Goal: Task Accomplishment & Management: Use online tool/utility

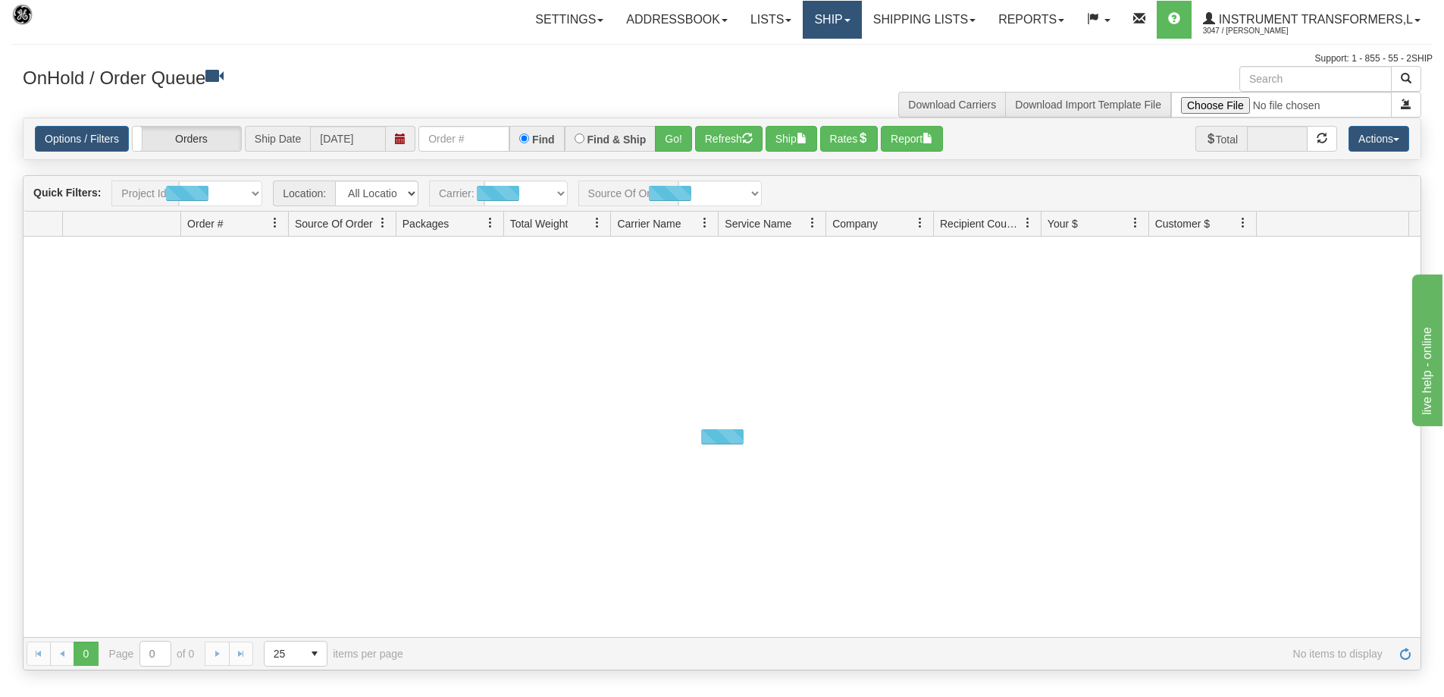
click at [842, 24] on link "Ship" at bounding box center [832, 20] width 58 height 38
click at [797, 53] on link "Ship Screen" at bounding box center [792, 53] width 137 height 20
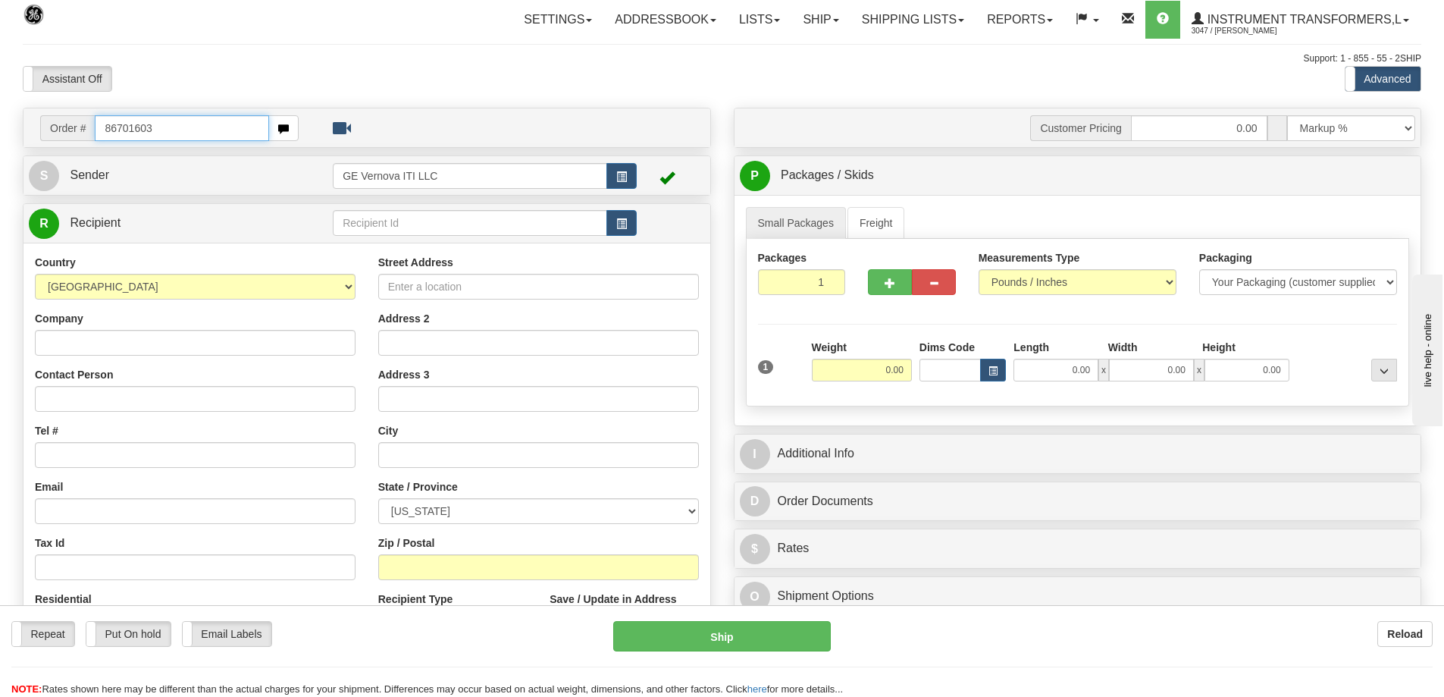
type input "86701603"
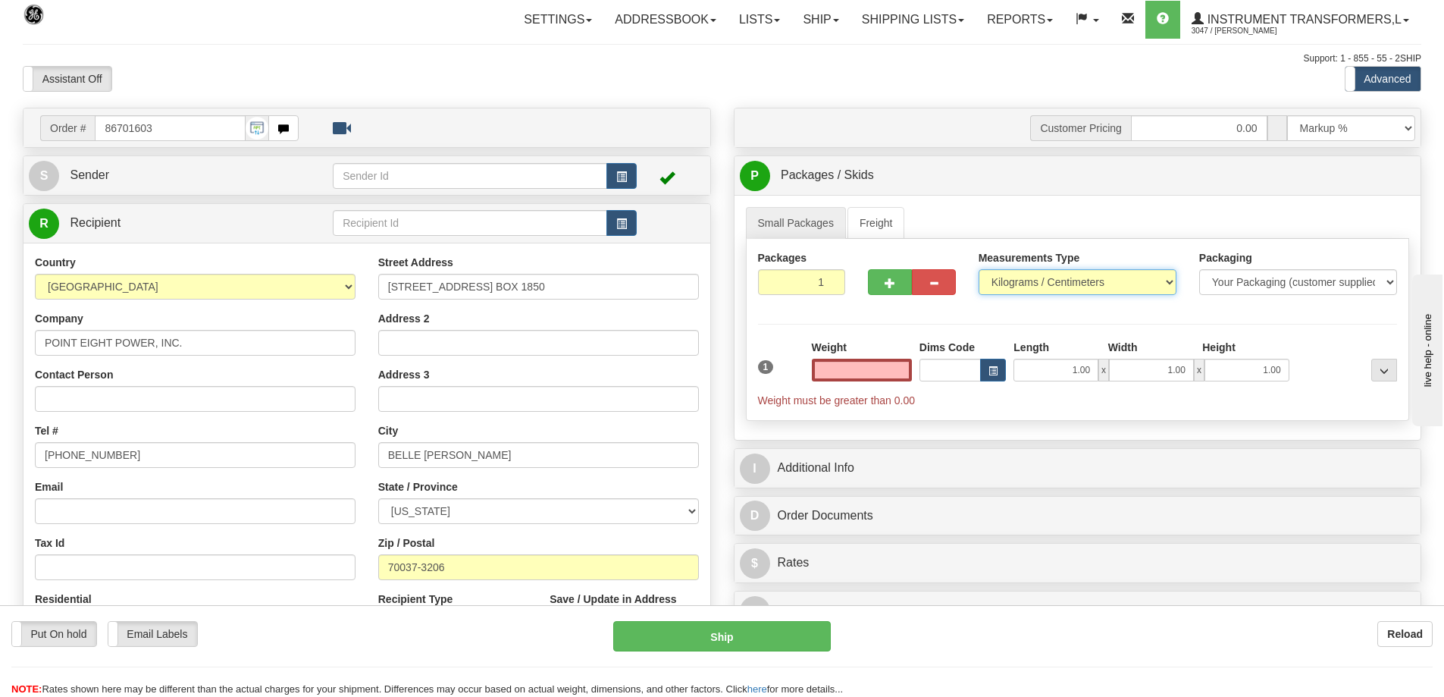
type input "0.00"
click at [1035, 280] on select "Pounds / Inches Kilograms / Centimeters" at bounding box center [1078, 282] width 198 height 26
select select "0"
click at [979, 269] on select "Pounds / Inches Kilograms / Centimeters" at bounding box center [1078, 282] width 198 height 26
drag, startPoint x: 882, startPoint y: 374, endPoint x: 902, endPoint y: 366, distance: 21.8
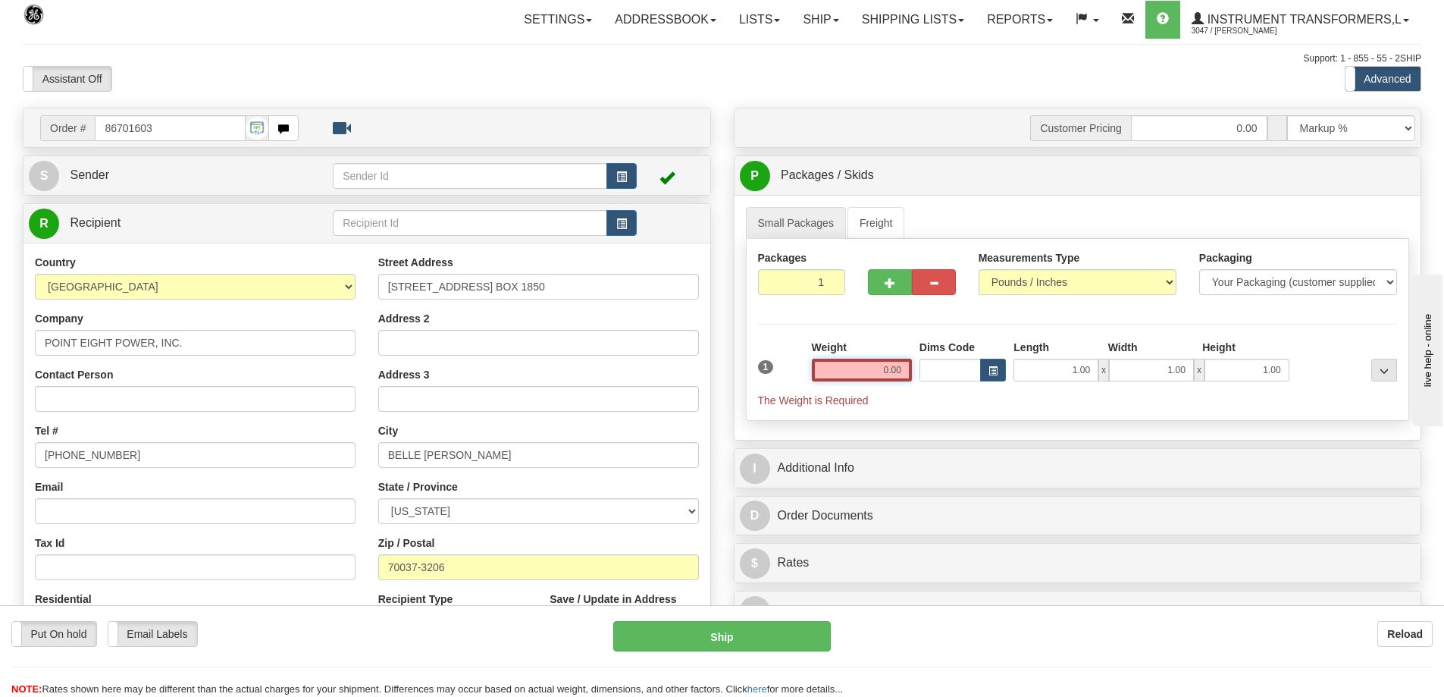
click at [902, 366] on input "0.00" at bounding box center [862, 370] width 100 height 23
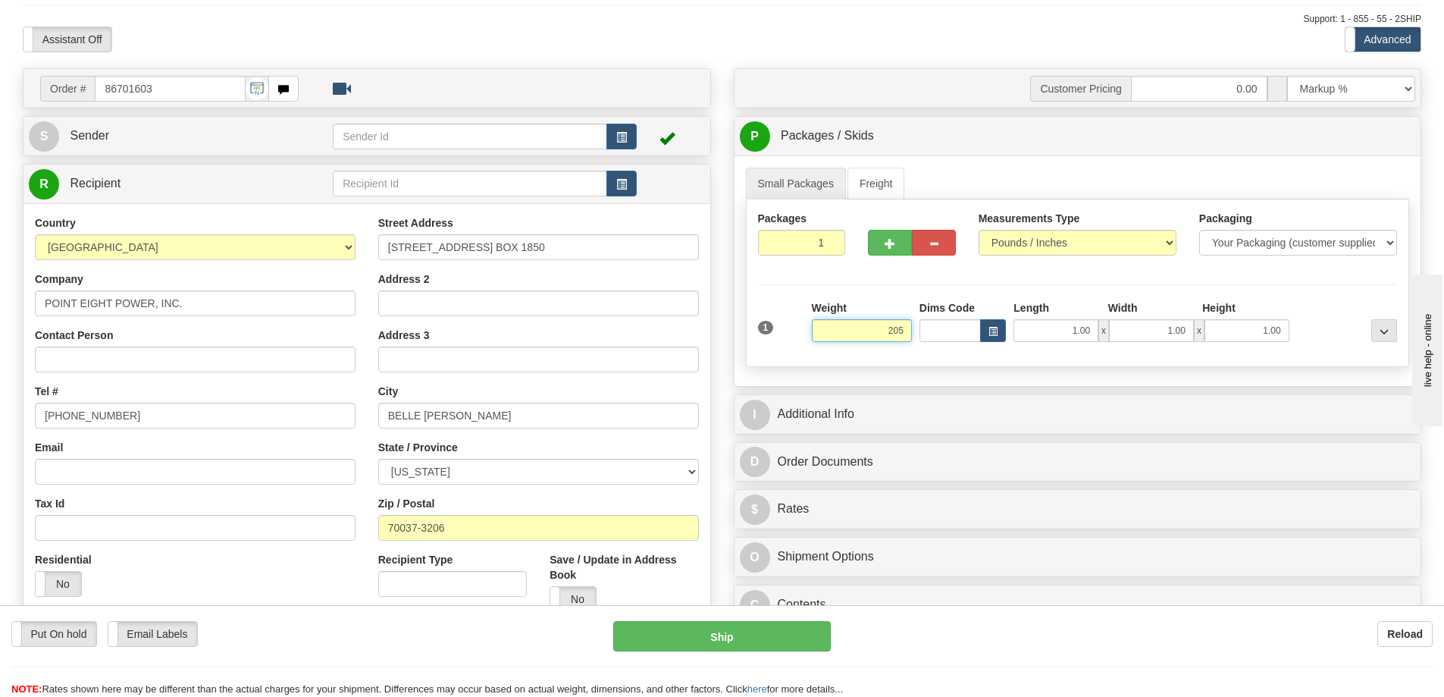
scroll to position [76, 0]
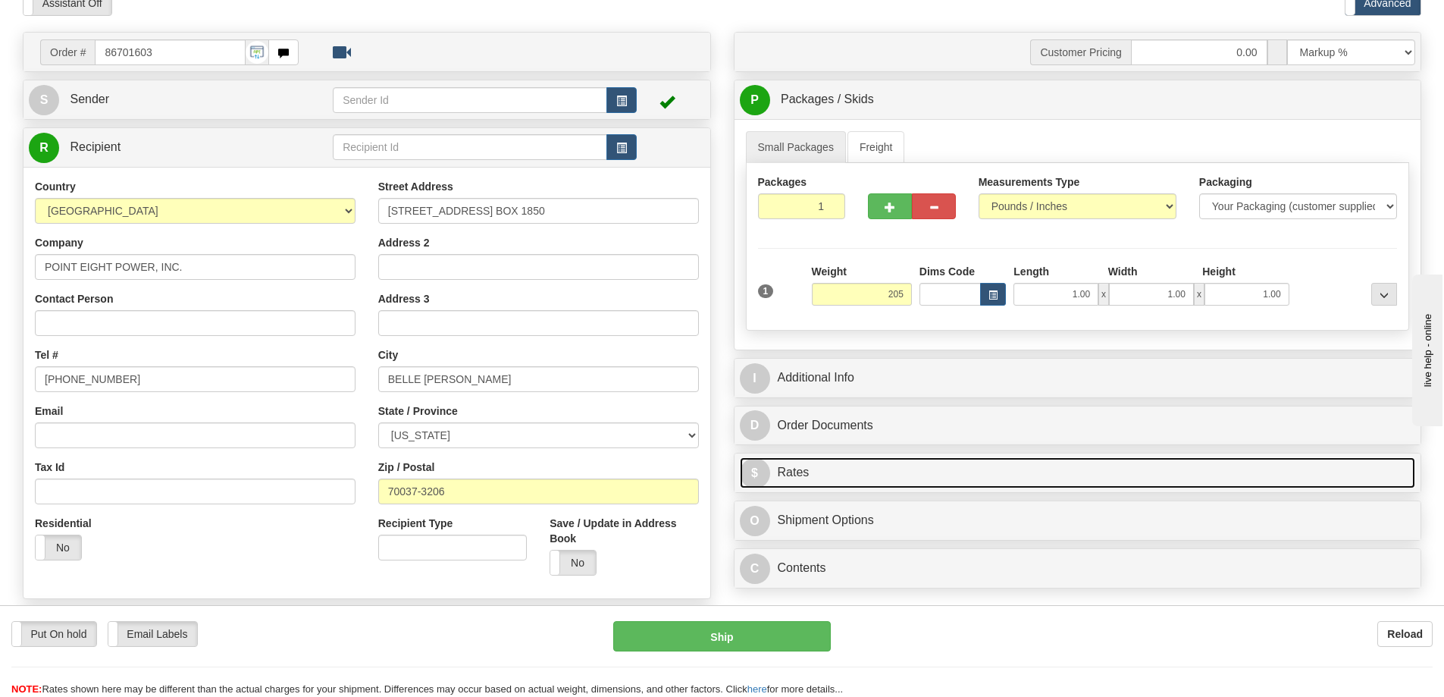
type input "205.00"
click at [830, 469] on link "$ Rates" at bounding box center [1078, 472] width 676 height 31
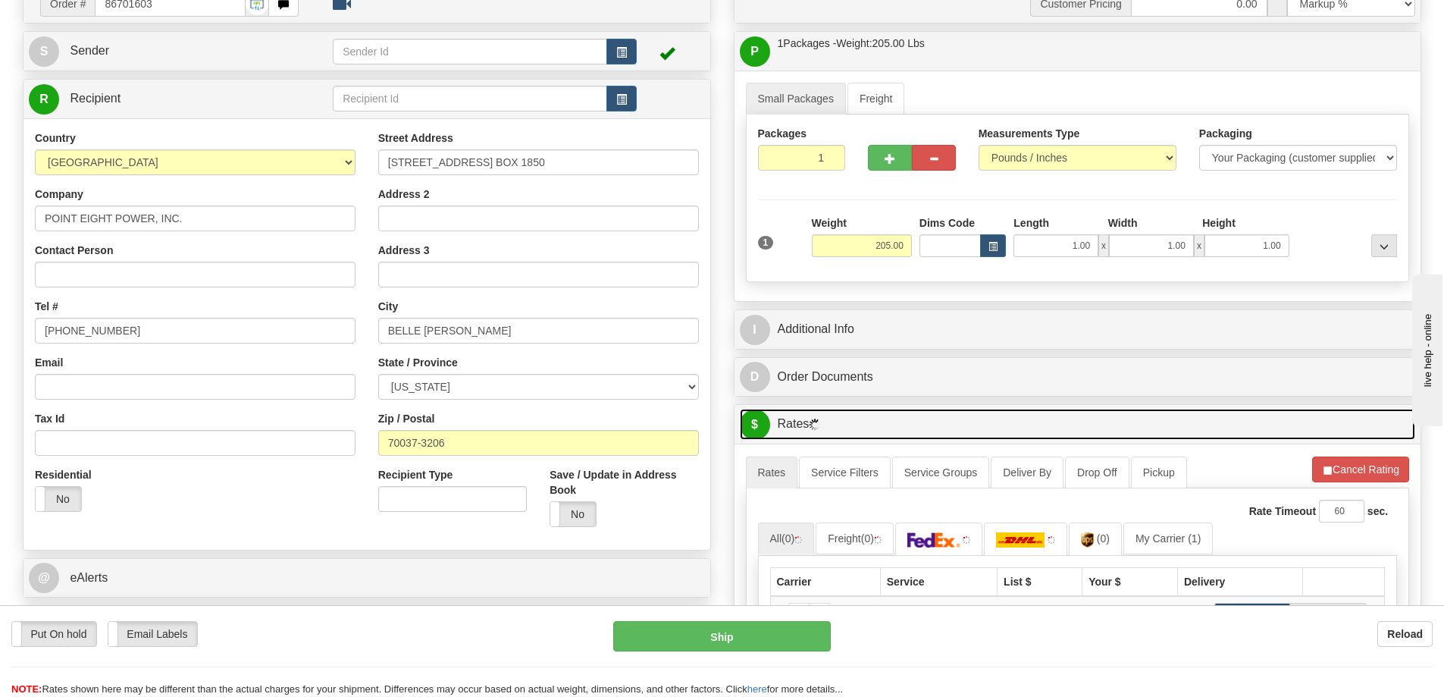
scroll to position [152, 0]
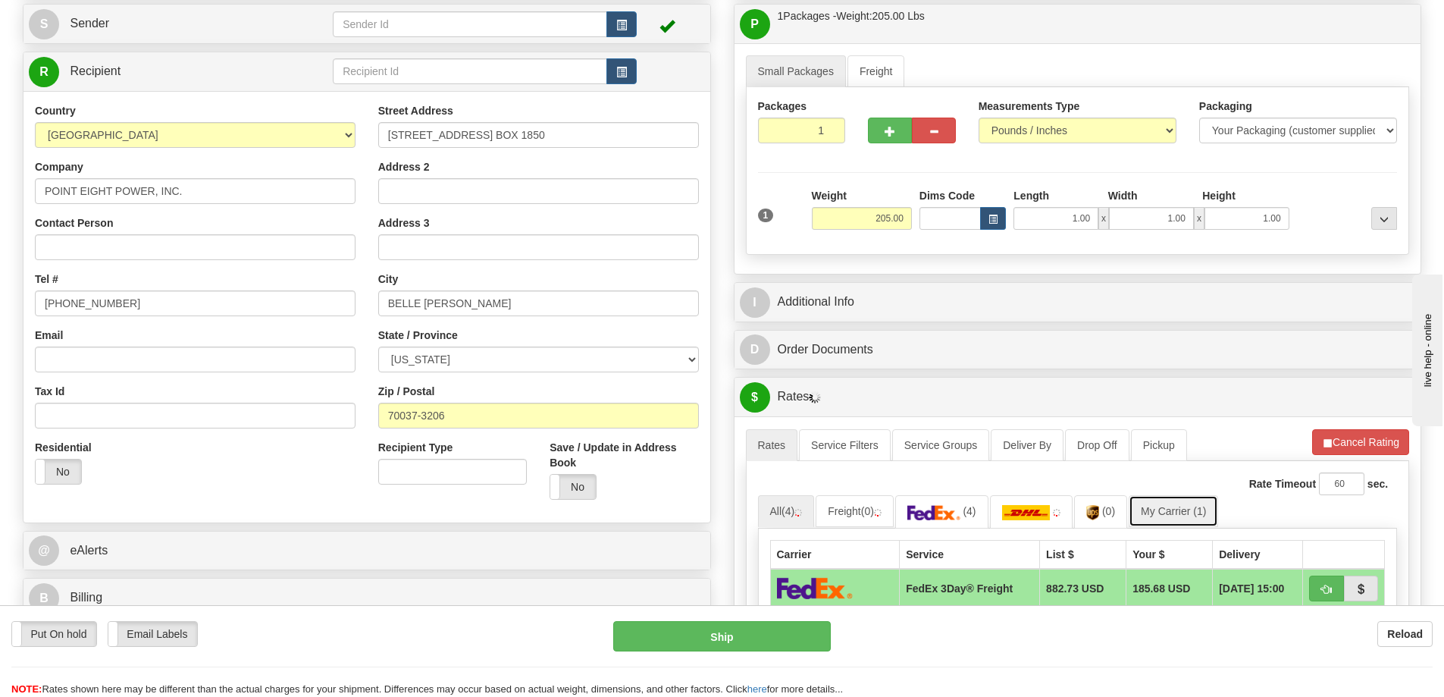
click at [1177, 518] on link "My Carrier (1)" at bounding box center [1173, 511] width 89 height 32
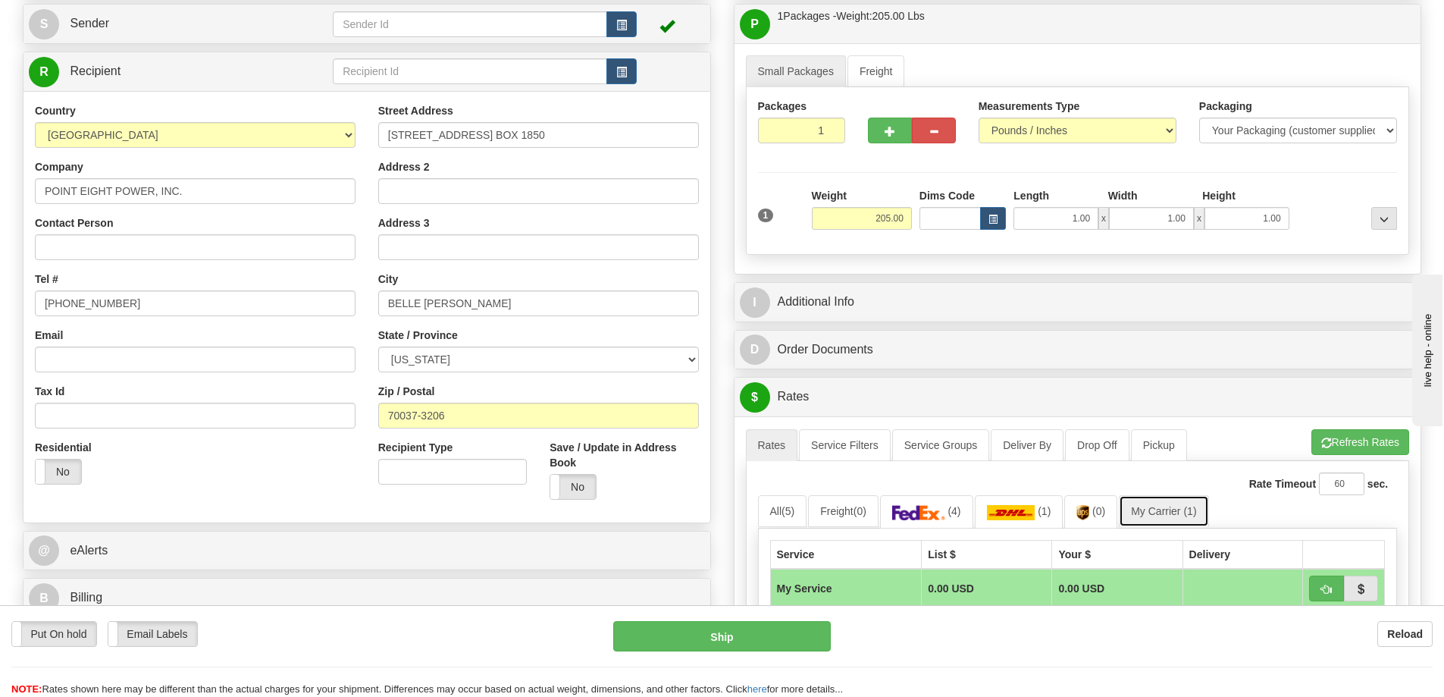
click at [1174, 509] on link "My Carrier (1)" at bounding box center [1163, 511] width 89 height 32
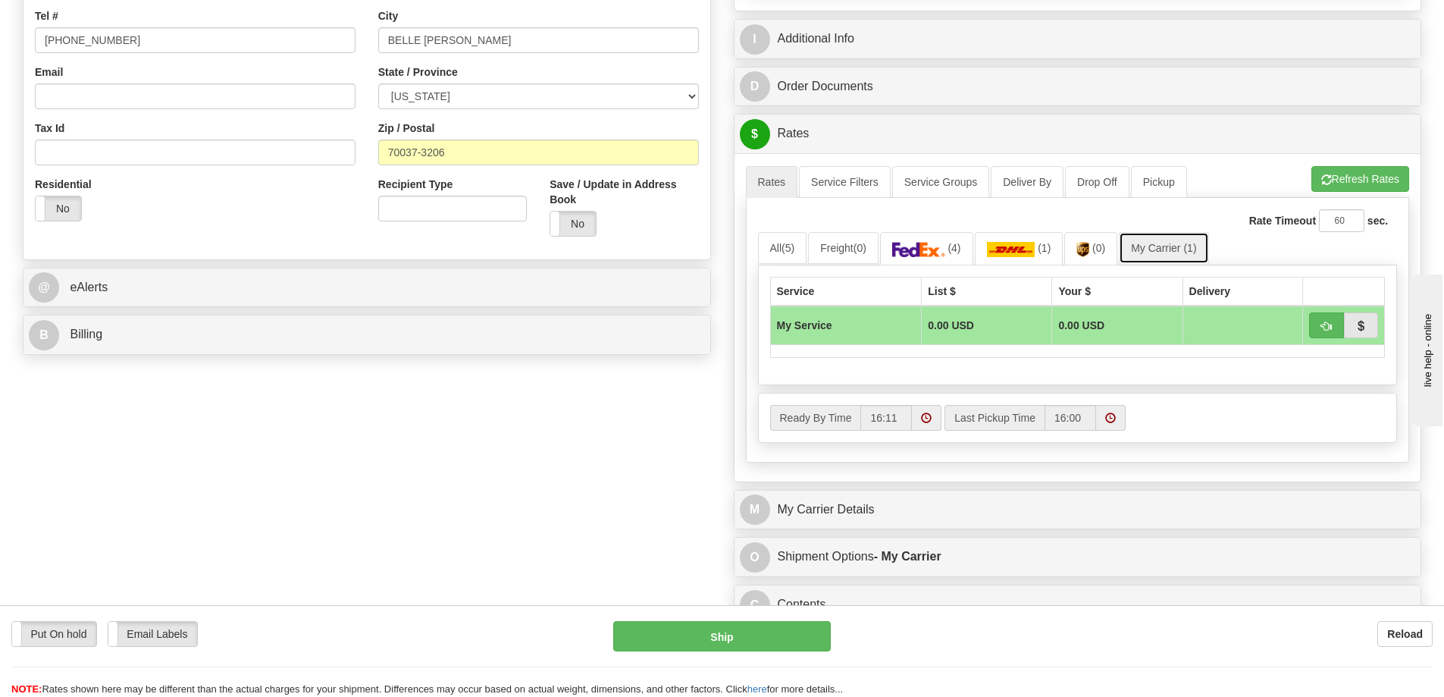
scroll to position [455, 0]
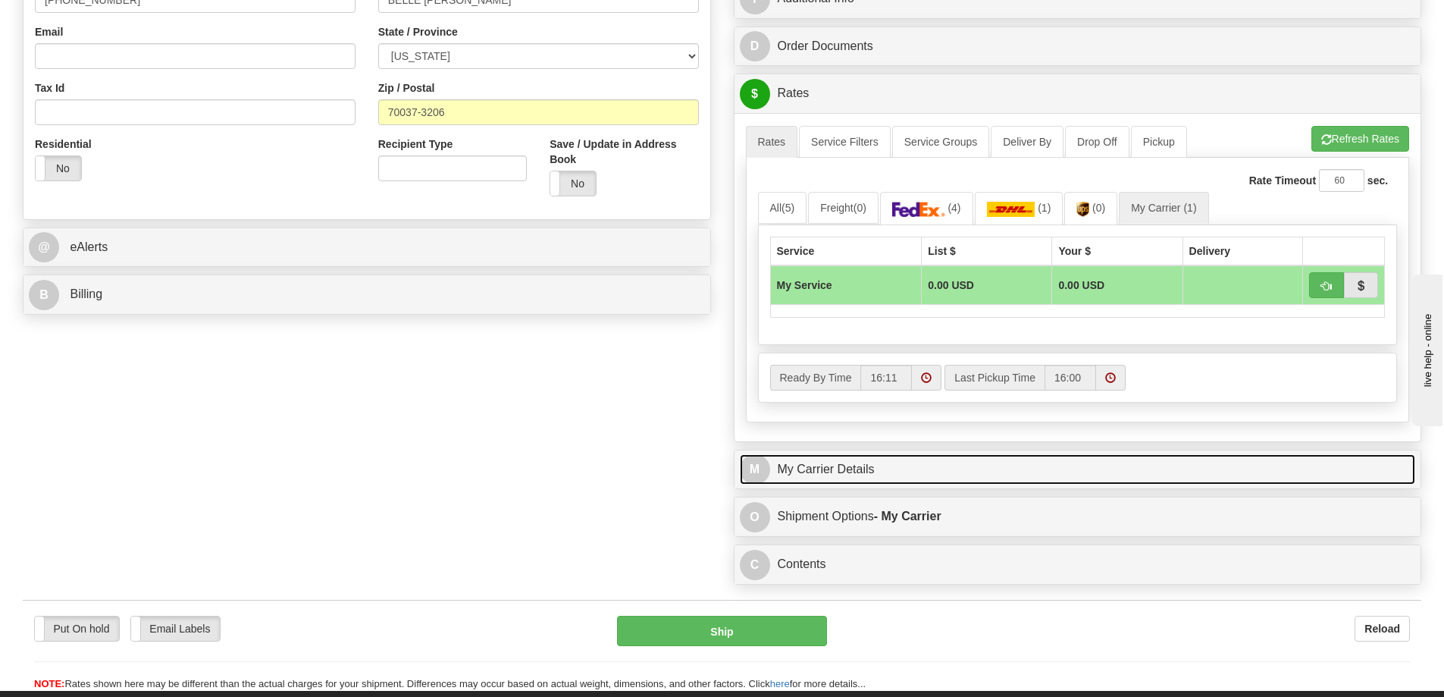
click at [939, 469] on link "M My Carrier Details" at bounding box center [1078, 469] width 676 height 31
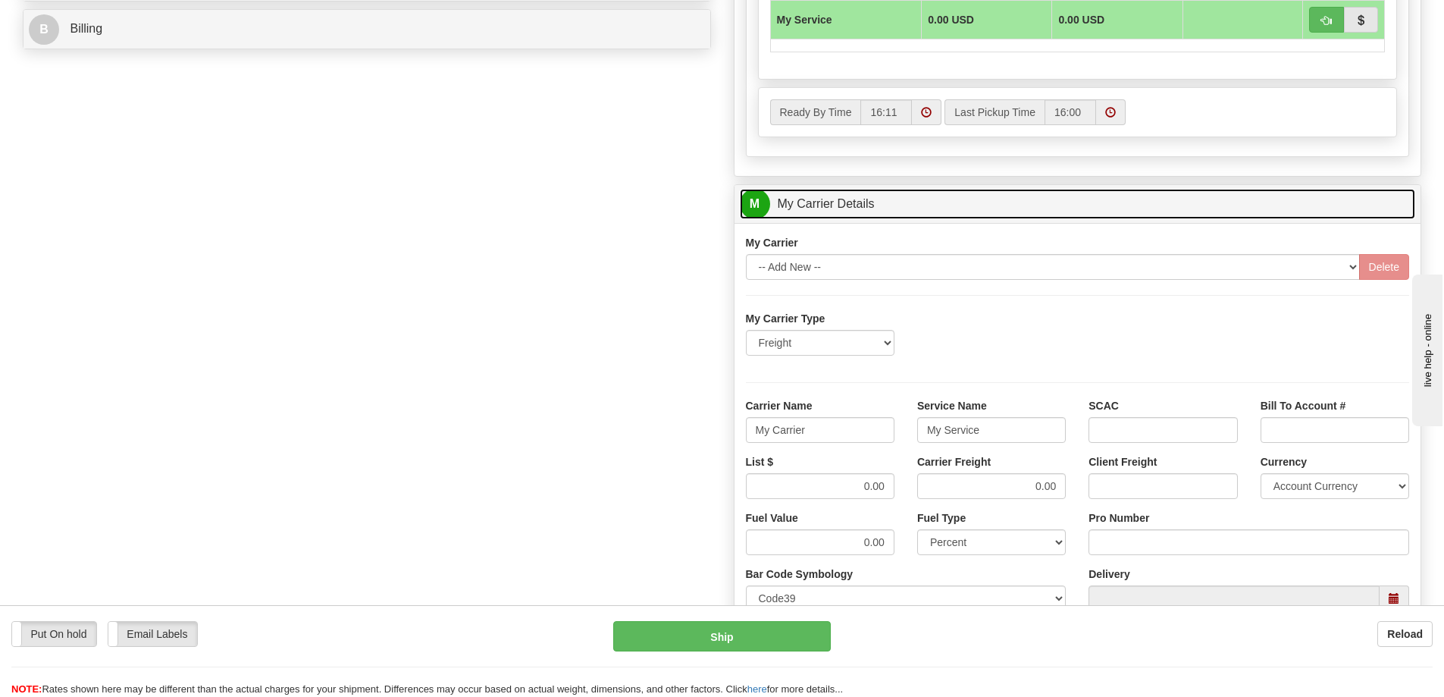
scroll to position [758, 0]
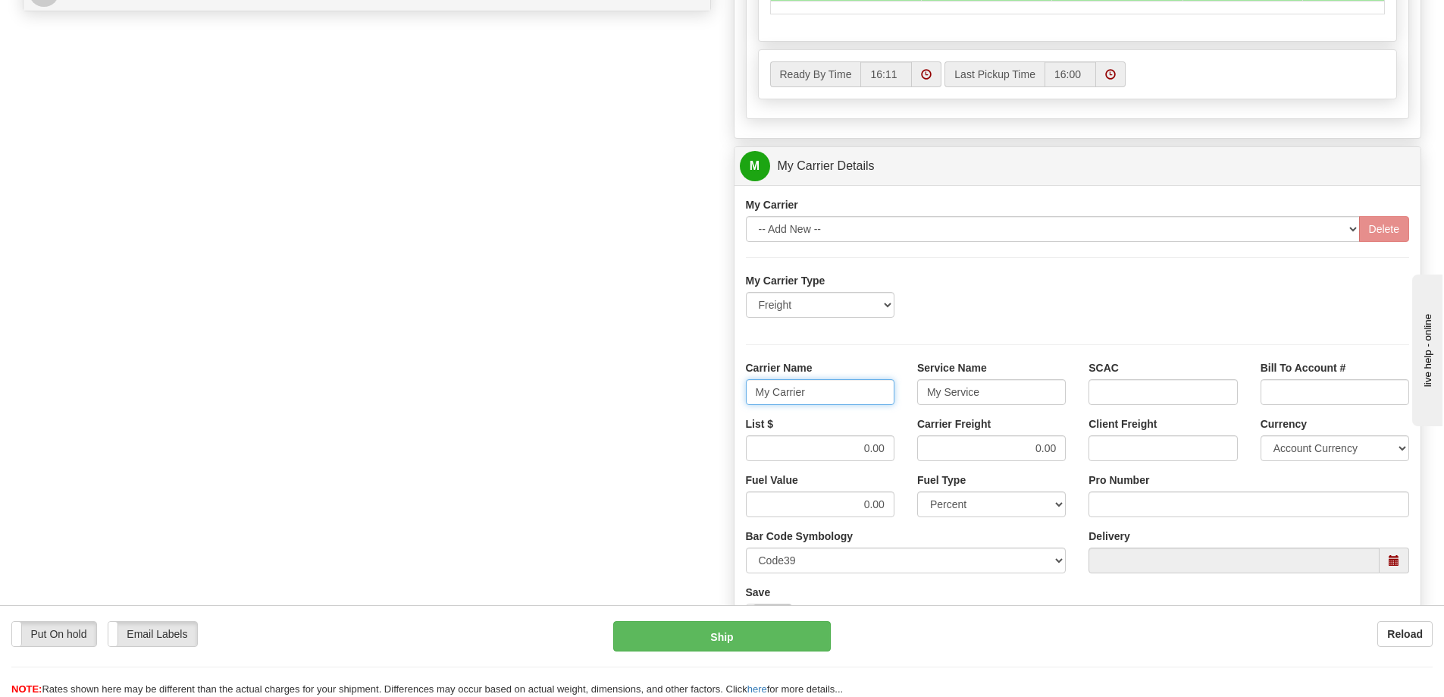
drag, startPoint x: 811, startPoint y: 399, endPoint x: 735, endPoint y: 396, distance: 75.9
click at [735, 396] on div "Carrier Name My Carrier" at bounding box center [820, 388] width 171 height 56
click at [755, 400] on input "Carrier Name" at bounding box center [820, 392] width 149 height 26
type input "AVR"
drag, startPoint x: 995, startPoint y: 388, endPoint x: 902, endPoint y: 401, distance: 93.4
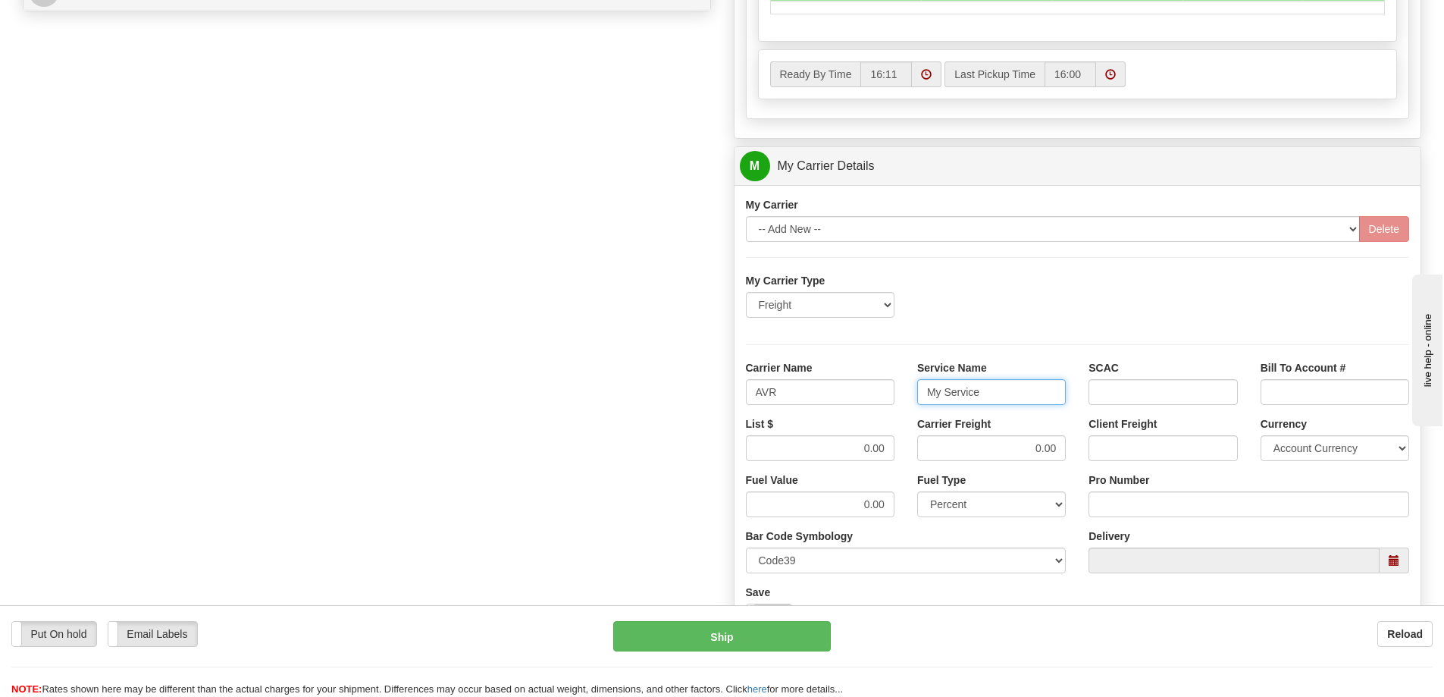
click at [902, 401] on div "Carrier Name AVR Service Name My Service SCAC Bill To Account #" at bounding box center [1078, 388] width 687 height 56
click at [924, 390] on input "Service Name" at bounding box center [991, 392] width 149 height 26
type input "LTL"
drag, startPoint x: 863, startPoint y: 449, endPoint x: 888, endPoint y: 445, distance: 25.3
click at [888, 445] on input "0.00" at bounding box center [820, 448] width 149 height 26
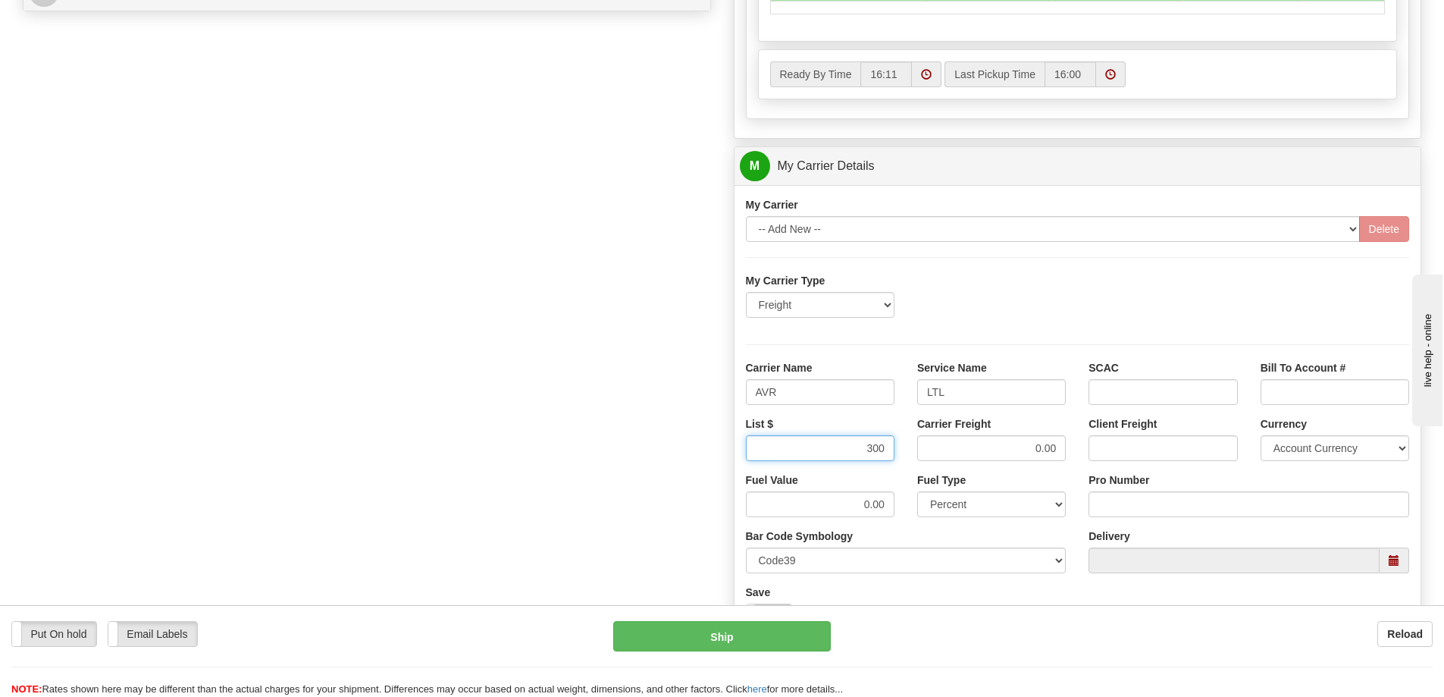
type input "300"
drag, startPoint x: 1031, startPoint y: 446, endPoint x: 1077, endPoint y: 443, distance: 45.6
click at [1077, 443] on div "Carrier Freight 0.00" at bounding box center [991, 444] width 171 height 56
type input "300"
click at [1133, 496] on input "Pro Number" at bounding box center [1249, 504] width 321 height 26
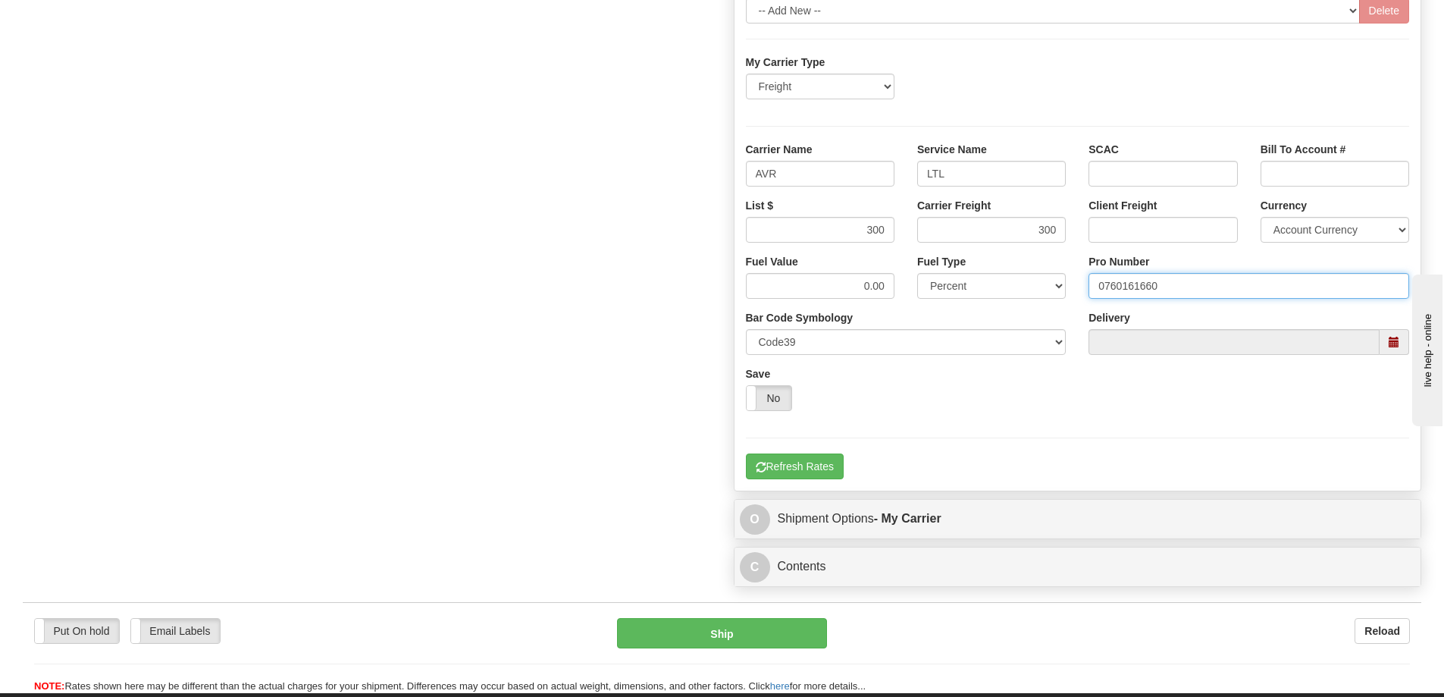
scroll to position [986, 0]
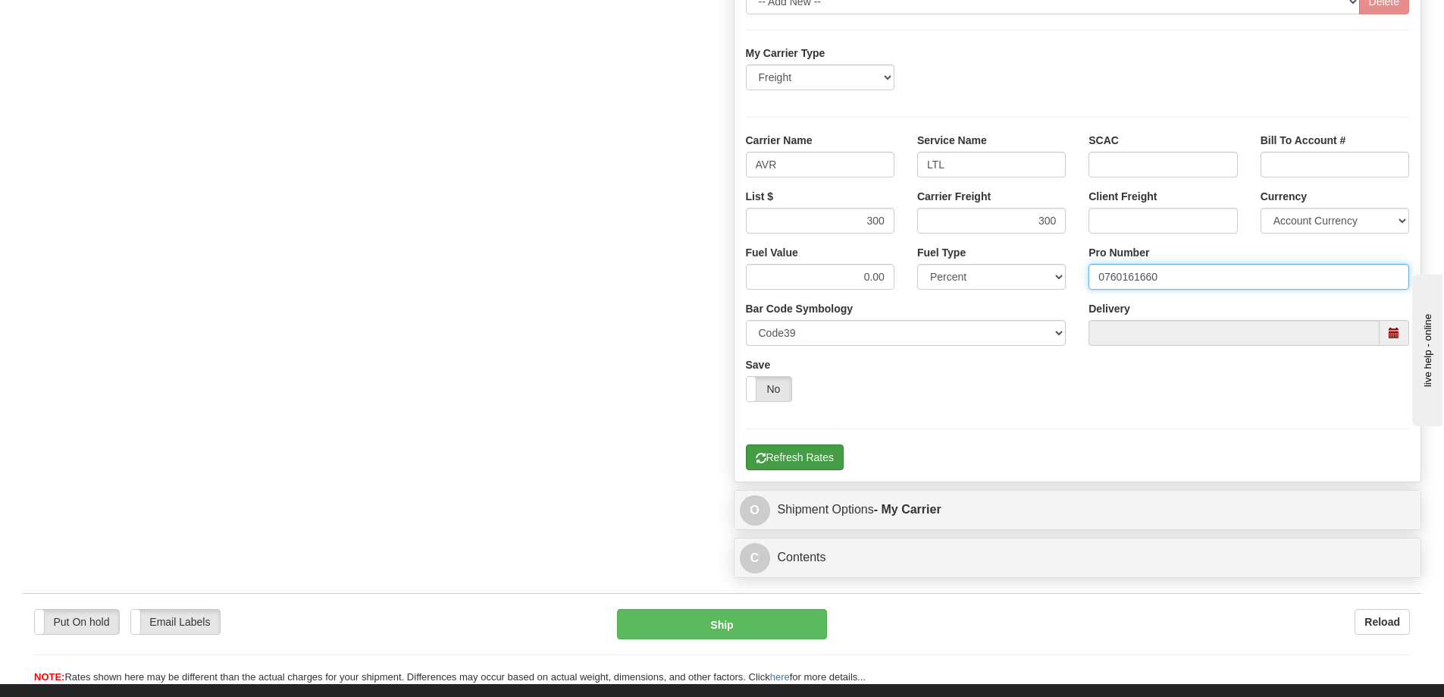
type input "0760161660"
click at [824, 461] on button "Refresh Rates" at bounding box center [795, 457] width 98 height 26
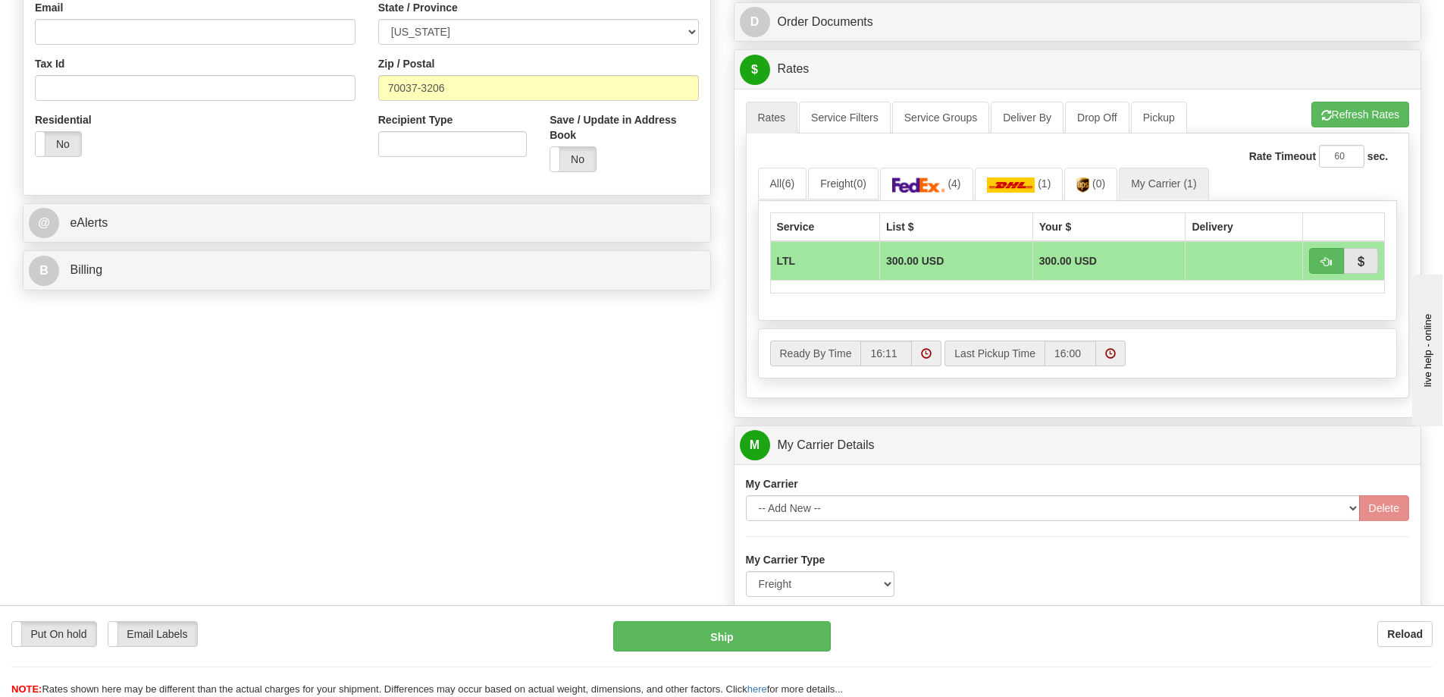
scroll to position [455, 0]
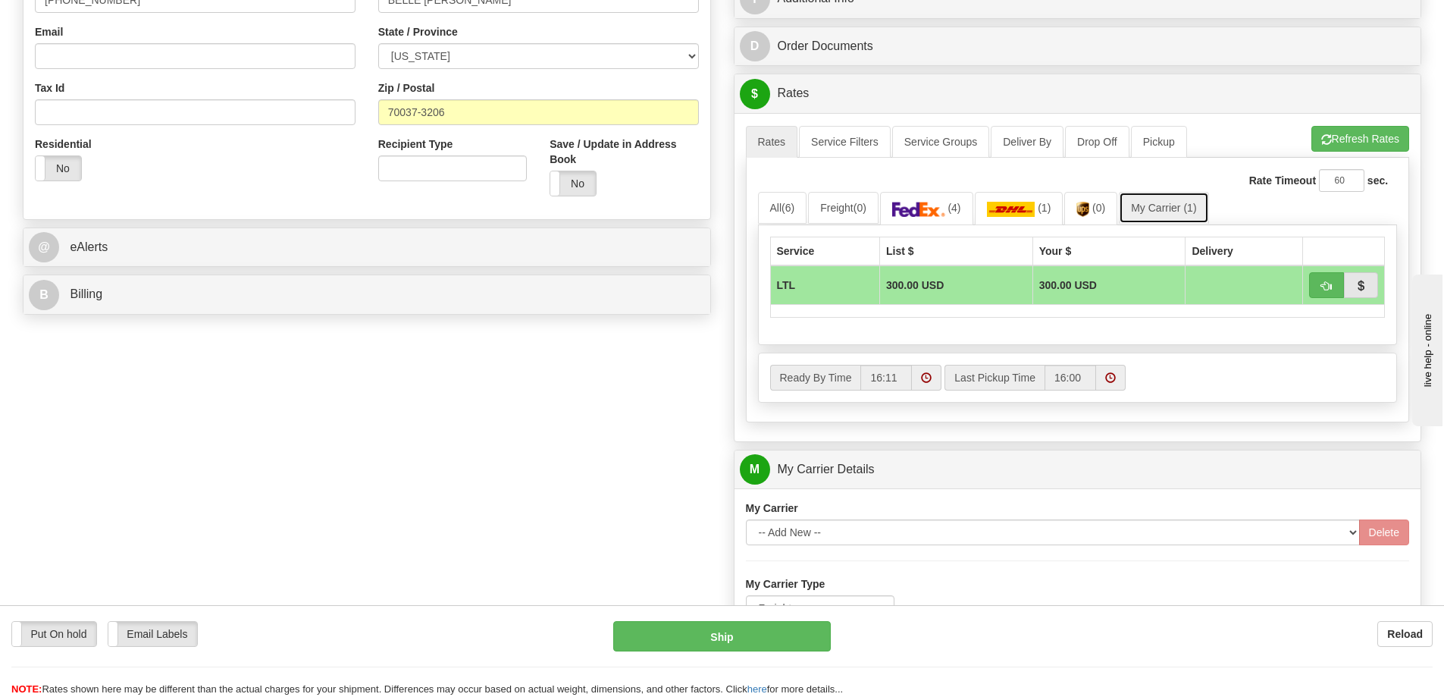
click at [1168, 212] on link "My Carrier (1)" at bounding box center [1163, 208] width 89 height 32
click at [1331, 281] on span "button" at bounding box center [1326, 286] width 11 height 10
type input "00"
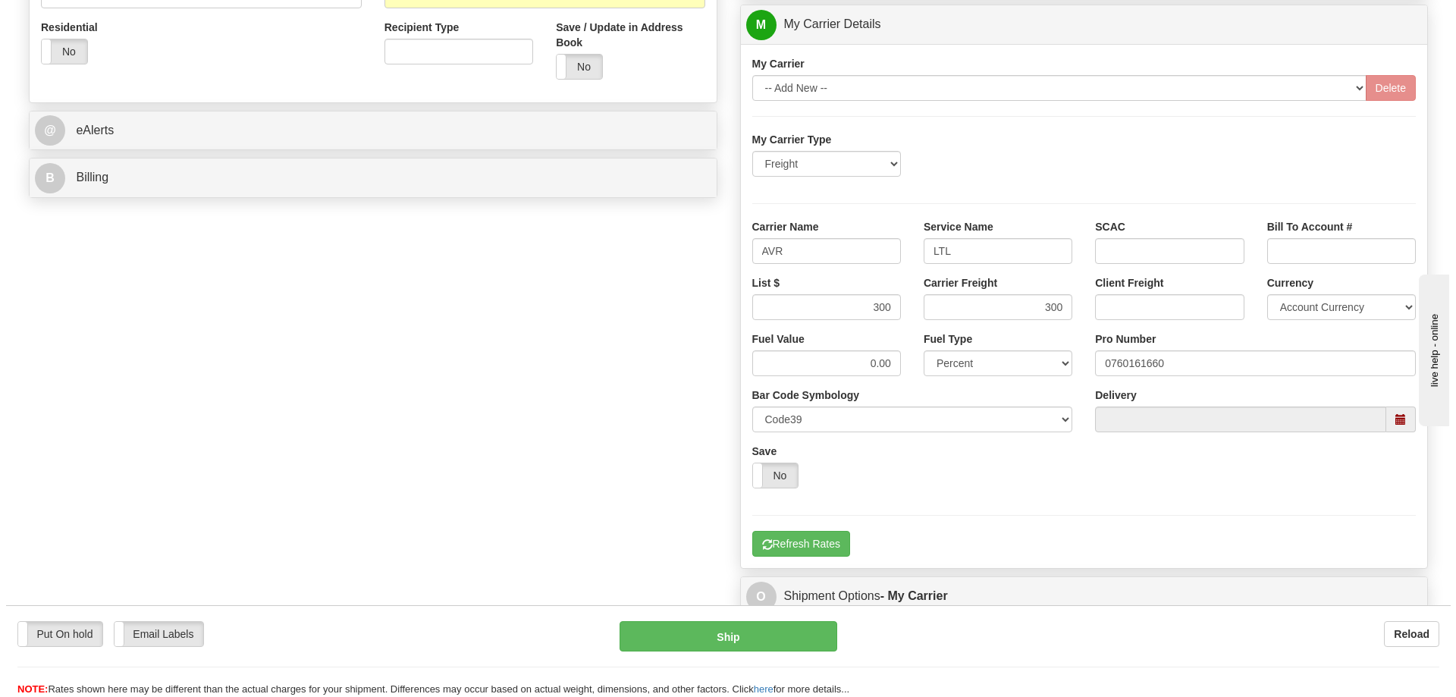
scroll to position [607, 0]
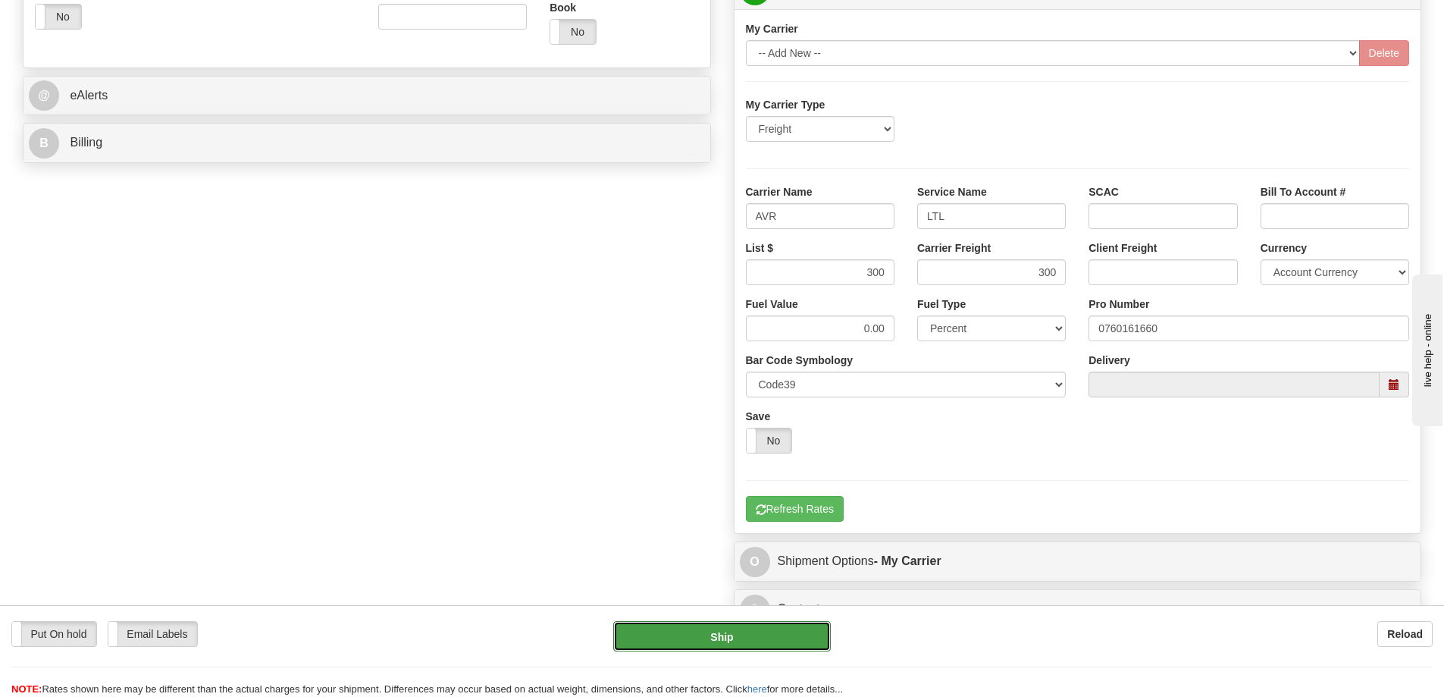
click at [740, 631] on button "Ship" at bounding box center [722, 636] width 218 height 30
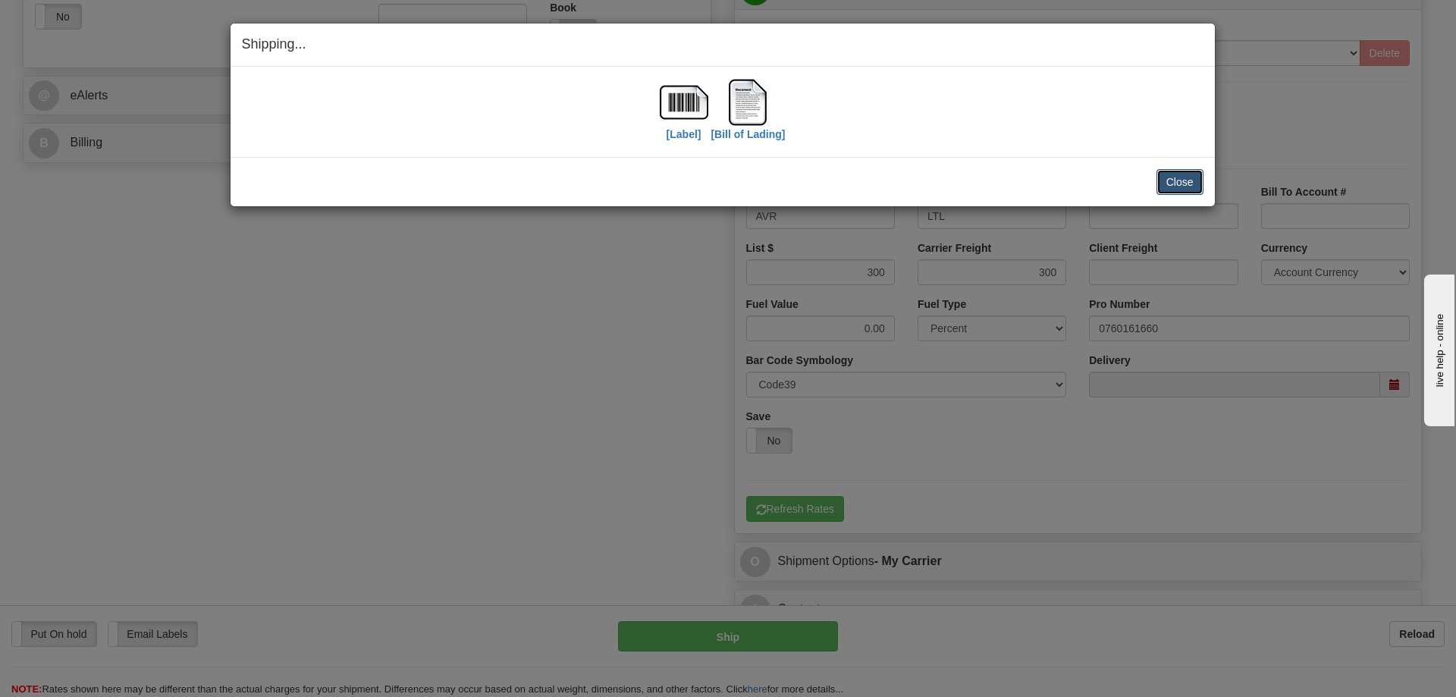
click at [1200, 183] on button "Close" at bounding box center [1179, 182] width 47 height 26
click at [1196, 176] on button "Close" at bounding box center [1179, 182] width 47 height 26
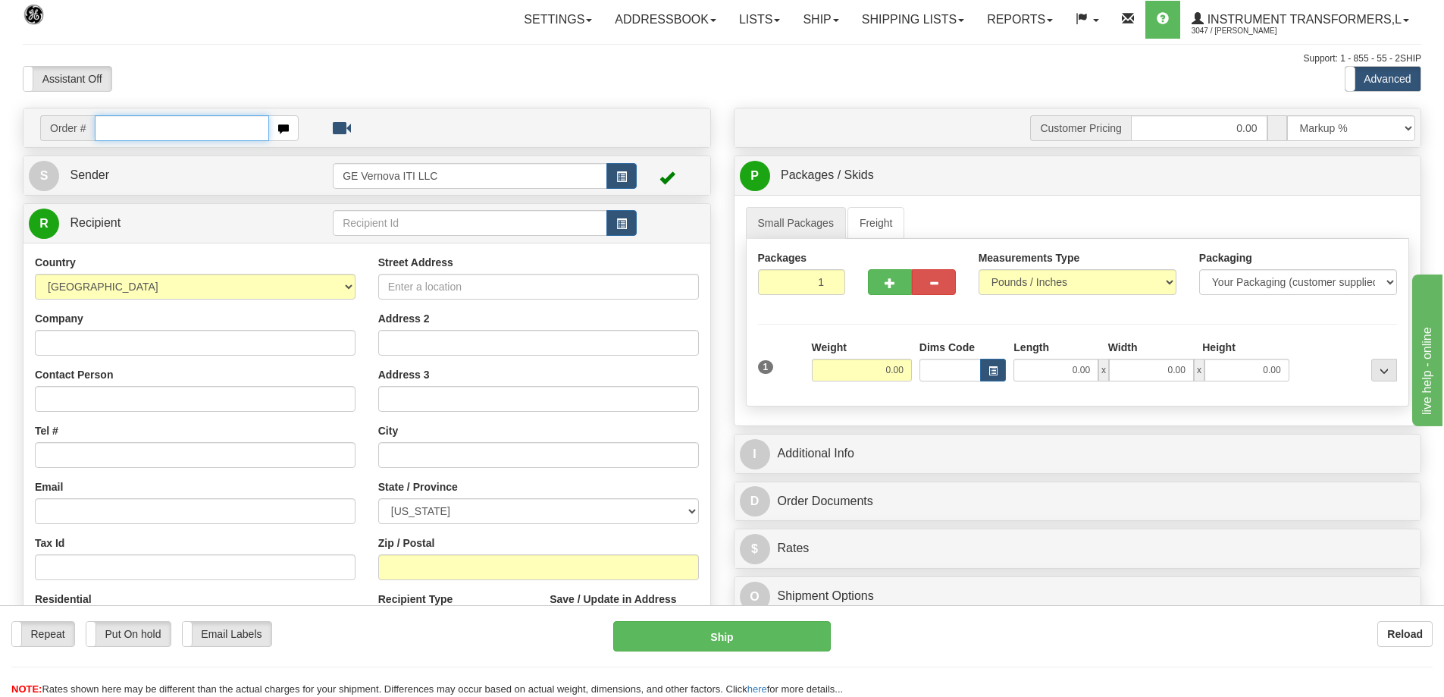
click at [140, 124] on input "text" at bounding box center [182, 128] width 174 height 26
type input "86701738"
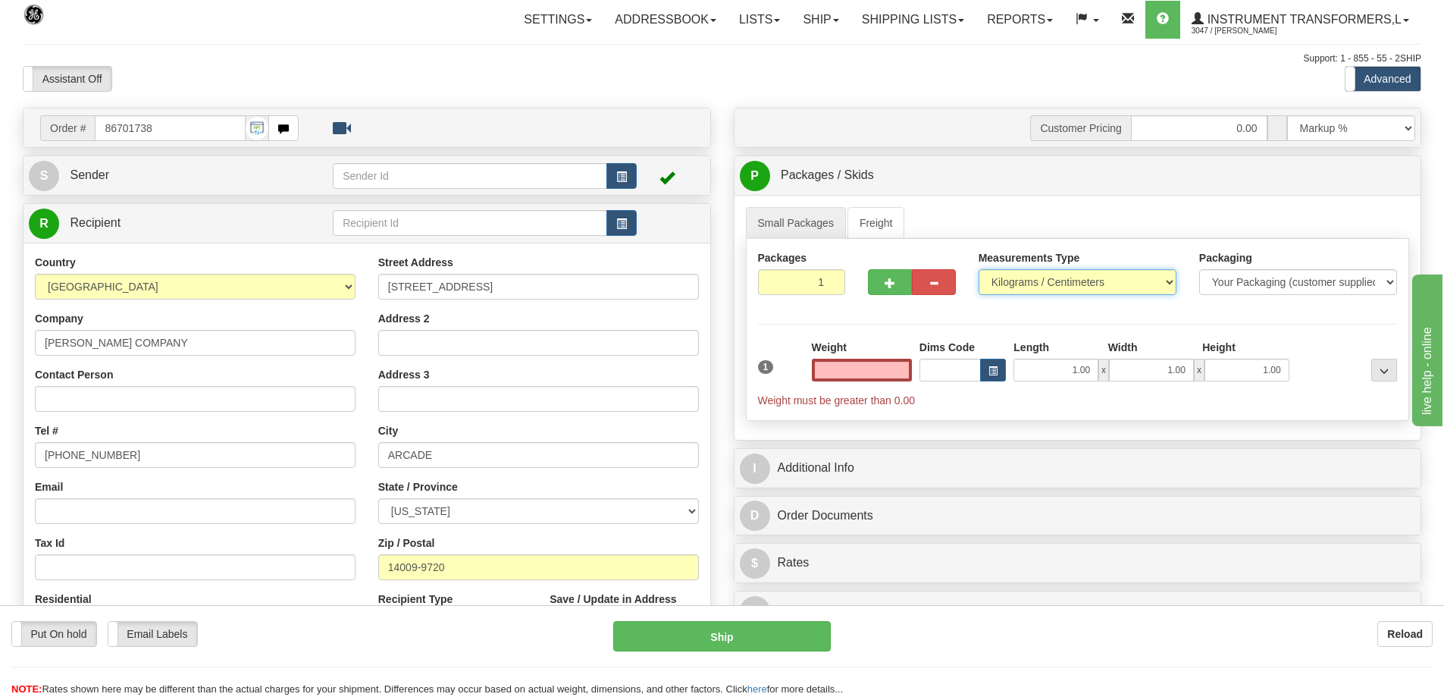
type input "0.00"
click at [1000, 285] on select "Pounds / Inches Kilograms / Centimeters" at bounding box center [1078, 282] width 198 height 26
select select "0"
click at [979, 269] on select "Pounds / Inches Kilograms / Centimeters" at bounding box center [1078, 282] width 198 height 26
drag, startPoint x: 879, startPoint y: 370, endPoint x: 931, endPoint y: 368, distance: 51.6
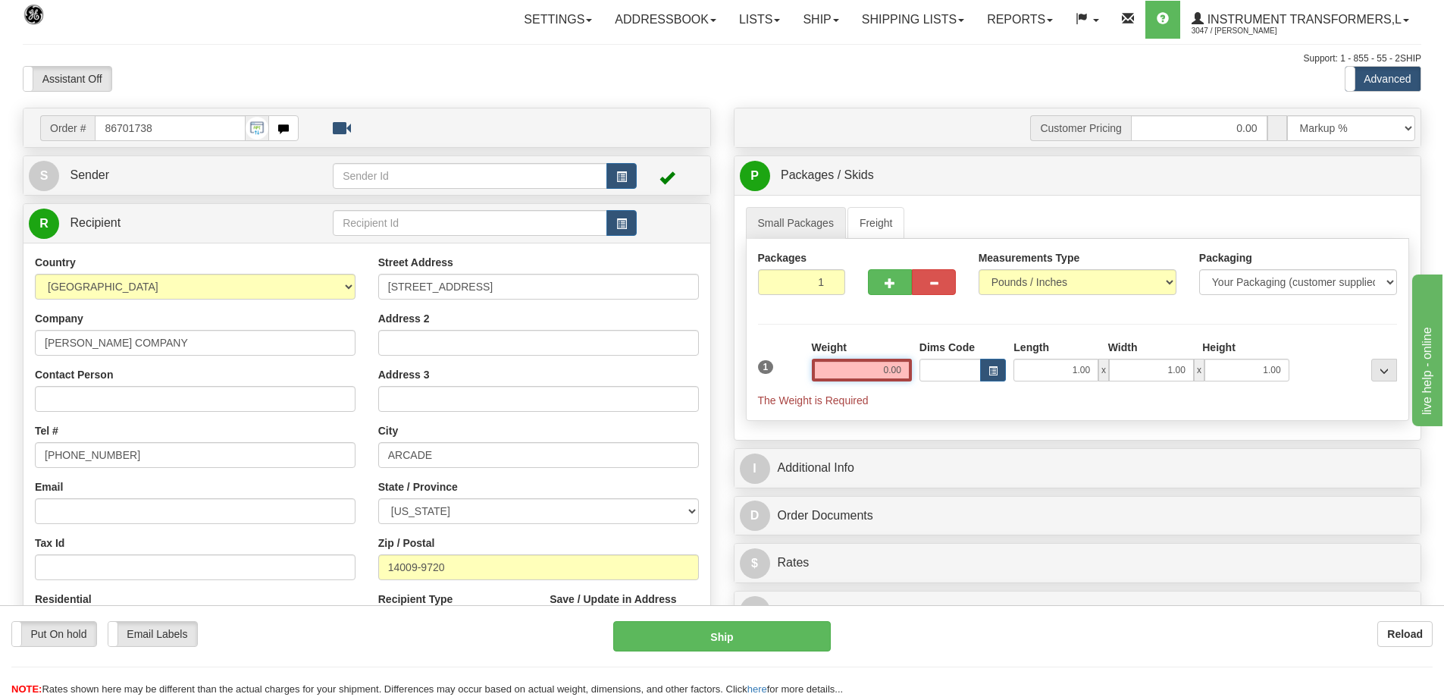
click at [931, 368] on div "1 Weight 0.00 Dims Code 1.00" at bounding box center [1077, 374] width 647 height 68
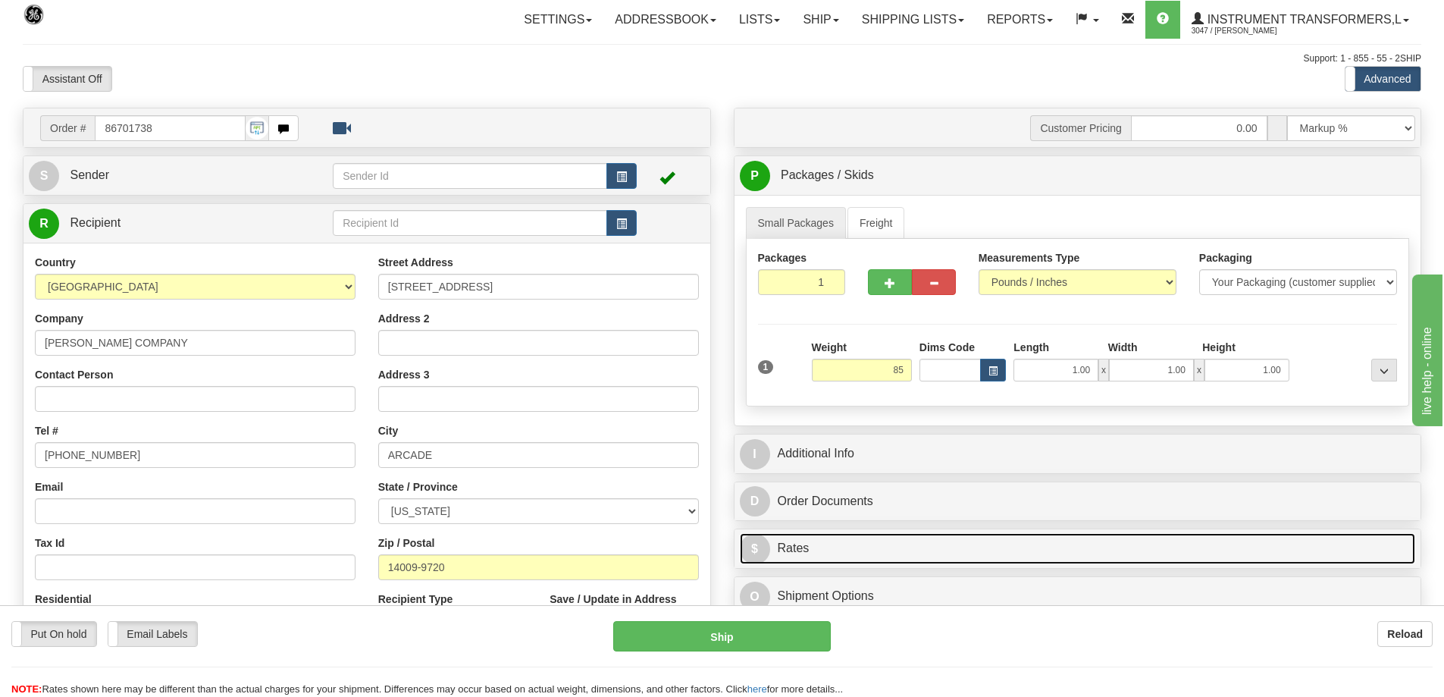
type input "85.00"
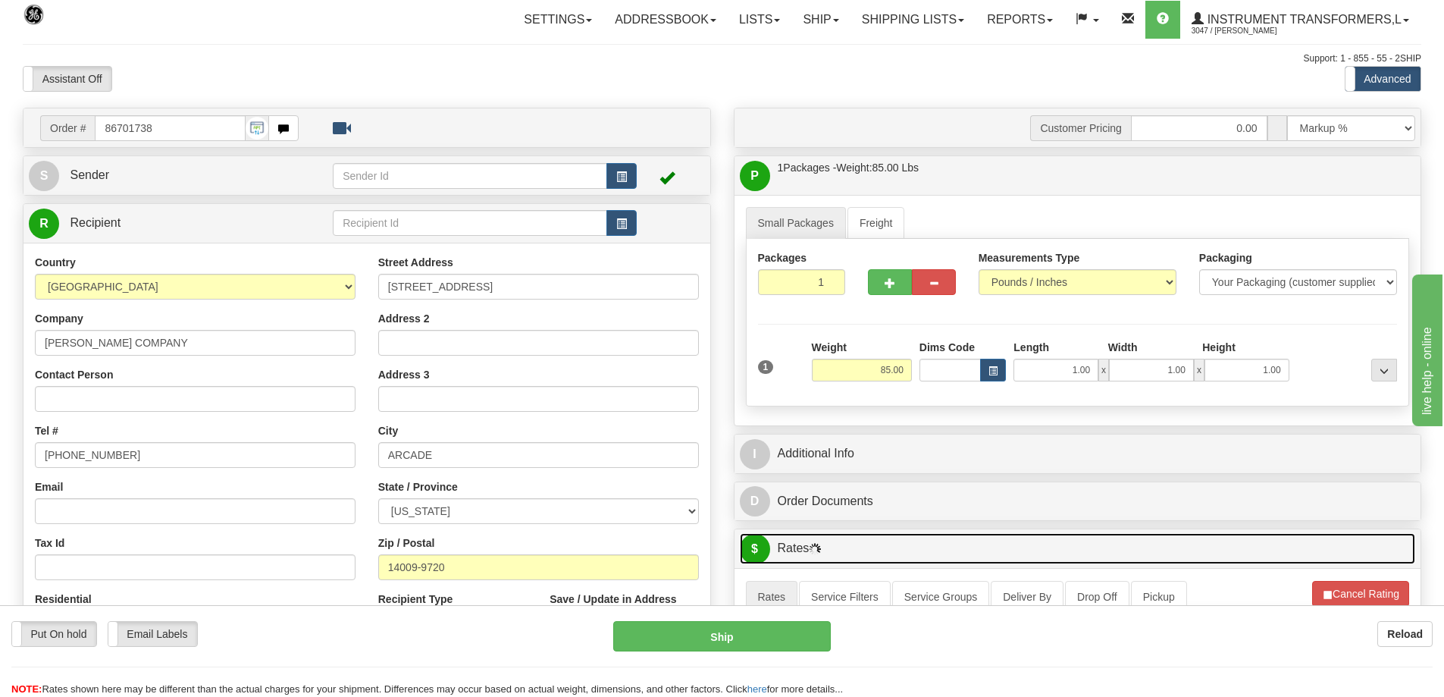
click at [882, 542] on link "$ Rates" at bounding box center [1078, 548] width 676 height 31
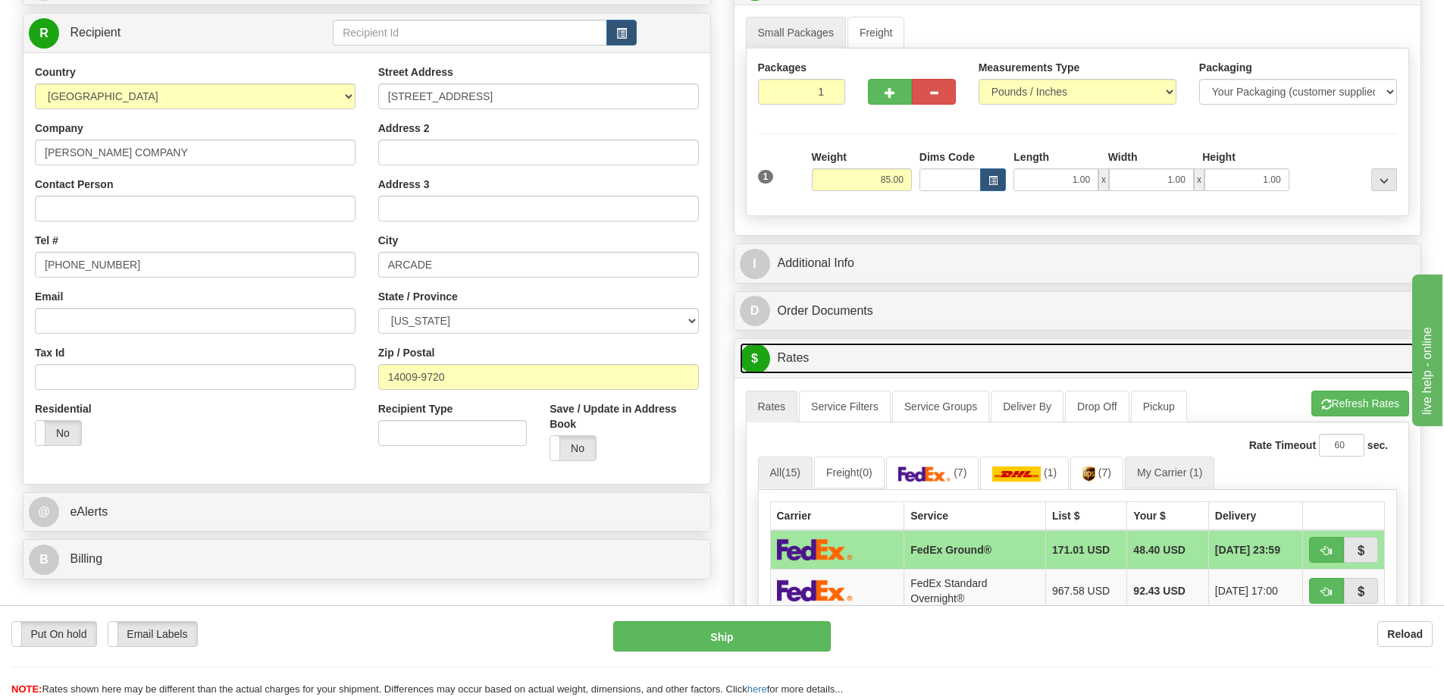
scroll to position [227, 0]
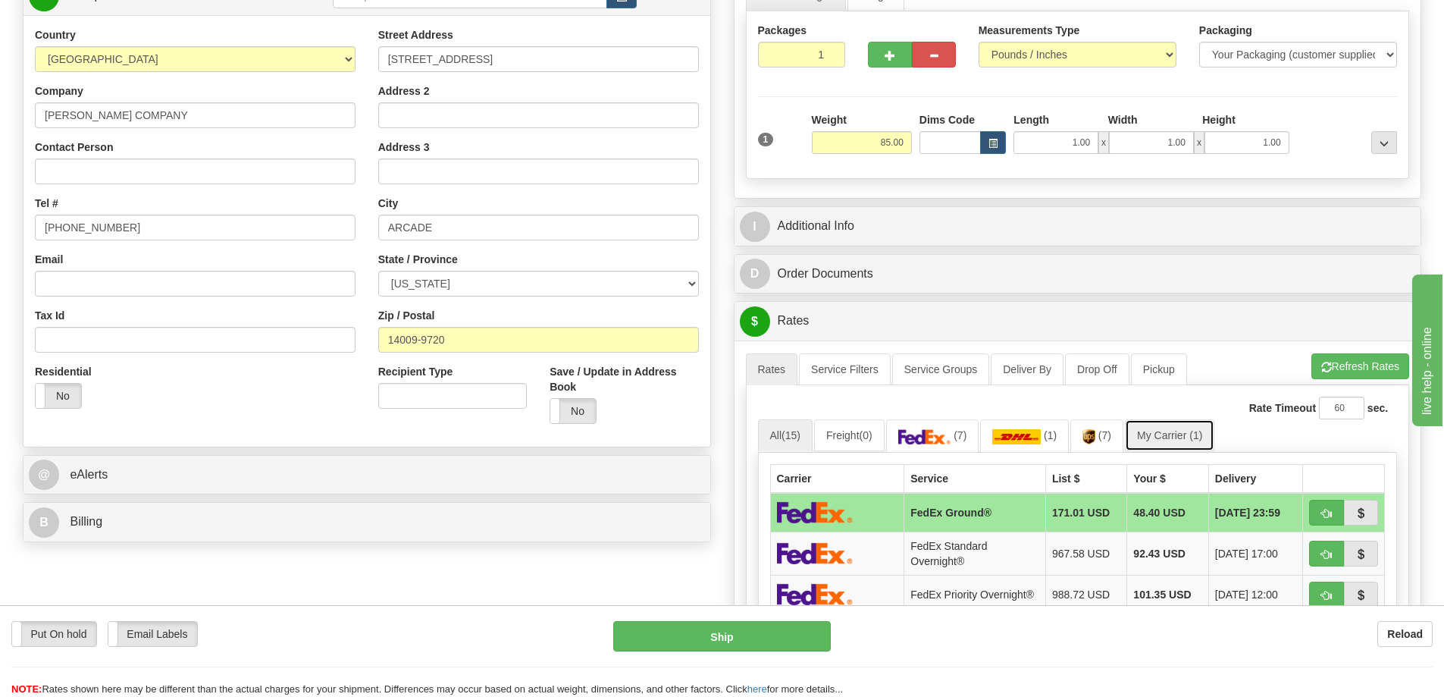
click at [1171, 436] on link "My Carrier (1)" at bounding box center [1169, 435] width 89 height 32
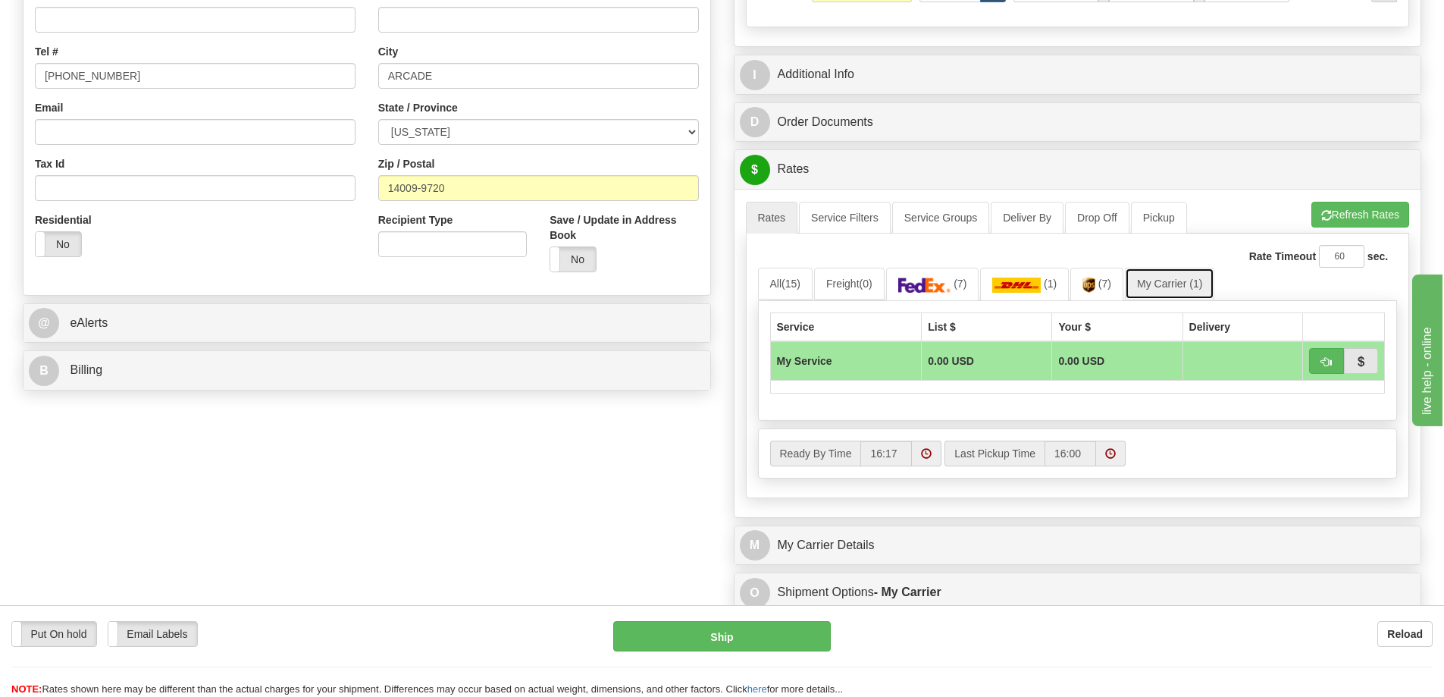
scroll to position [455, 0]
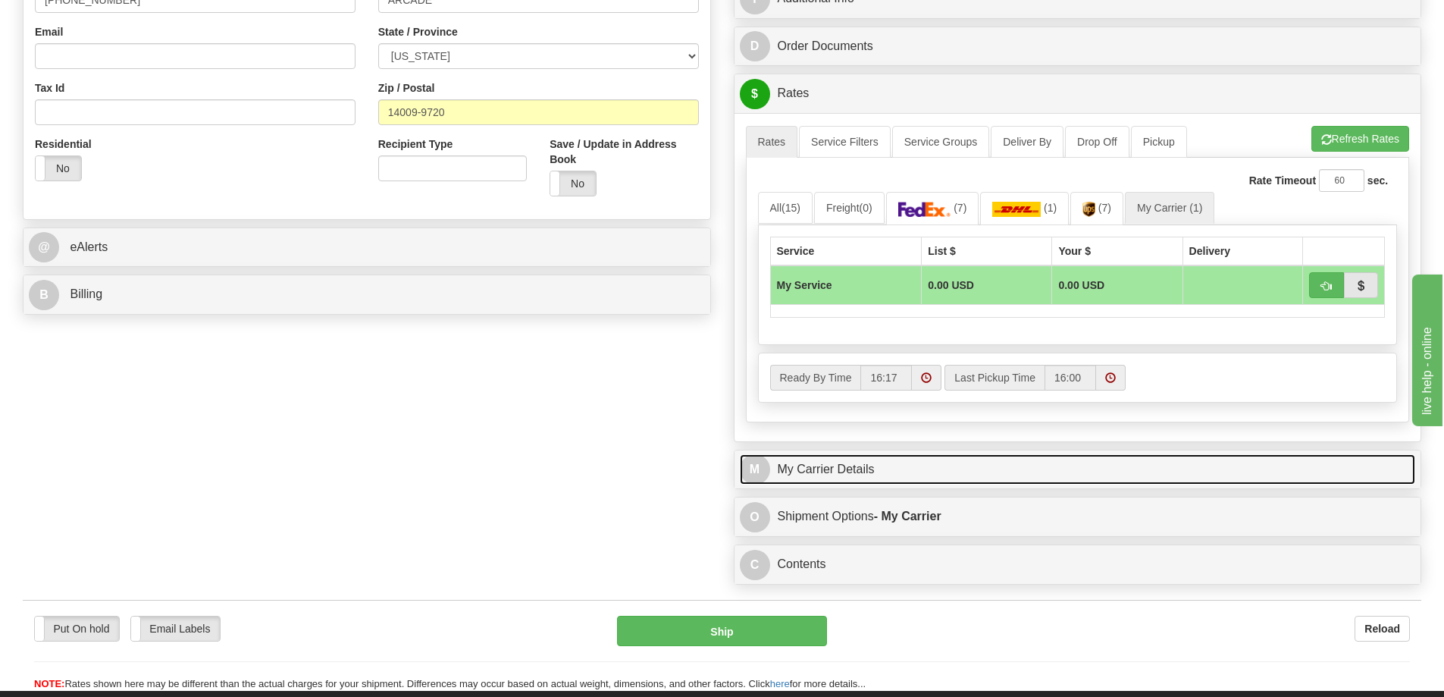
click at [957, 462] on link "M My Carrier Details" at bounding box center [1078, 469] width 676 height 31
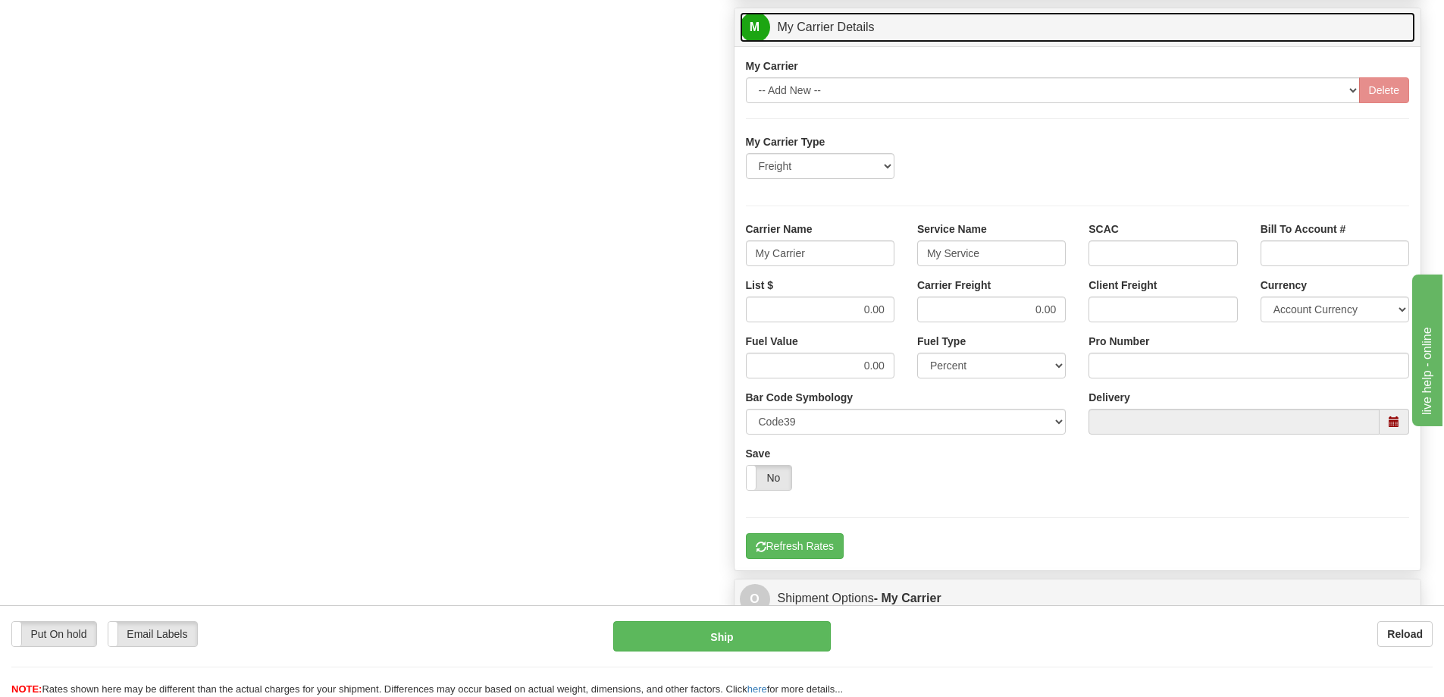
scroll to position [910, 0]
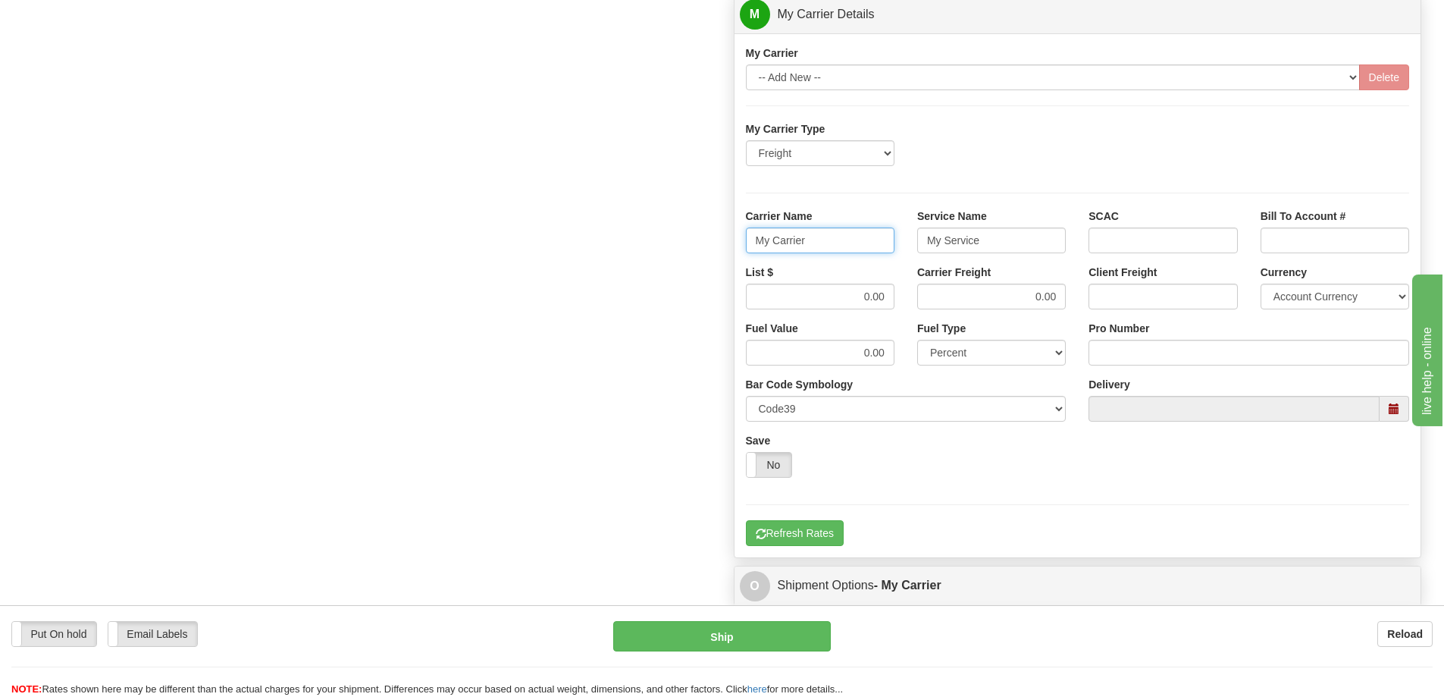
drag, startPoint x: 809, startPoint y: 239, endPoint x: 707, endPoint y: 239, distance: 101.6
drag, startPoint x: 985, startPoint y: 237, endPoint x: 906, endPoint y: 239, distance: 78.9
click at [906, 239] on div "Service Name My Service" at bounding box center [991, 236] width 171 height 56
drag, startPoint x: 862, startPoint y: 303, endPoint x: 888, endPoint y: 298, distance: 26.3
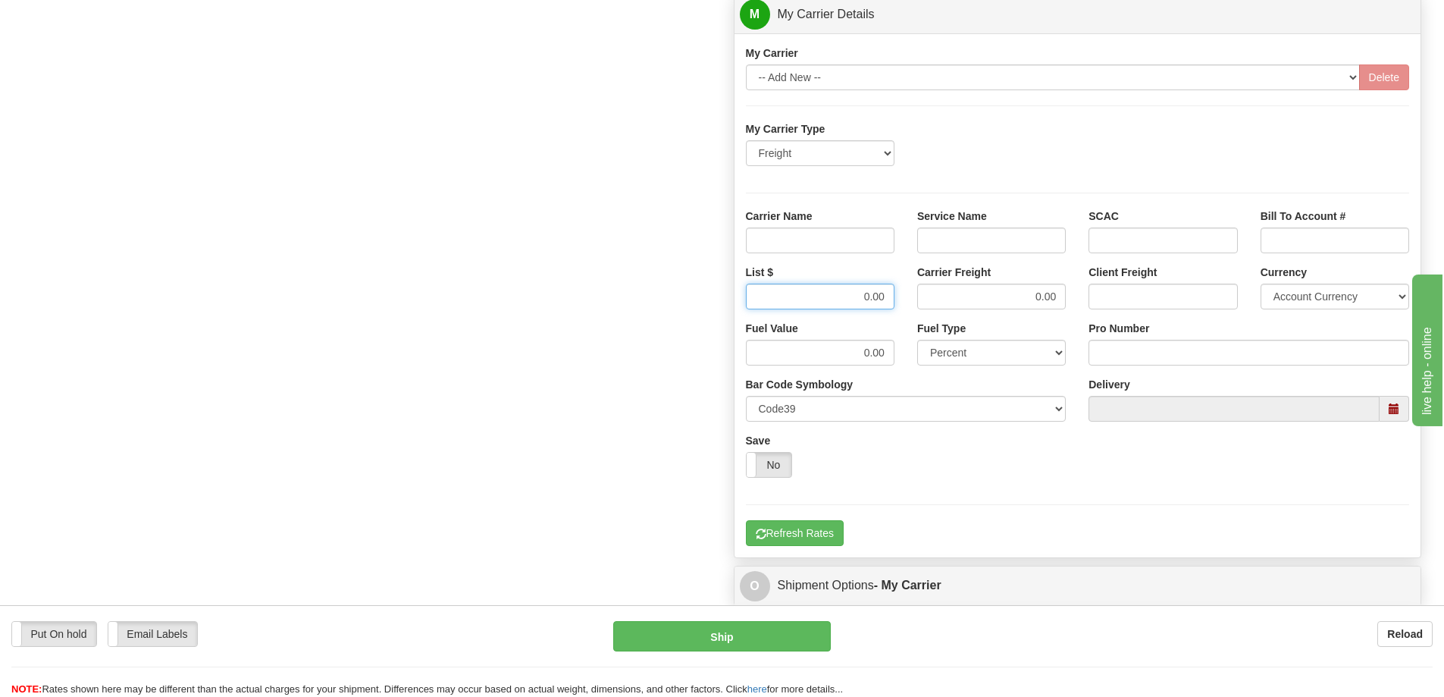
click at [888, 298] on input "0.00" at bounding box center [820, 297] width 149 height 26
drag, startPoint x: 1019, startPoint y: 302, endPoint x: 1064, endPoint y: 295, distance: 45.2
click at [1064, 295] on input "0.00" at bounding box center [991, 297] width 149 height 26
click at [889, 242] on input "Carrier Name" at bounding box center [820, 240] width 149 height 26
type input "AVR"
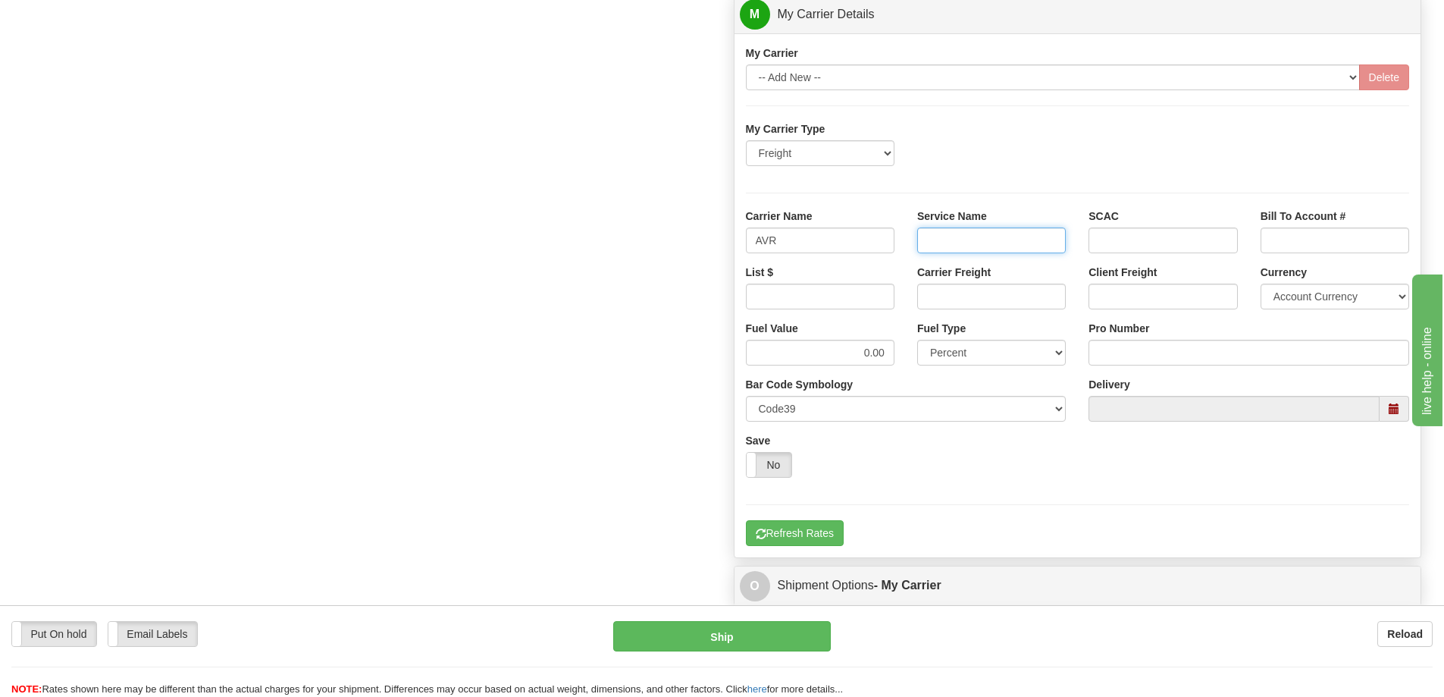
click at [978, 246] on input "Service Name" at bounding box center [991, 240] width 149 height 26
type input "LTL"
click at [844, 293] on input "List $" at bounding box center [820, 297] width 149 height 26
type input "300"
click at [932, 297] on input "Carrier Freight" at bounding box center [991, 297] width 149 height 26
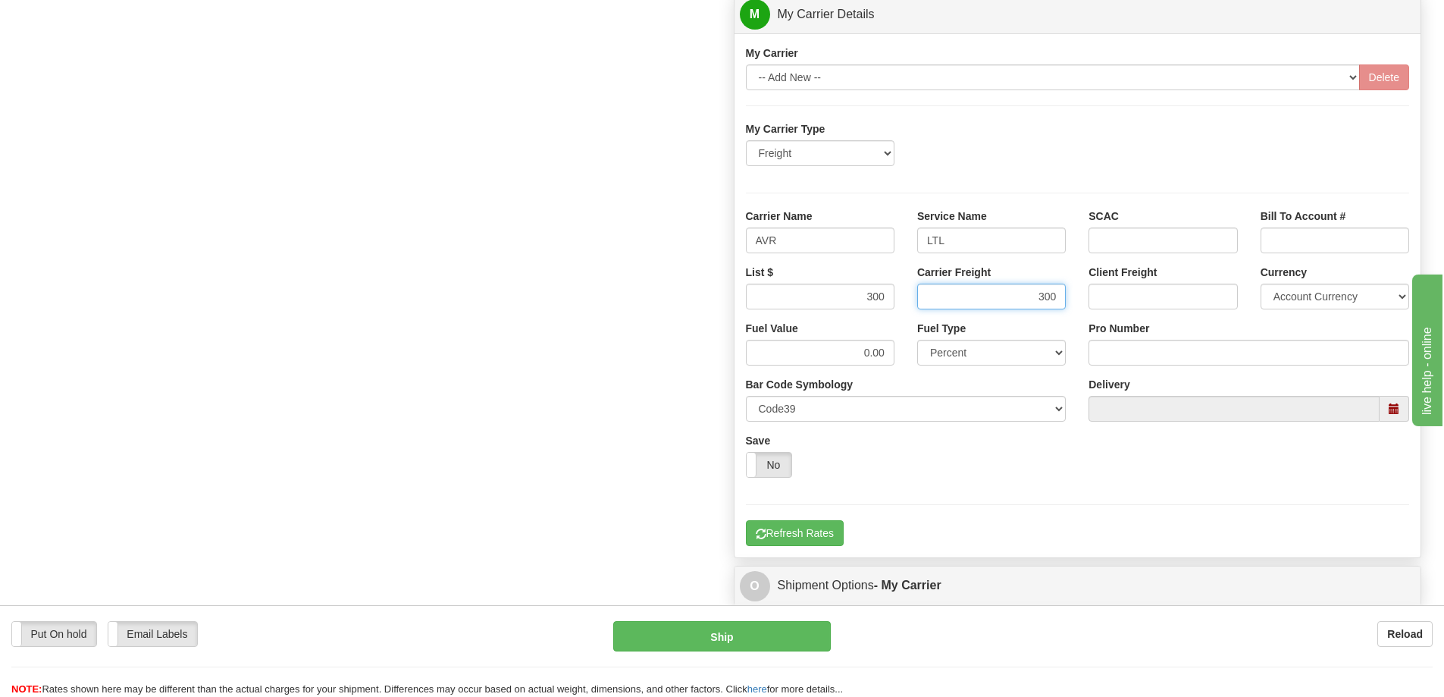
type input "300"
click at [1130, 361] on input "Pro Number" at bounding box center [1249, 353] width 321 height 26
type input "251285952"
click button "Delete" at bounding box center [0, 0] width 0 height 0
click at [779, 532] on button "Refresh Rates" at bounding box center [795, 533] width 98 height 26
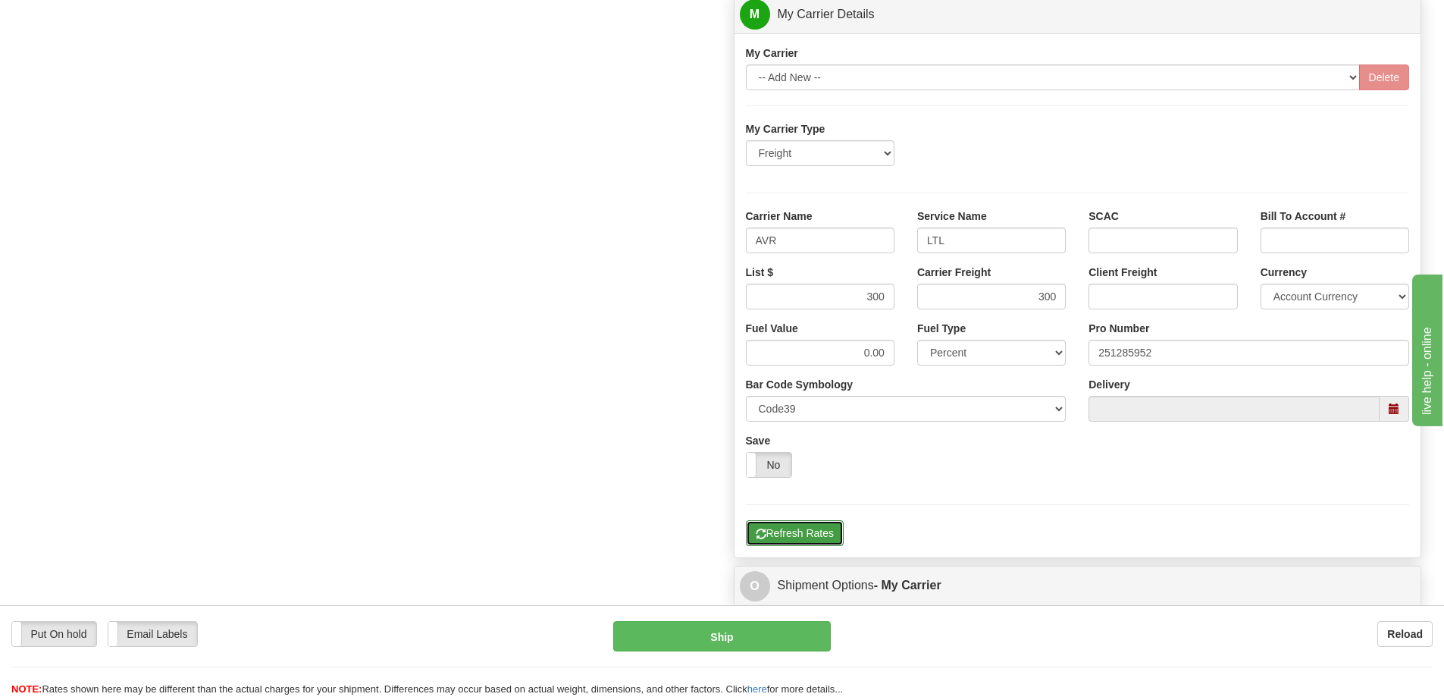
click at [779, 532] on button "Refresh Rates" at bounding box center [795, 533] width 98 height 26
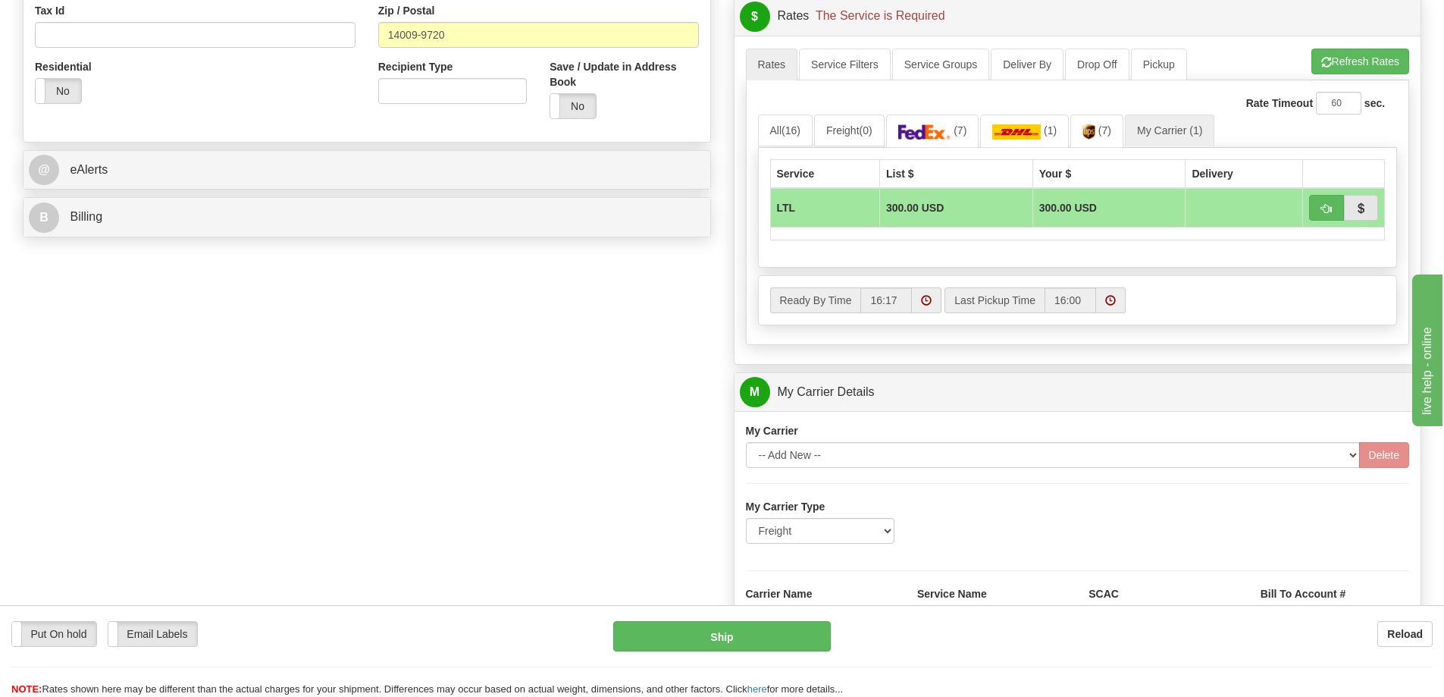
scroll to position [531, 0]
click at [1321, 212] on span "button" at bounding box center [1326, 210] width 11 height 10
type input "00"
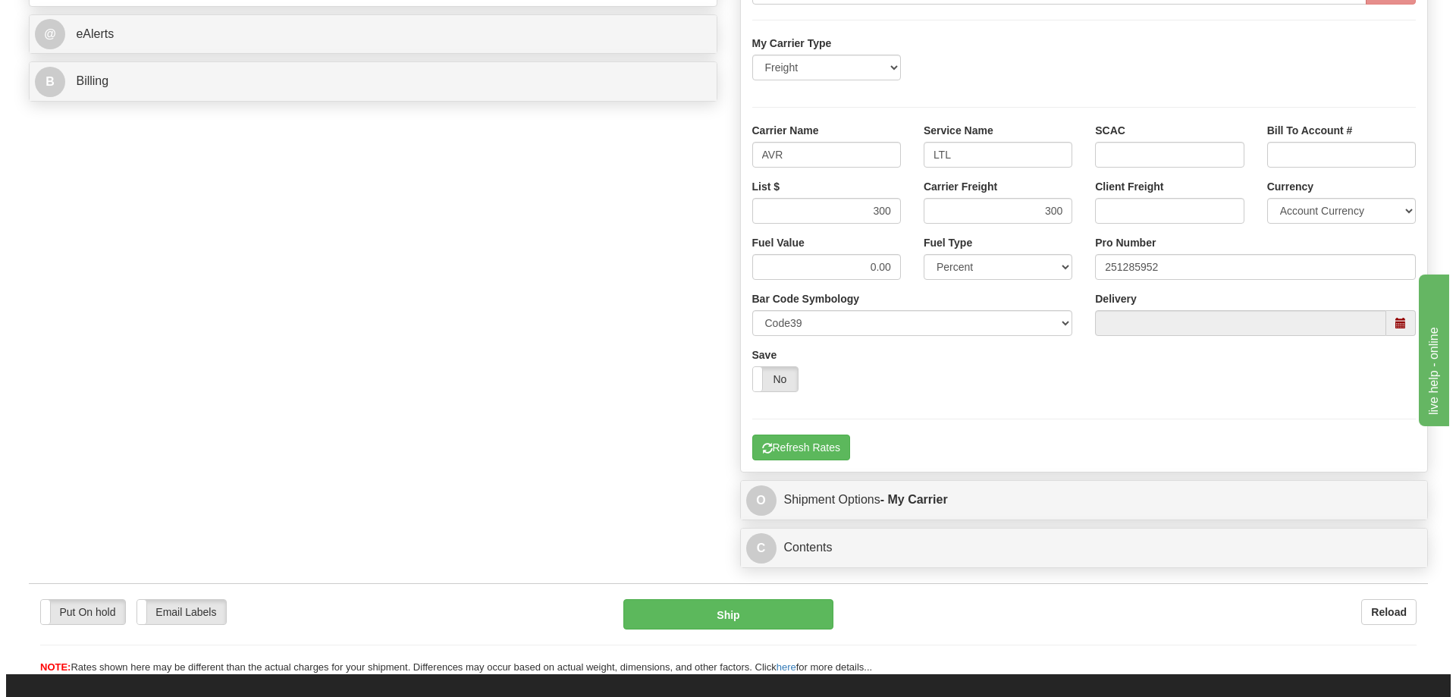
scroll to position [682, 0]
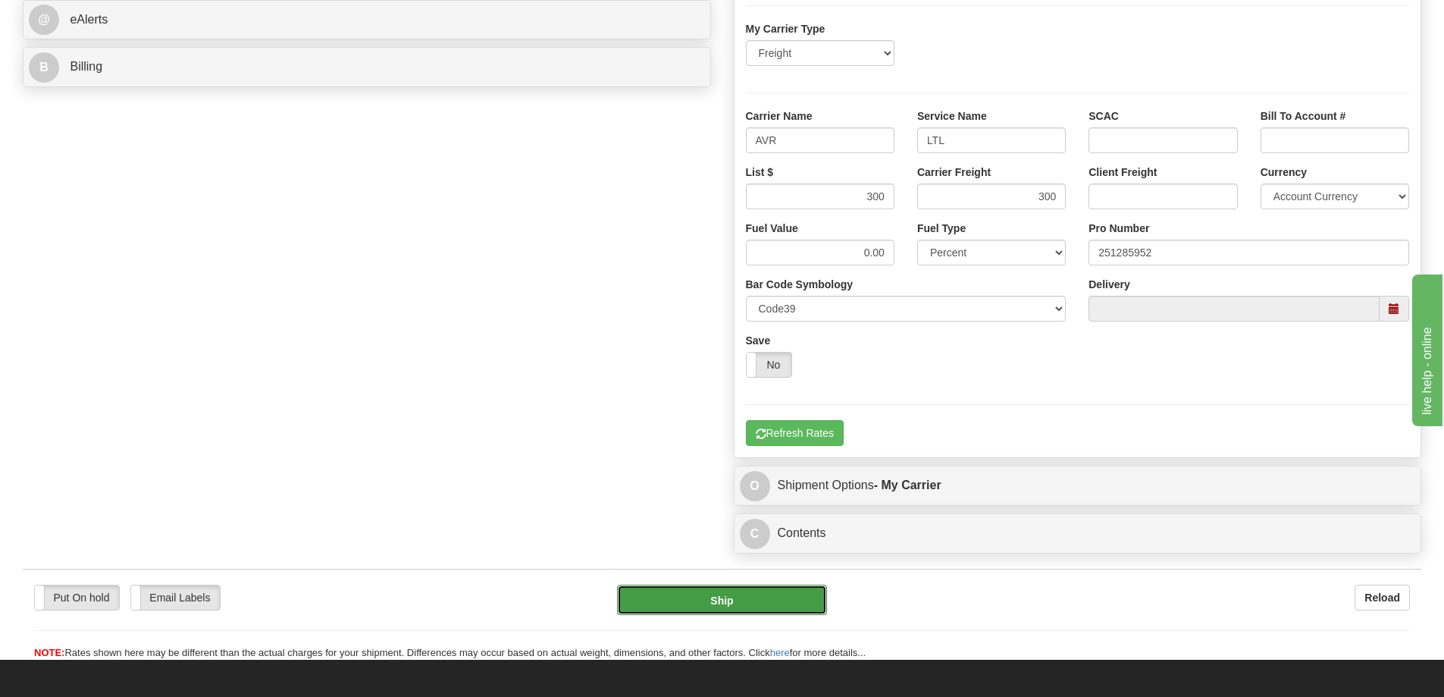
click at [755, 597] on button "Ship" at bounding box center [722, 600] width 210 height 30
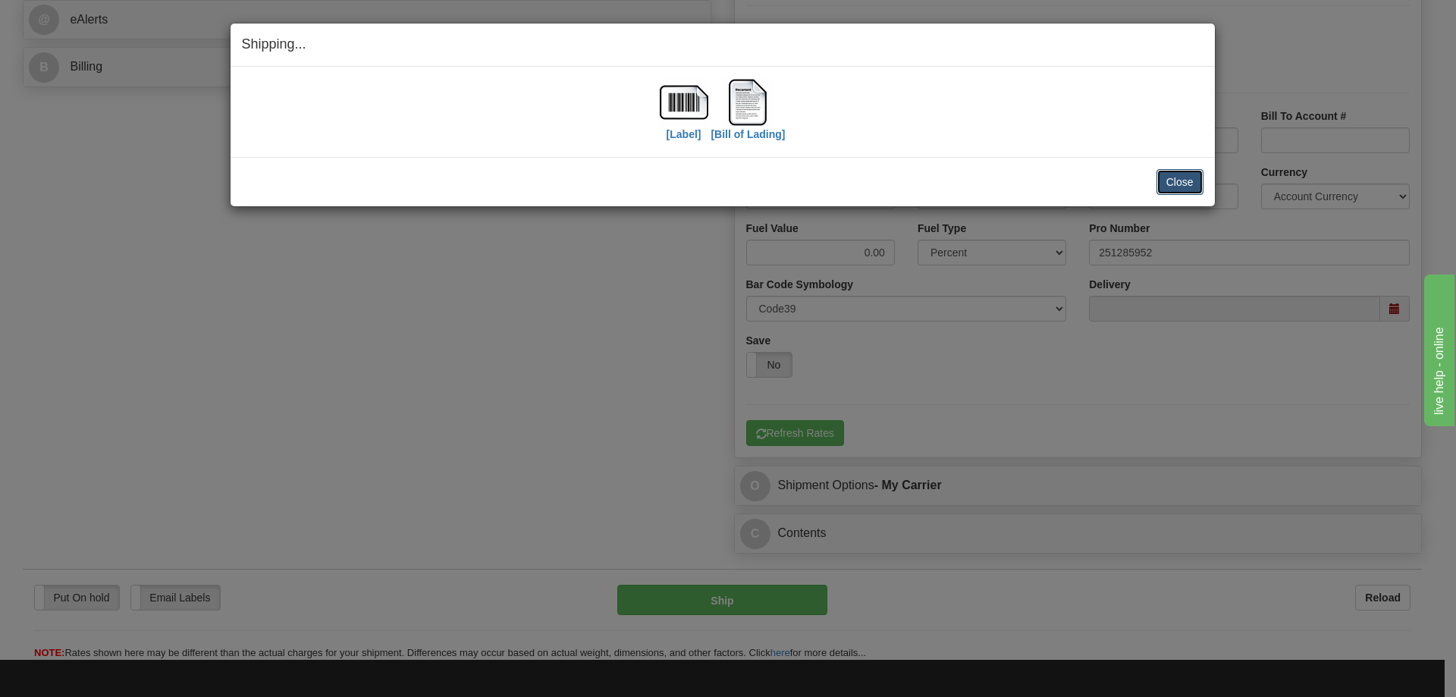
click at [1170, 179] on button "Close" at bounding box center [1179, 182] width 47 height 26
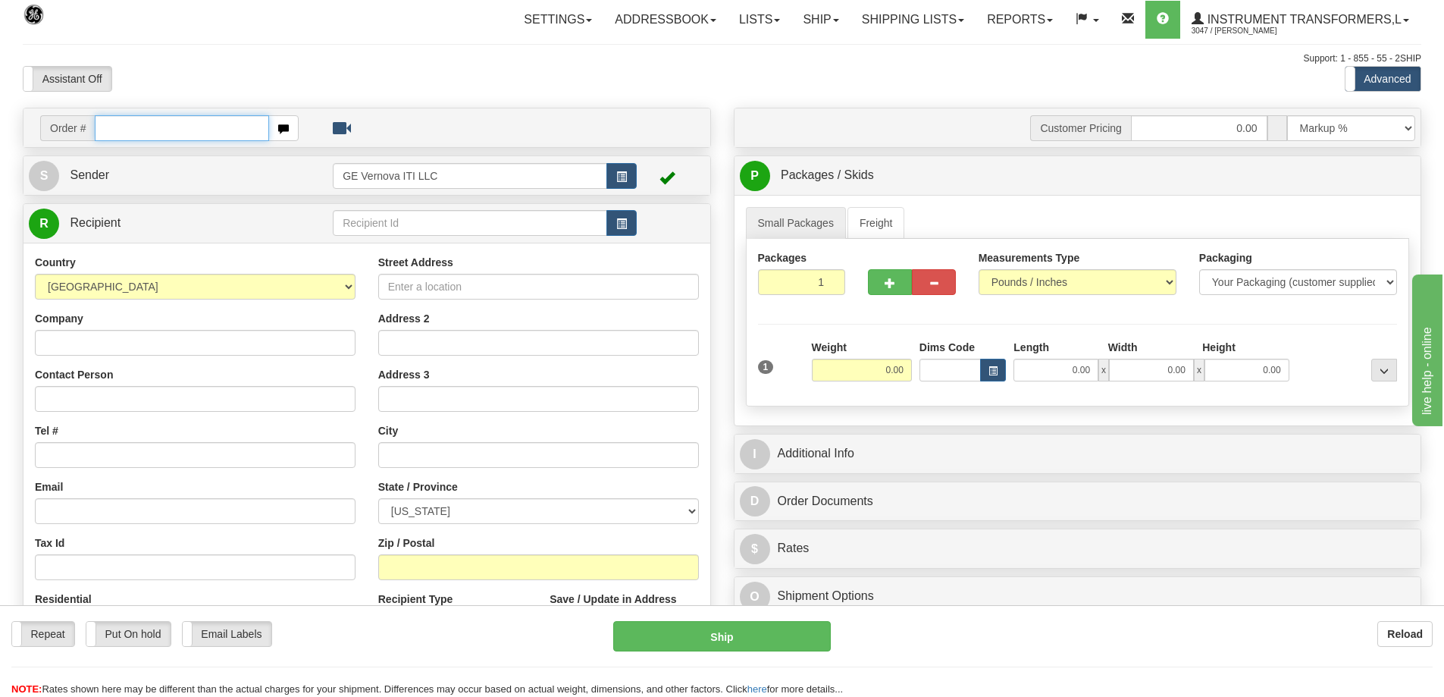
click at [117, 124] on input "text" at bounding box center [182, 128] width 174 height 26
type input "86701617"
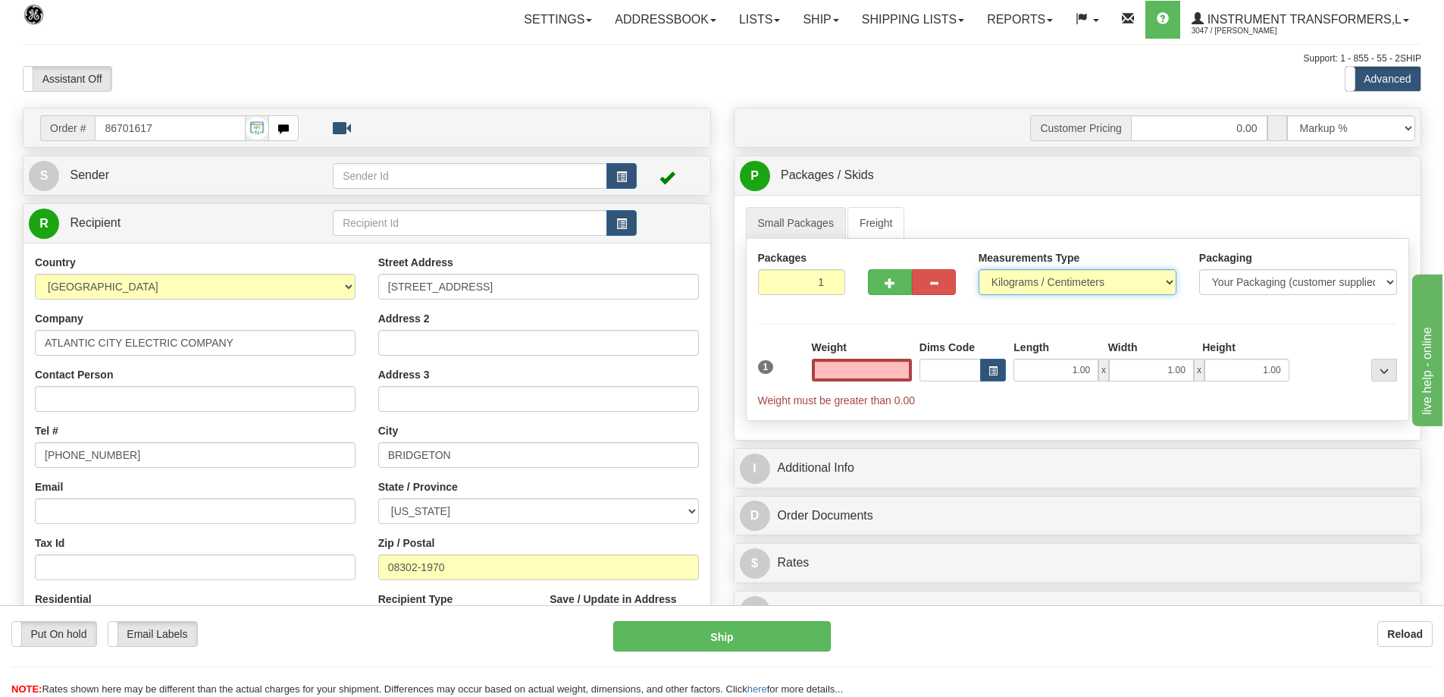
type input "0.00"
click at [998, 281] on select "Pounds / Inches Kilograms / Centimeters" at bounding box center [1078, 282] width 198 height 26
select select "0"
click at [979, 269] on select "Pounds / Inches Kilograms / Centimeters" at bounding box center [1078, 282] width 198 height 26
click at [895, 360] on input "0.00" at bounding box center [862, 370] width 100 height 23
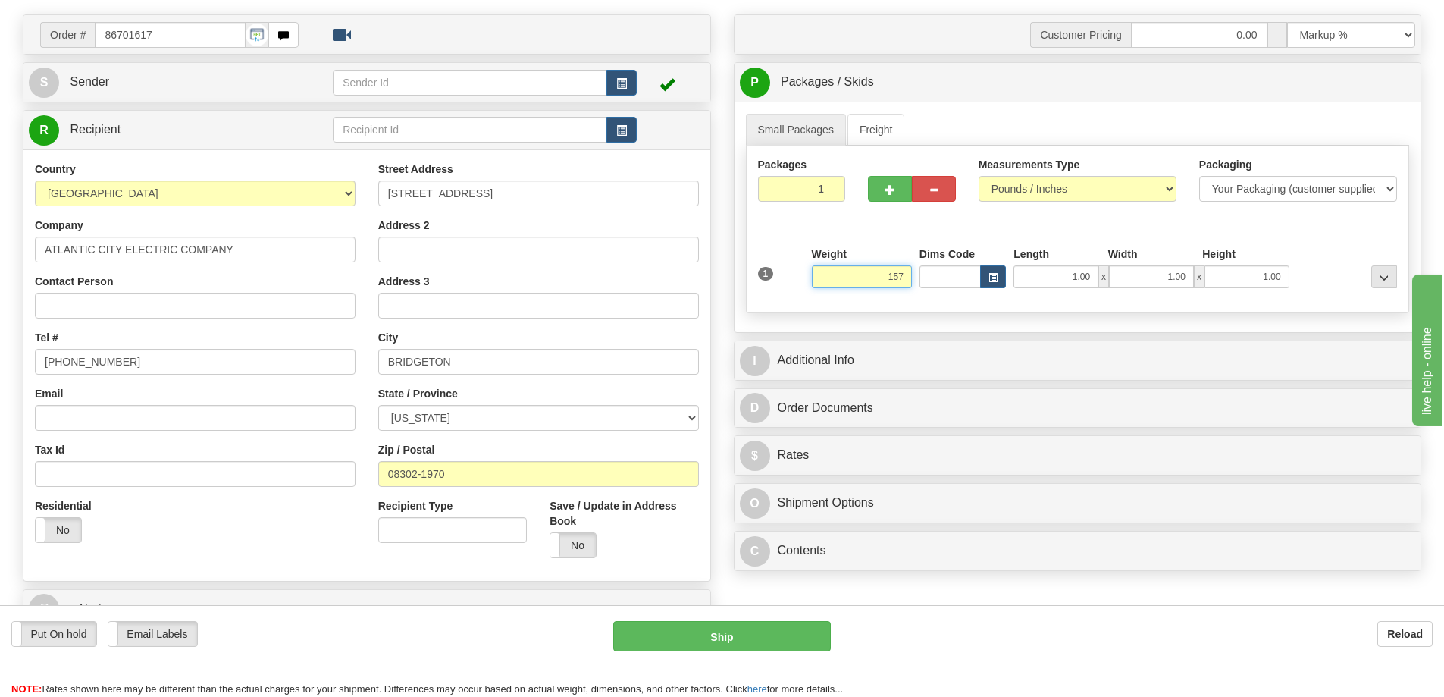
scroll to position [152, 0]
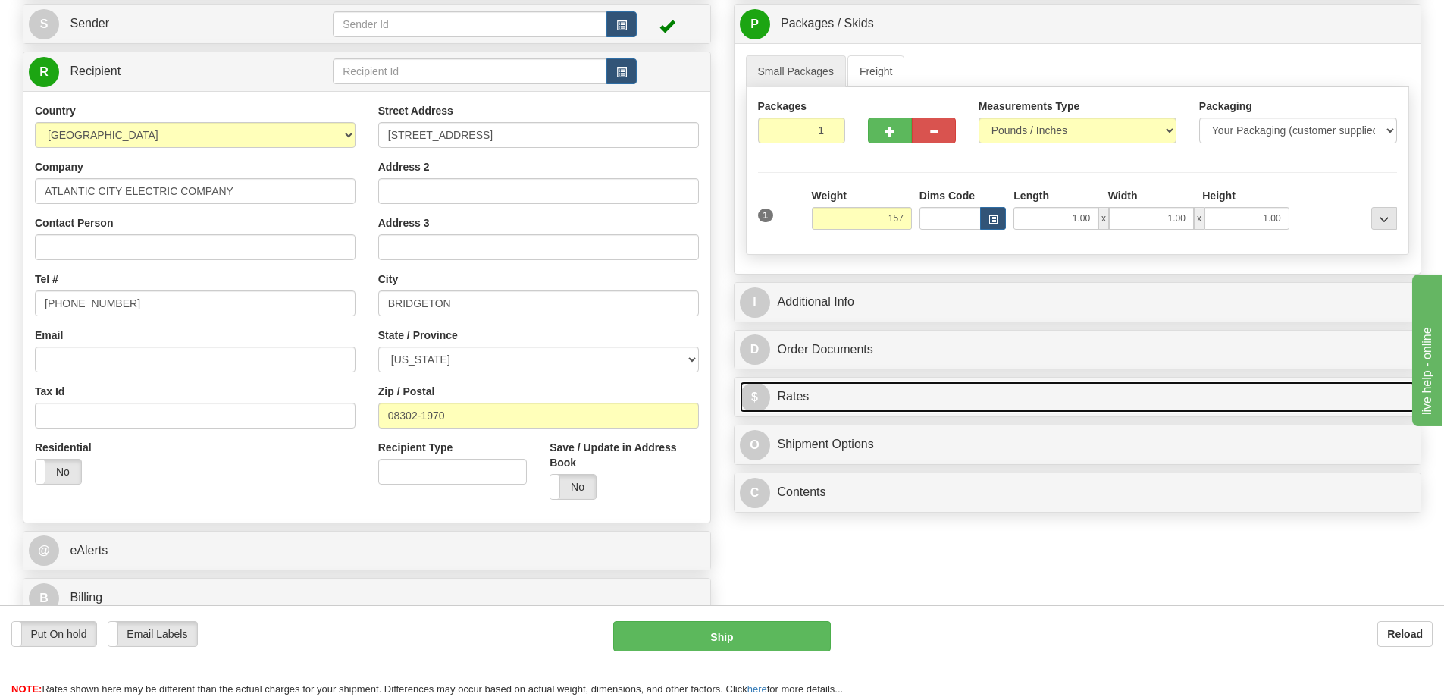
type input "157.00"
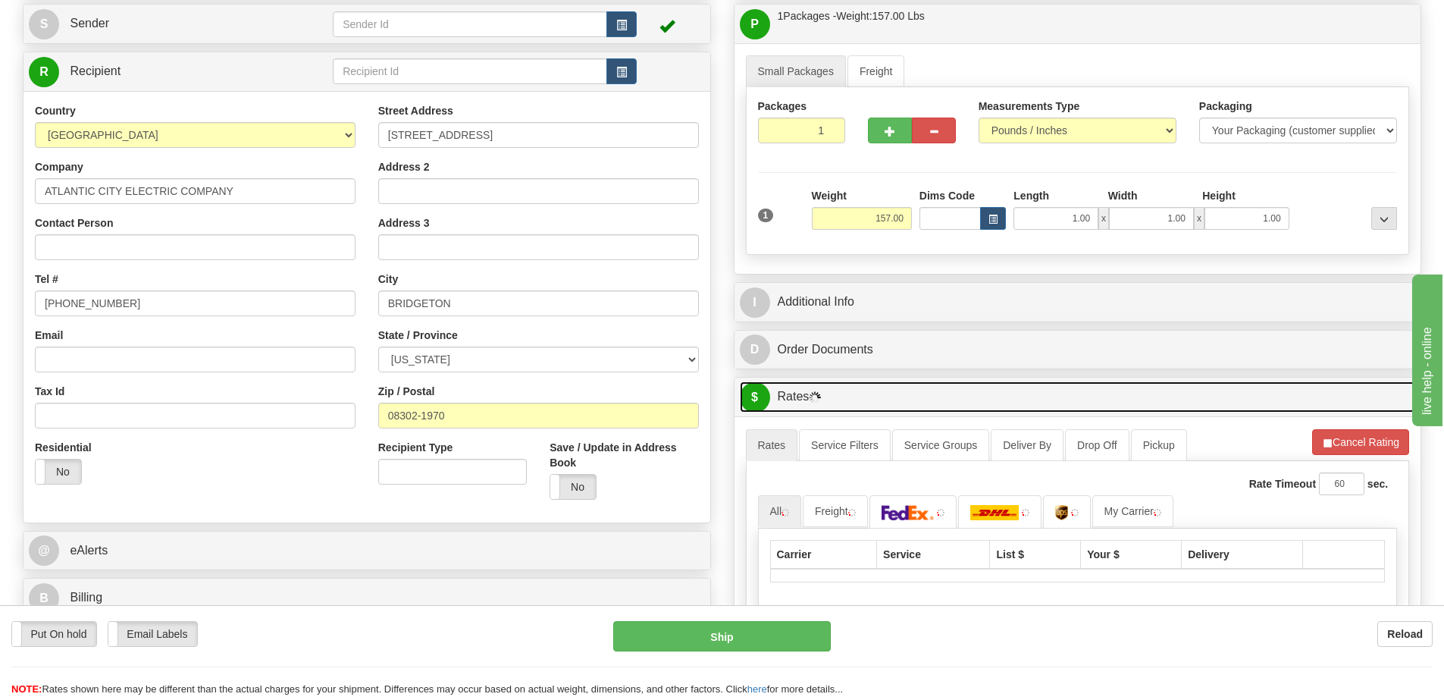
click at [860, 388] on link "$ Rates" at bounding box center [1078, 396] width 676 height 31
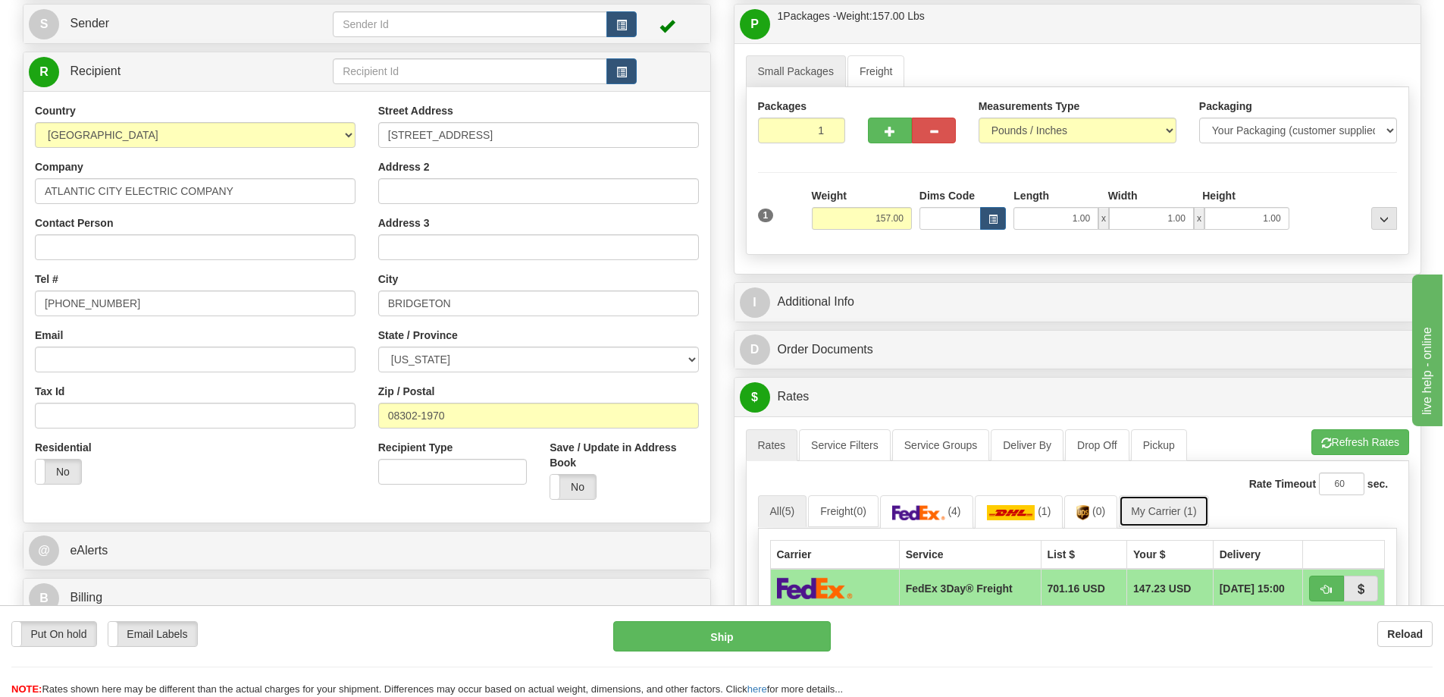
click at [1164, 507] on link "My Carrier (1)" at bounding box center [1163, 511] width 89 height 32
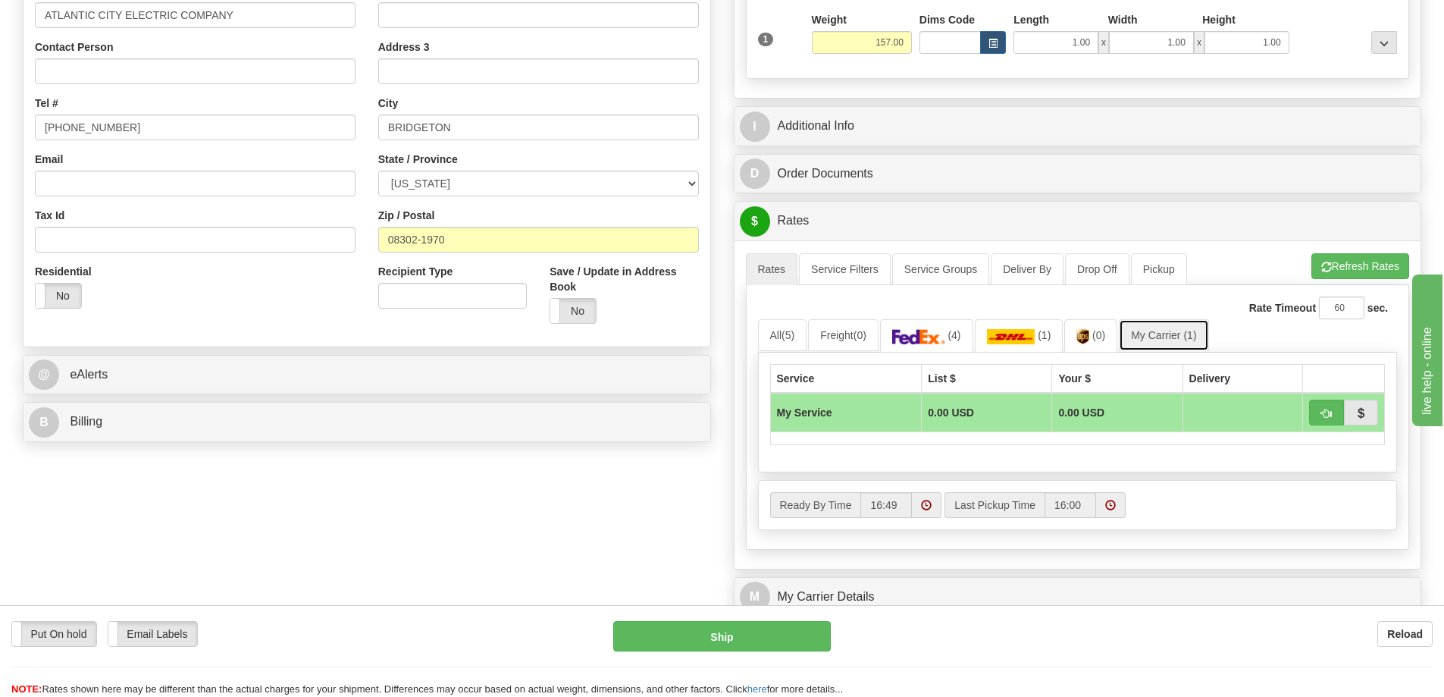
scroll to position [379, 0]
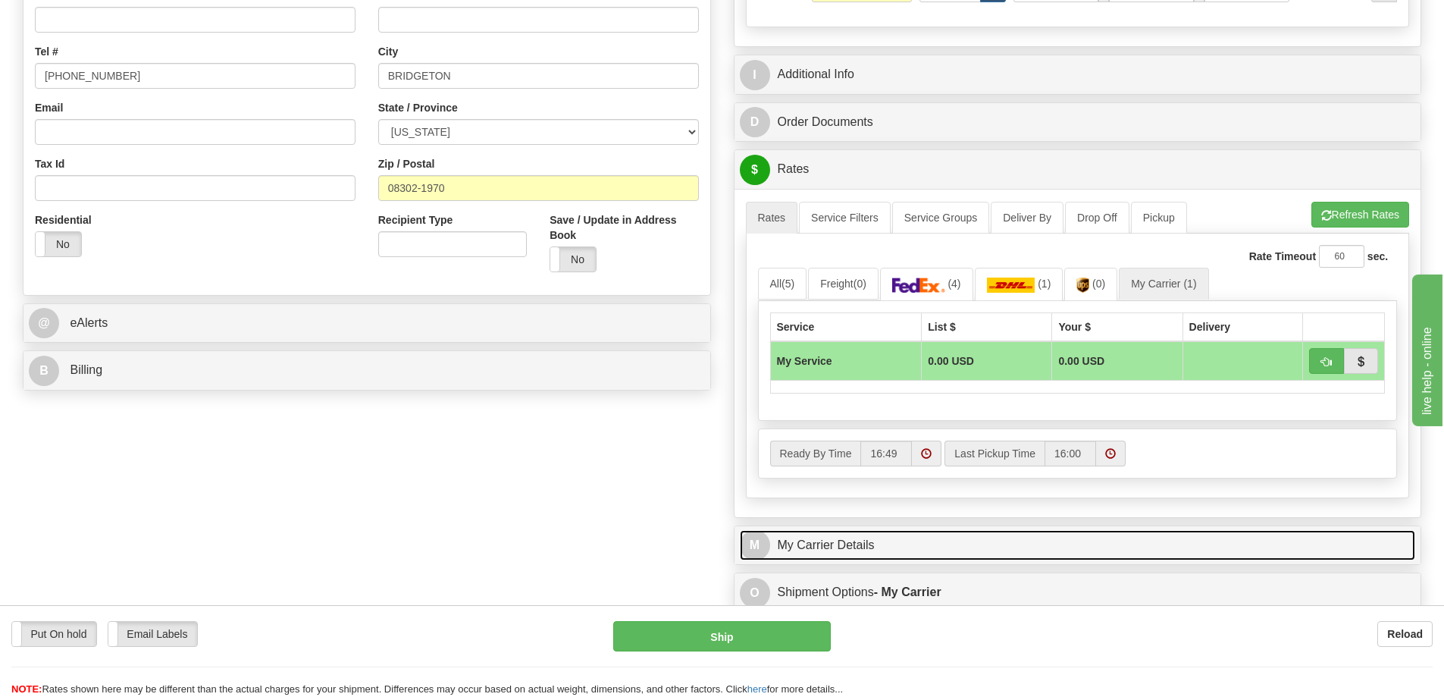
click at [865, 542] on link "M My Carrier Details" at bounding box center [1078, 545] width 676 height 31
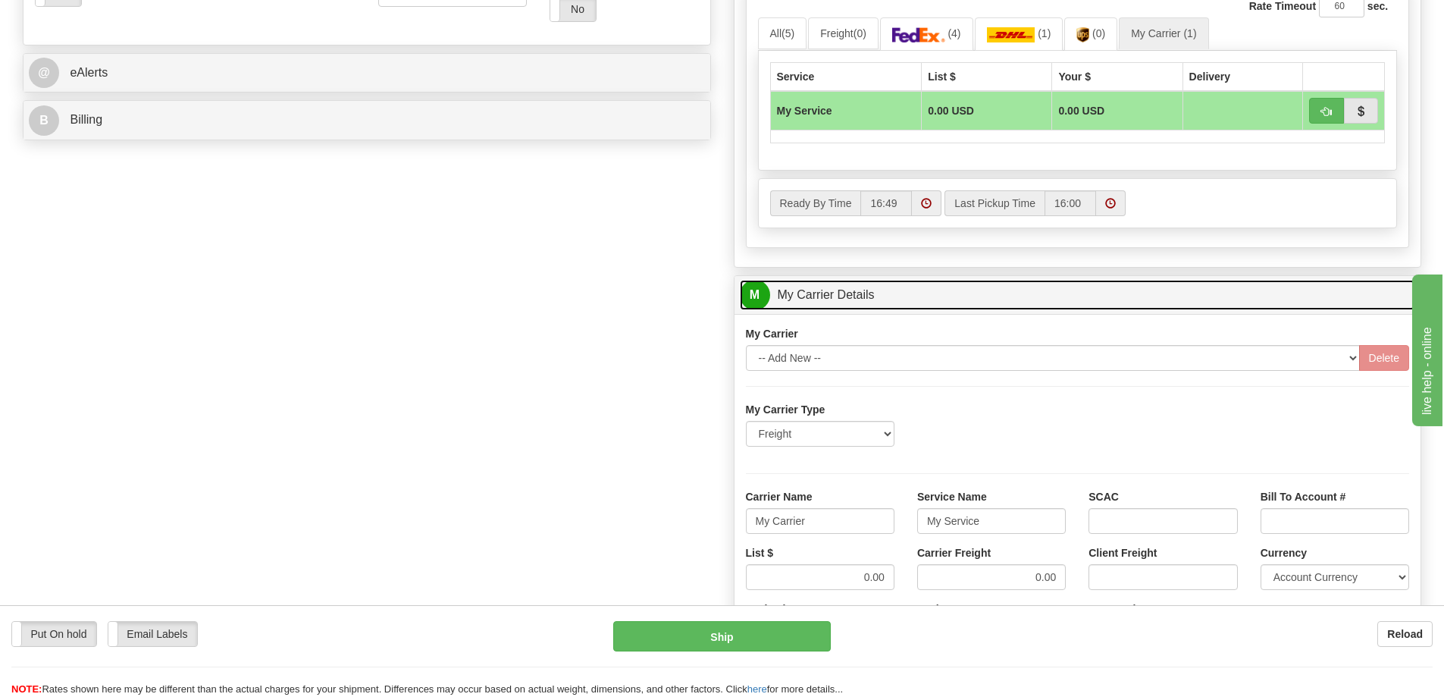
scroll to position [682, 0]
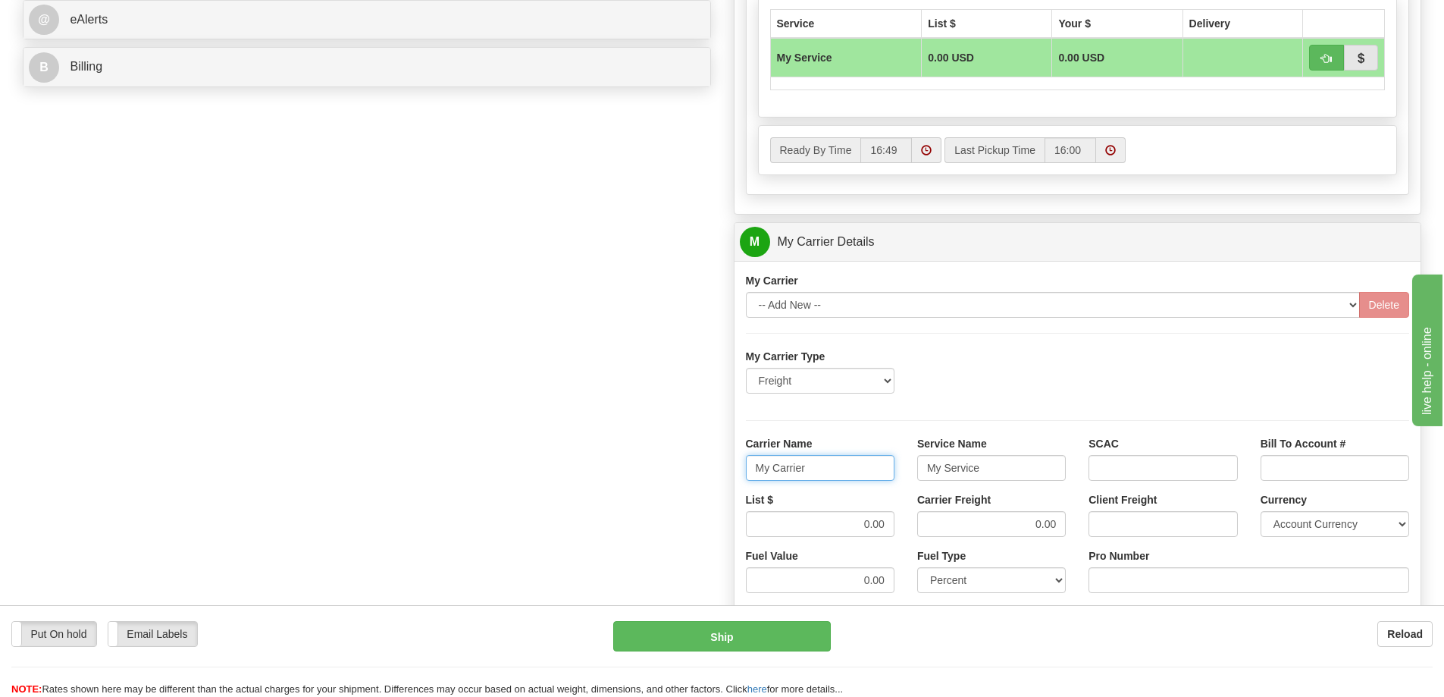
drag, startPoint x: 810, startPoint y: 466, endPoint x: 742, endPoint y: 474, distance: 68.7
click at [742, 474] on div "Carrier Name My Carrier" at bounding box center [820, 464] width 171 height 56
click at [760, 466] on input "Carrier Name" at bounding box center [820, 468] width 149 height 26
type input "AVR"
drag, startPoint x: 979, startPoint y: 468, endPoint x: 916, endPoint y: 469, distance: 62.9
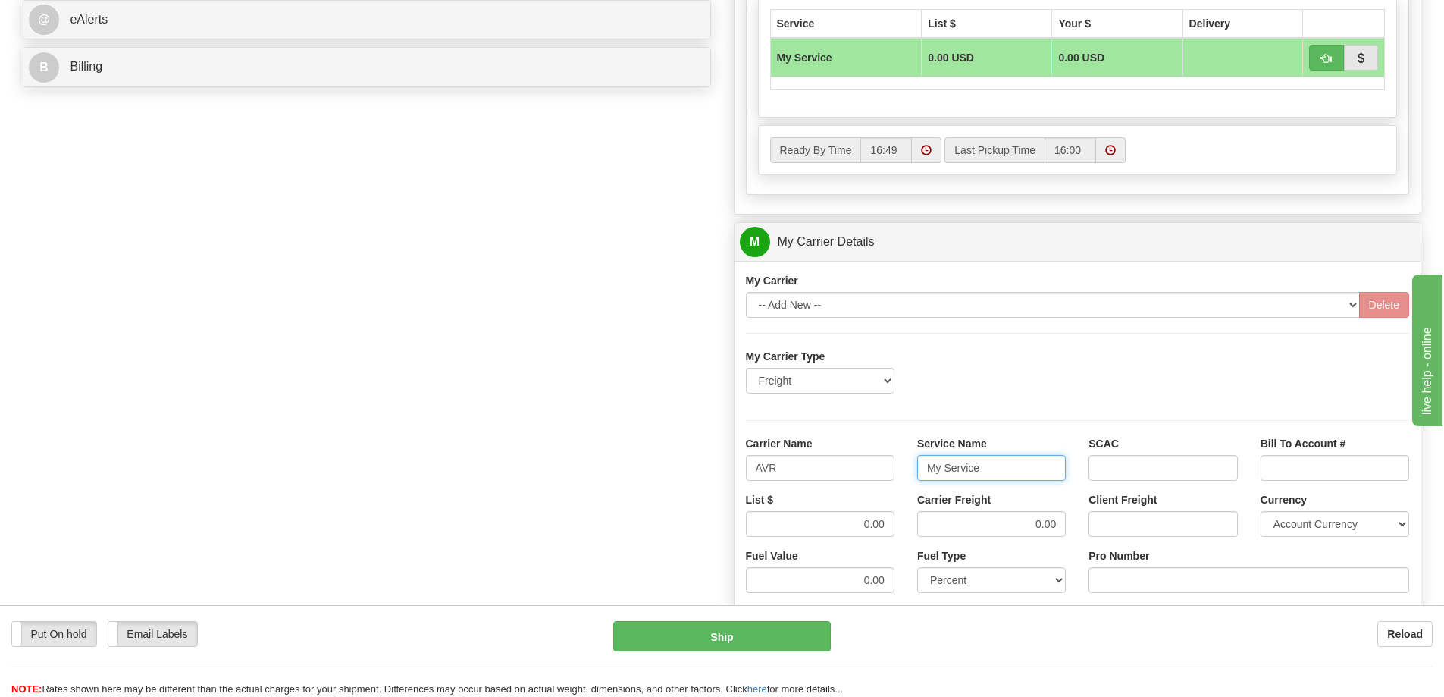
click at [916, 469] on div "Service Name My Service" at bounding box center [991, 464] width 171 height 56
click at [929, 467] on input "Service Name" at bounding box center [991, 468] width 149 height 26
type input "LTL"
drag, startPoint x: 863, startPoint y: 524, endPoint x: 889, endPoint y: 523, distance: 26.5
click at [889, 523] on input "0.00" at bounding box center [820, 524] width 149 height 26
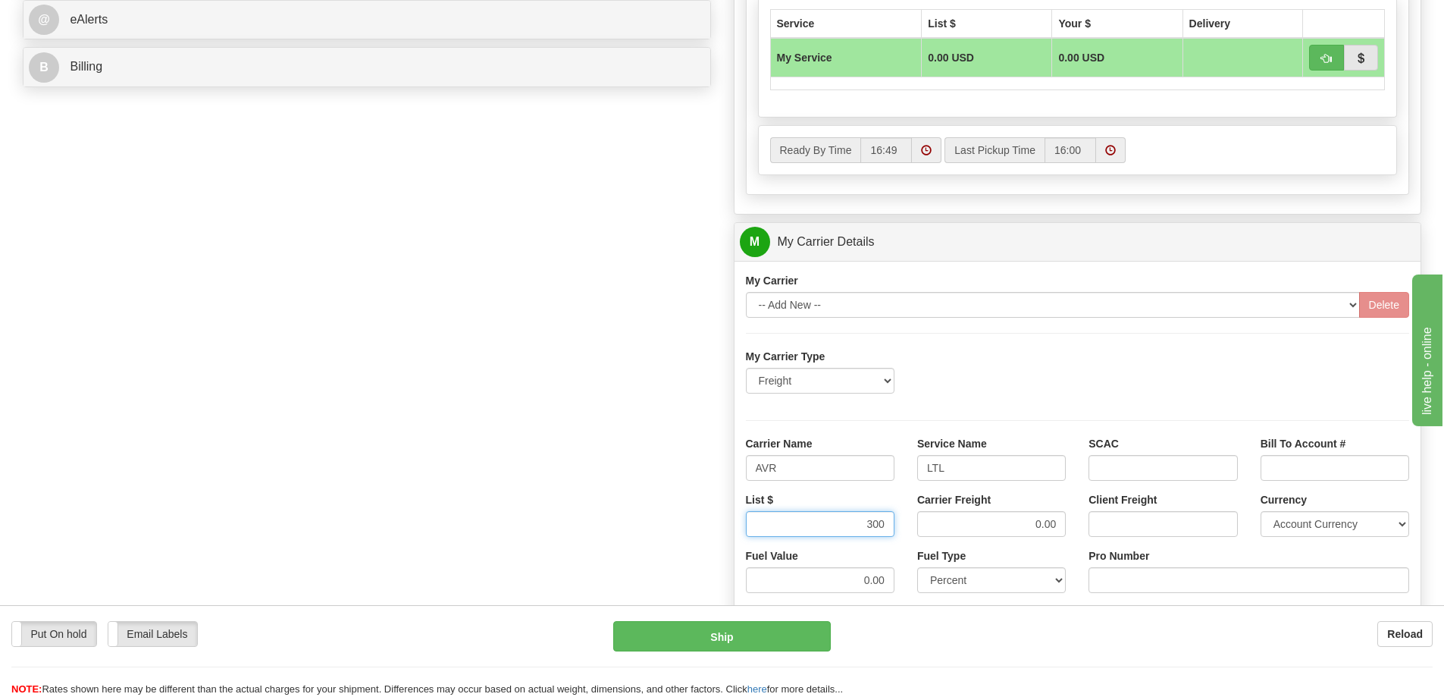
type input "300"
drag, startPoint x: 1029, startPoint y: 529, endPoint x: 1074, endPoint y: 520, distance: 45.6
click at [1074, 520] on div "Carrier Freight 0.00" at bounding box center [991, 520] width 171 height 56
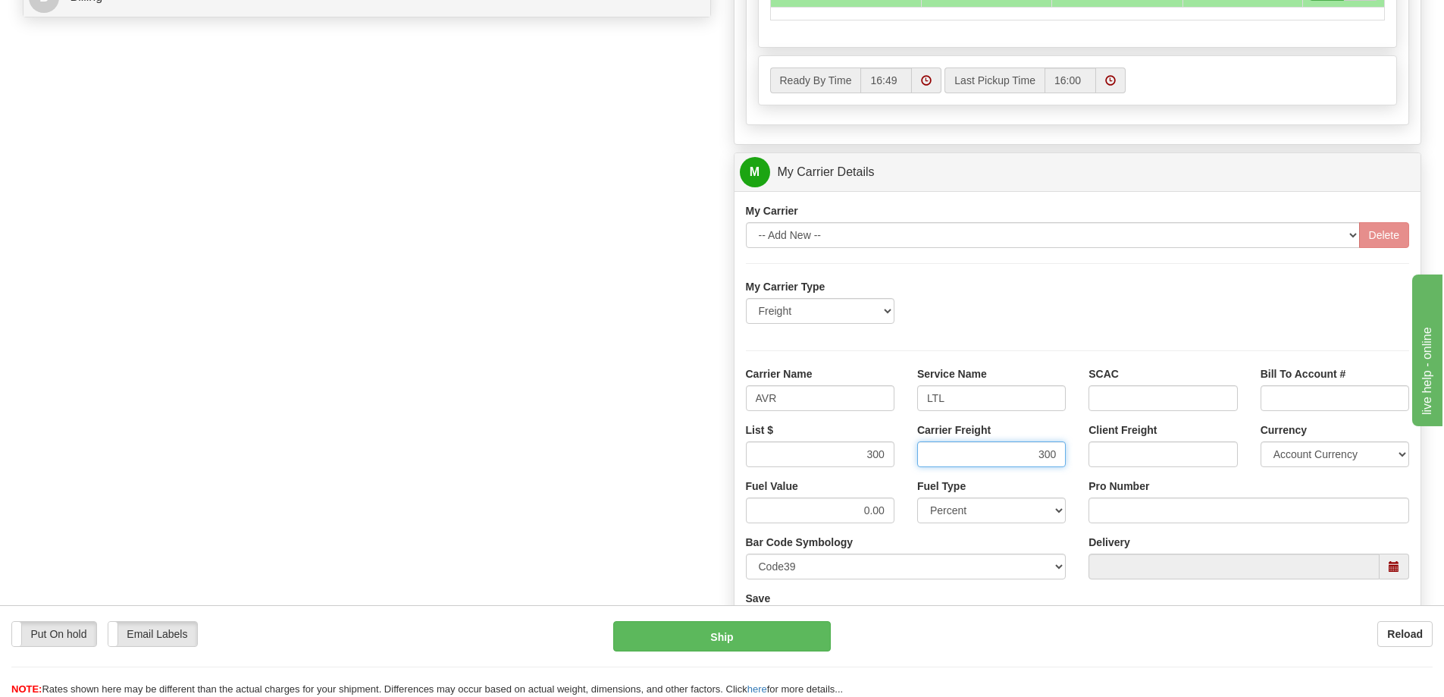
scroll to position [910, 0]
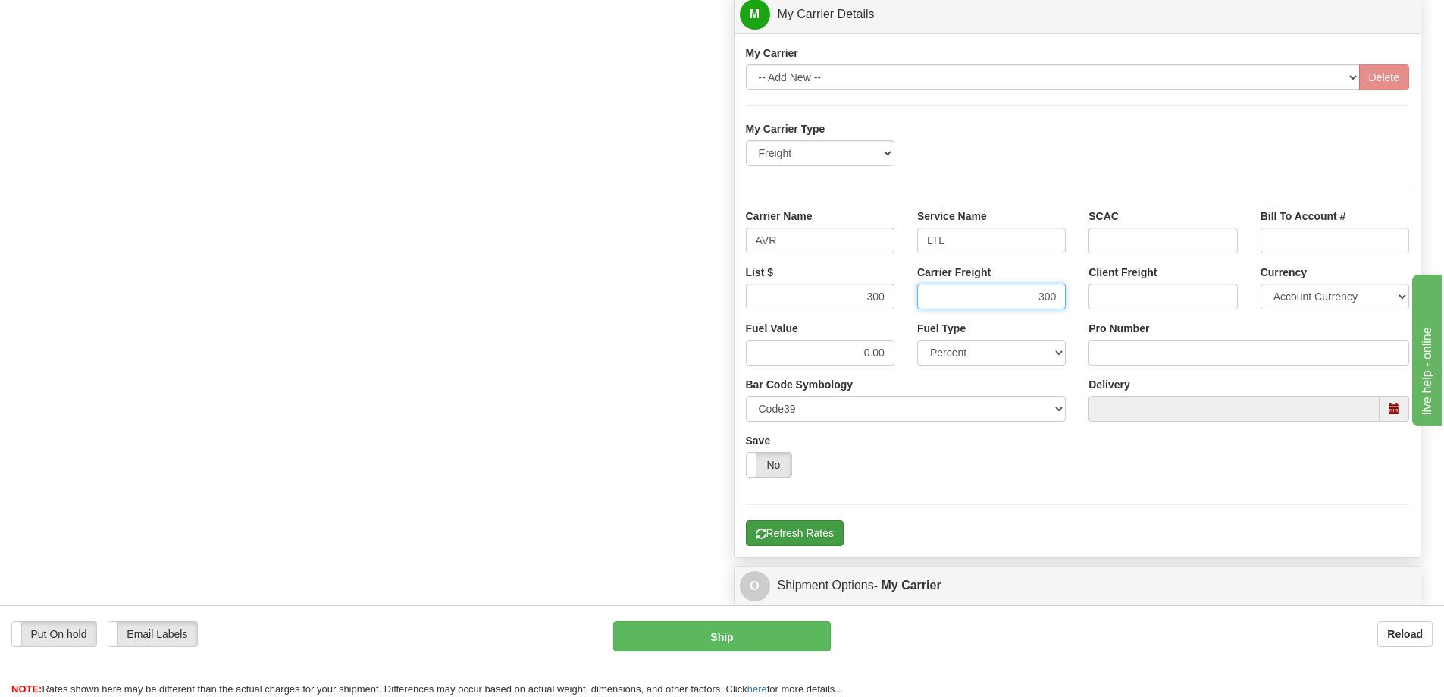
type input "300"
click at [795, 537] on button "Refresh Rates" at bounding box center [795, 533] width 98 height 26
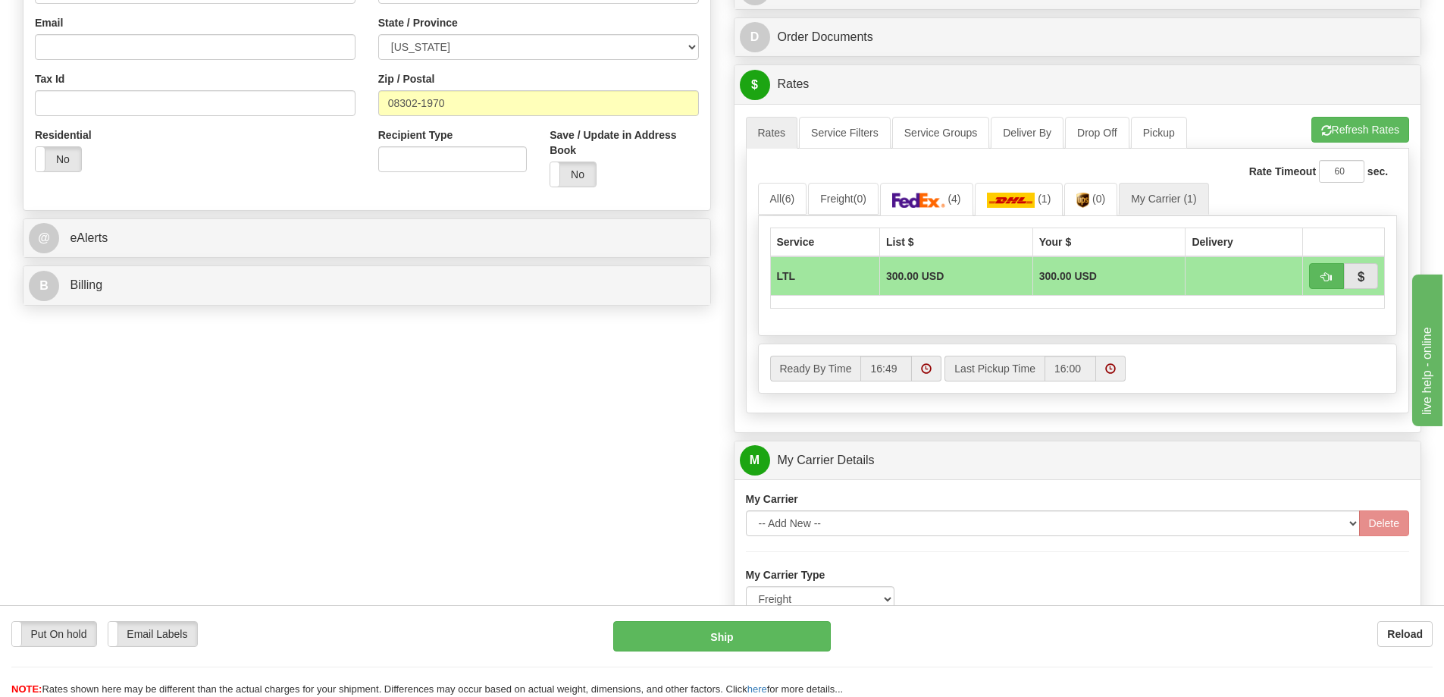
scroll to position [455, 0]
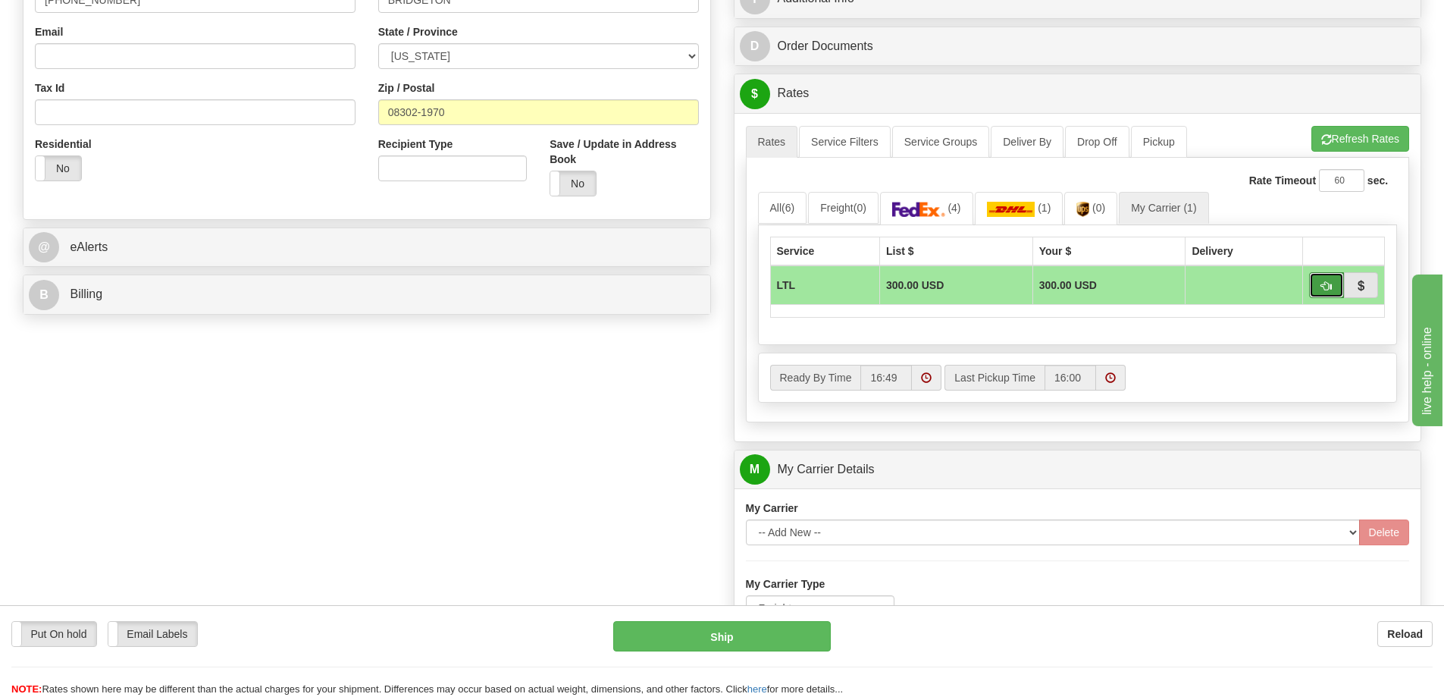
click at [1324, 282] on span "button" at bounding box center [1326, 286] width 11 height 10
type input "00"
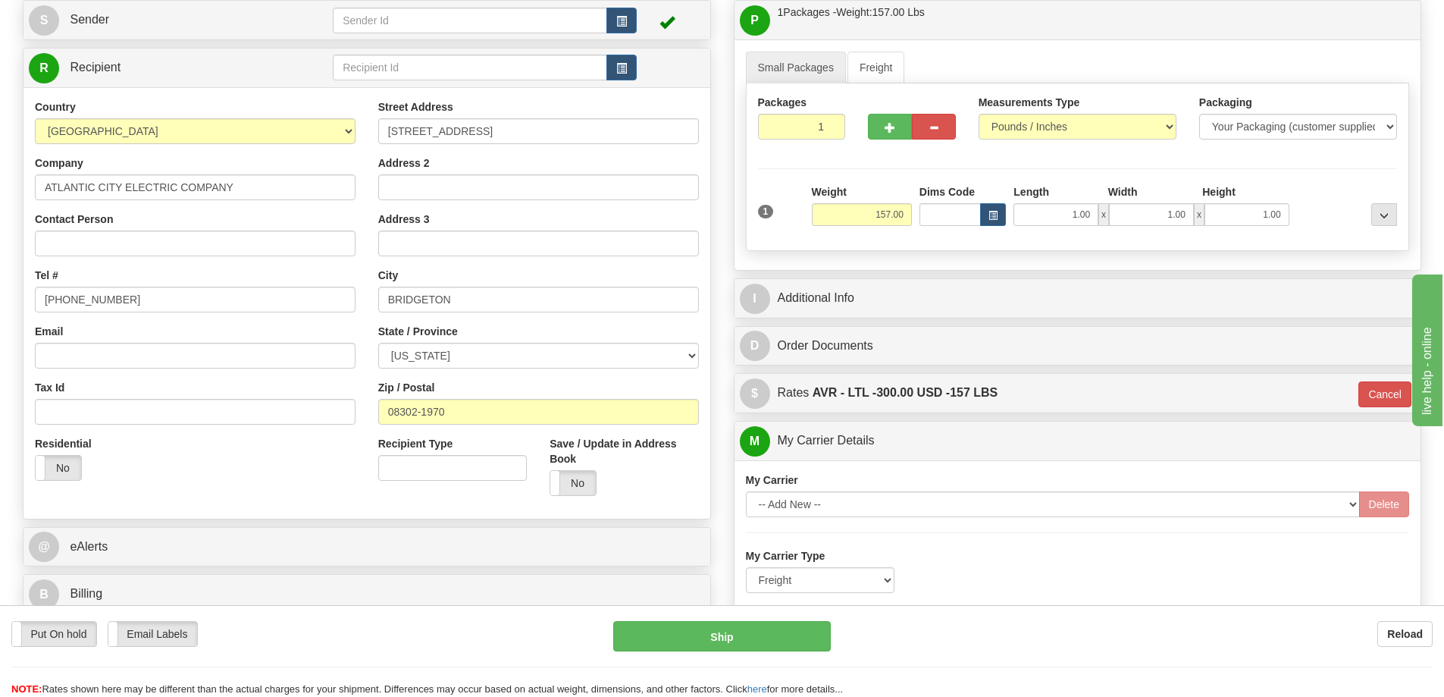
scroll to position [303, 0]
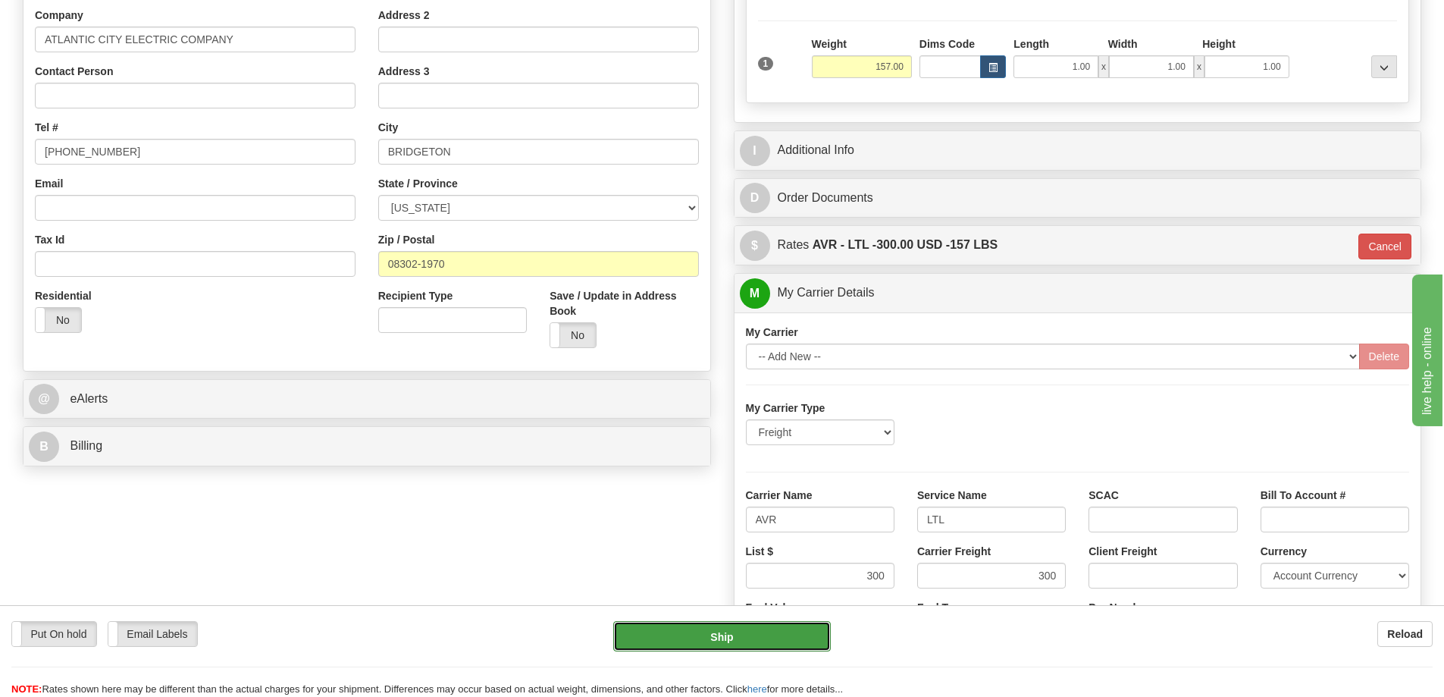
click at [741, 633] on button "Ship" at bounding box center [722, 636] width 218 height 30
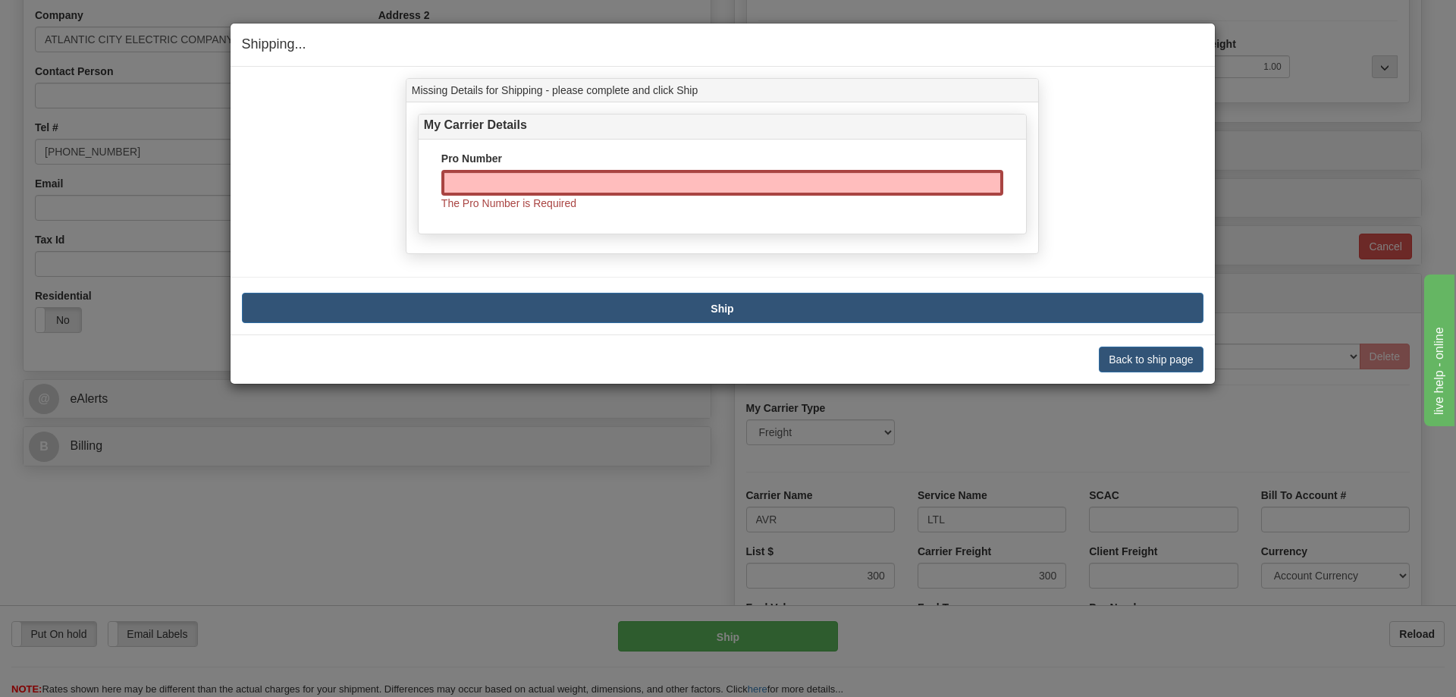
click at [1265, 250] on div "Shipping... Your SHIPMENT will EXPIRE in Missing Details for Shipping - please …" at bounding box center [728, 348] width 1456 height 697
click at [1193, 415] on div "Shipping... Your SHIPMENT will EXPIRE in Missing Details for Shipping - please …" at bounding box center [728, 348] width 1456 height 697
click at [1169, 361] on button "Back to ship page" at bounding box center [1151, 359] width 104 height 26
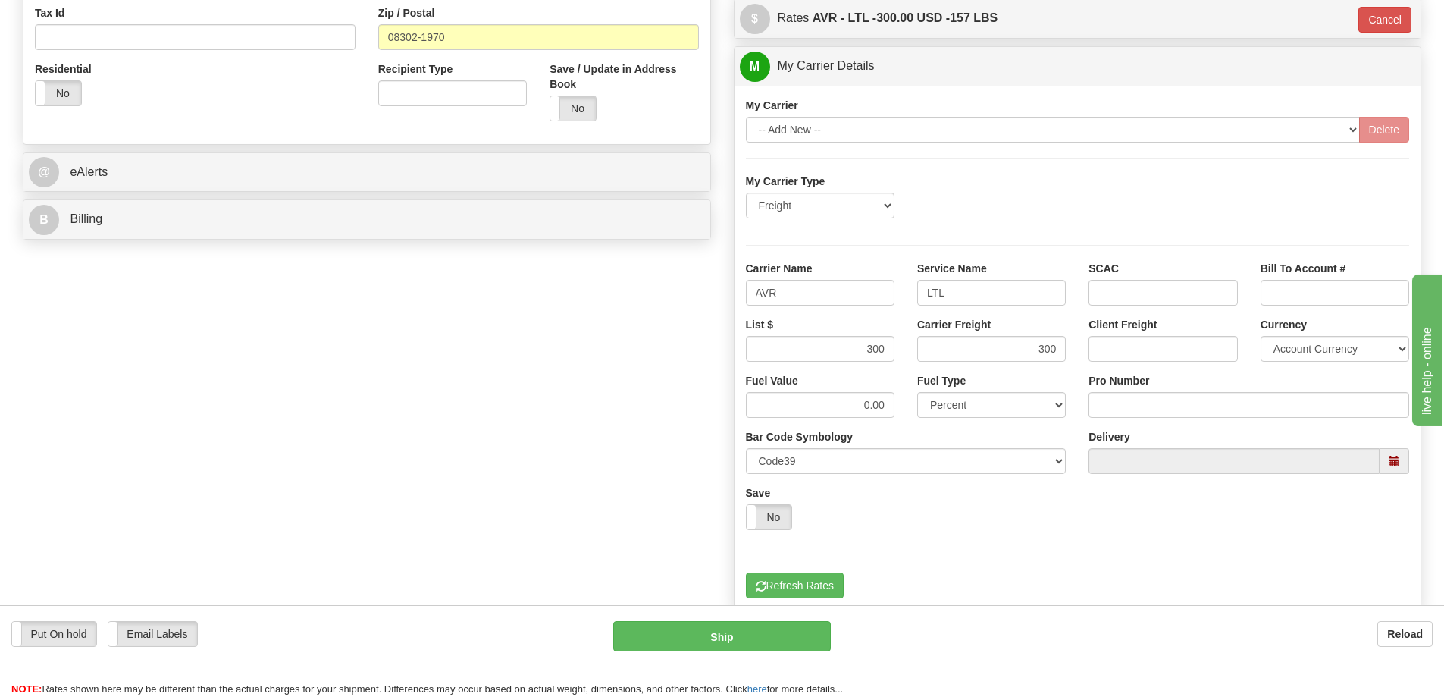
scroll to position [531, 0]
click at [1146, 403] on input "Pro Number" at bounding box center [1249, 404] width 321 height 26
click at [1116, 402] on input "251285941" at bounding box center [1249, 404] width 321 height 26
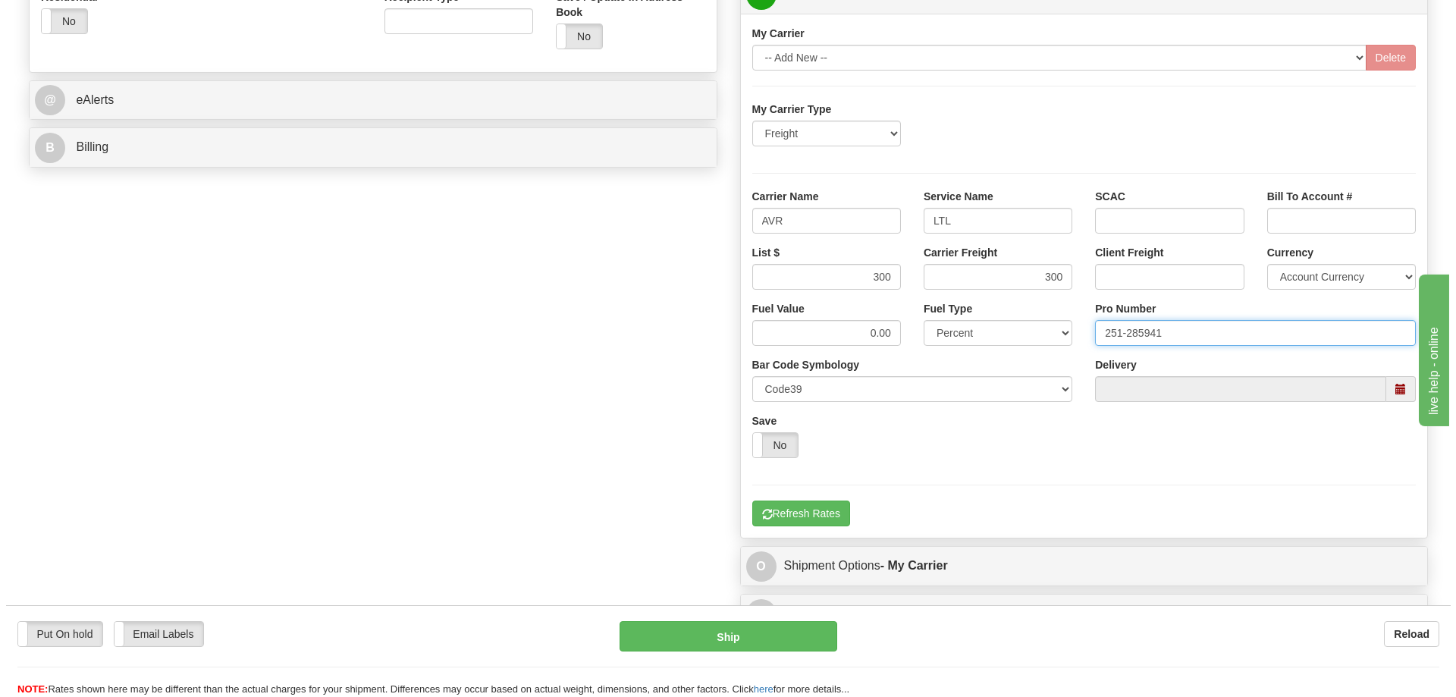
scroll to position [607, 0]
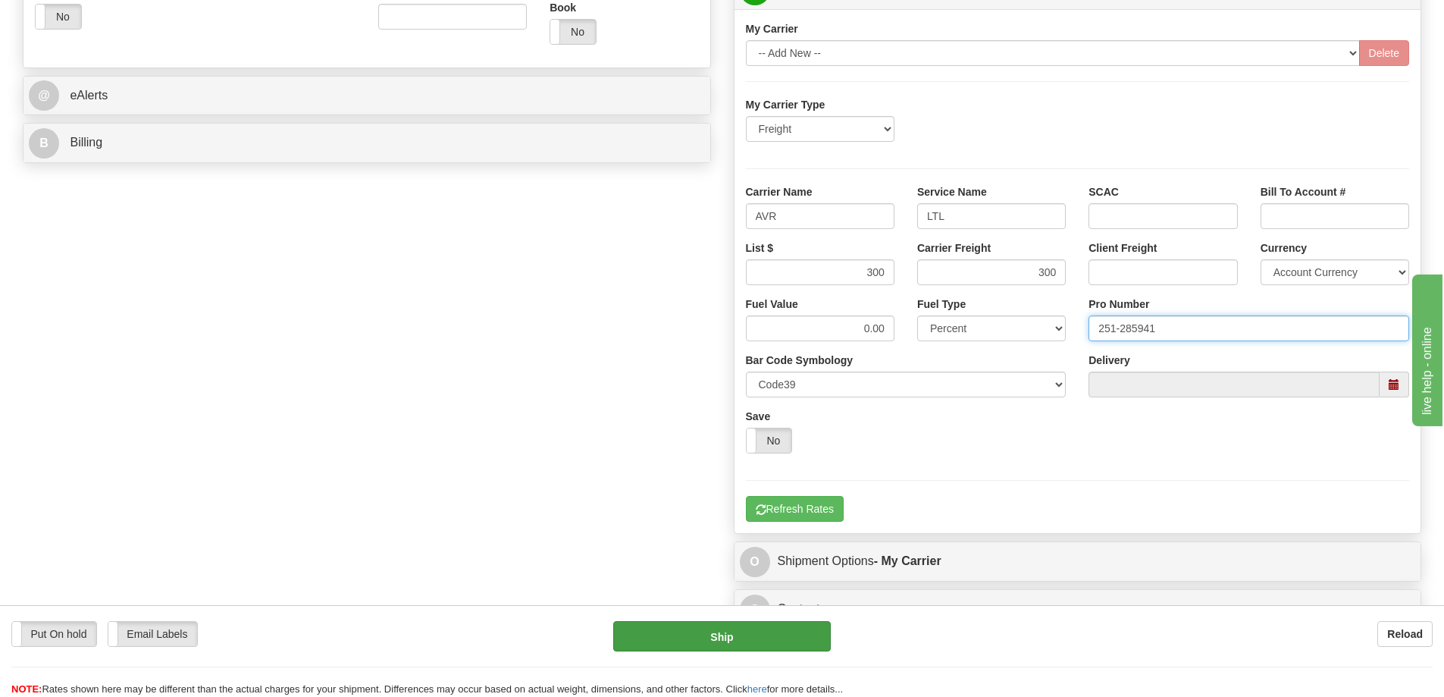
type input "251-285941"
click at [803, 635] on button "Ship" at bounding box center [722, 636] width 218 height 30
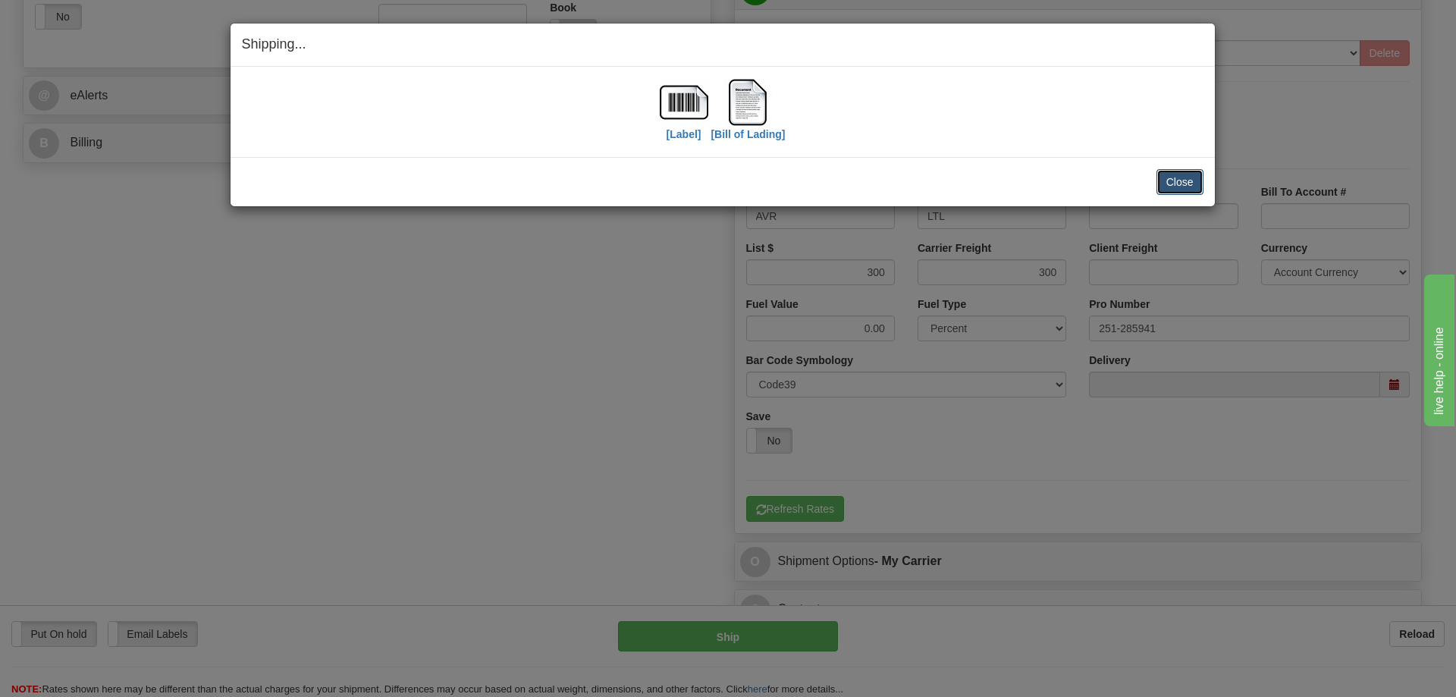
click at [1161, 174] on button "Close" at bounding box center [1179, 182] width 47 height 26
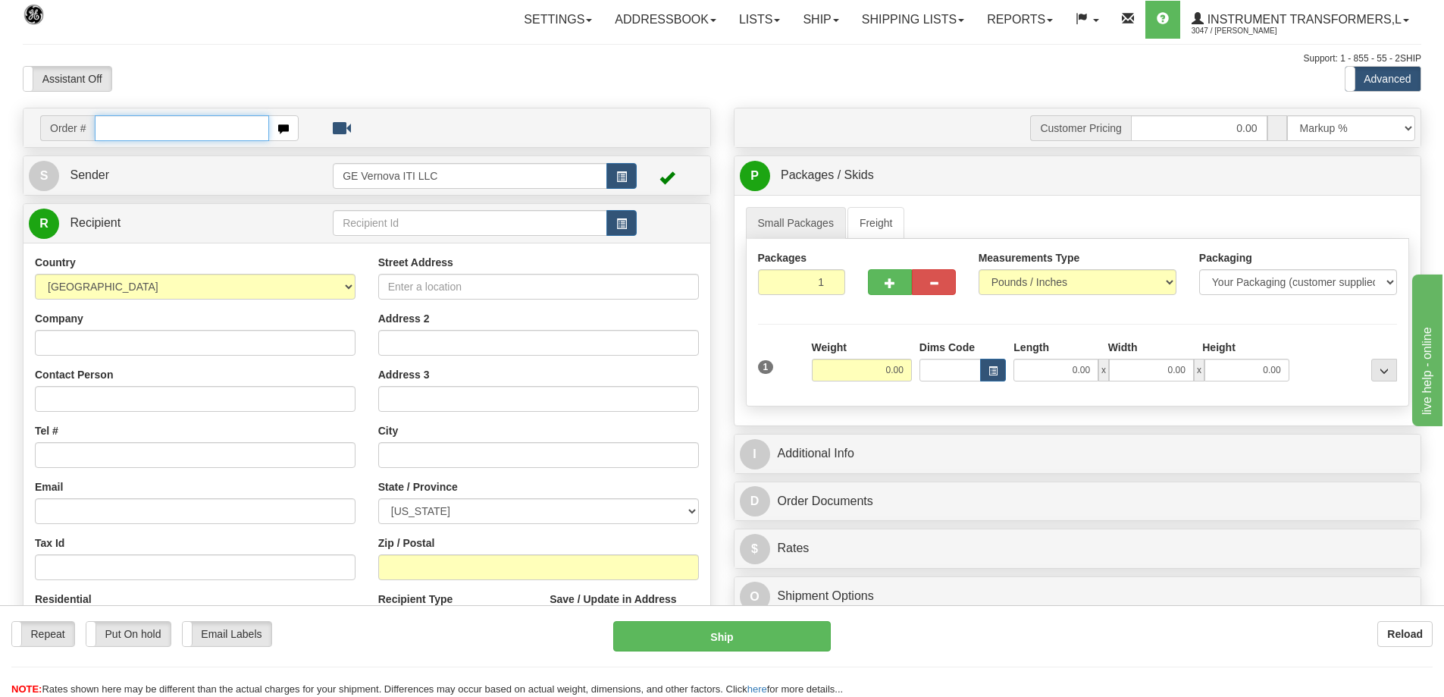
click at [184, 126] on input "text" at bounding box center [182, 128] width 174 height 26
click at [182, 132] on input "text" at bounding box center [182, 128] width 174 height 26
type input "86701642"
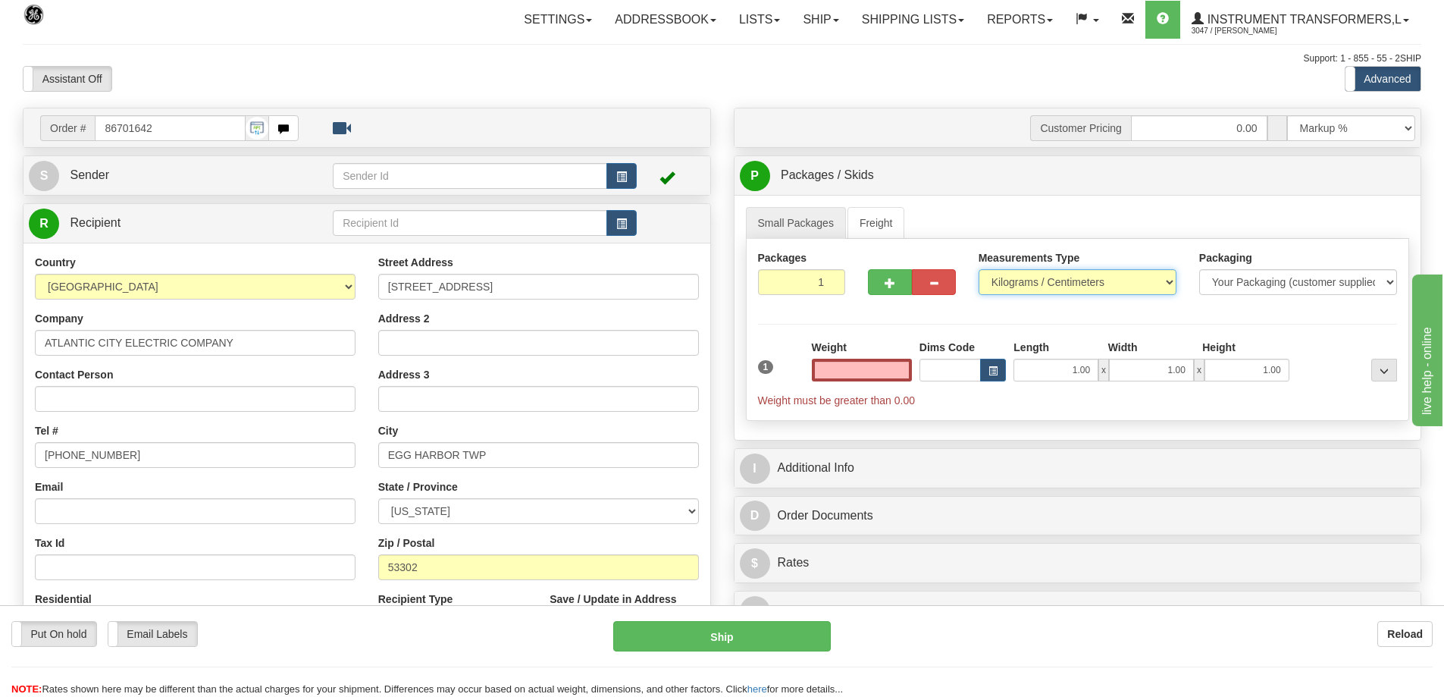
type input "0.00"
click at [1023, 283] on select "Pounds / Inches Kilograms / Centimeters" at bounding box center [1078, 282] width 198 height 26
select select "0"
click at [979, 269] on select "Pounds / Inches Kilograms / Centimeters" at bounding box center [1078, 282] width 198 height 26
click at [881, 366] on input "0.00" at bounding box center [862, 370] width 100 height 23
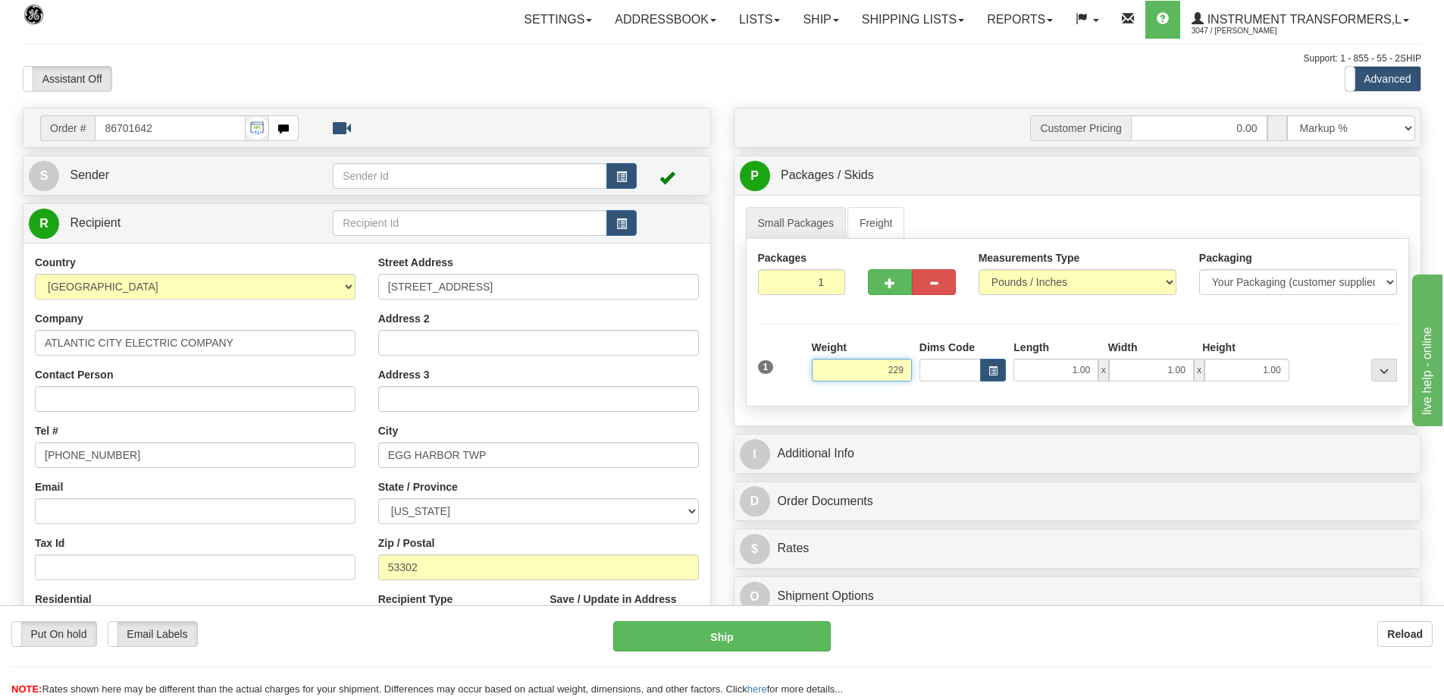
scroll to position [152, 0]
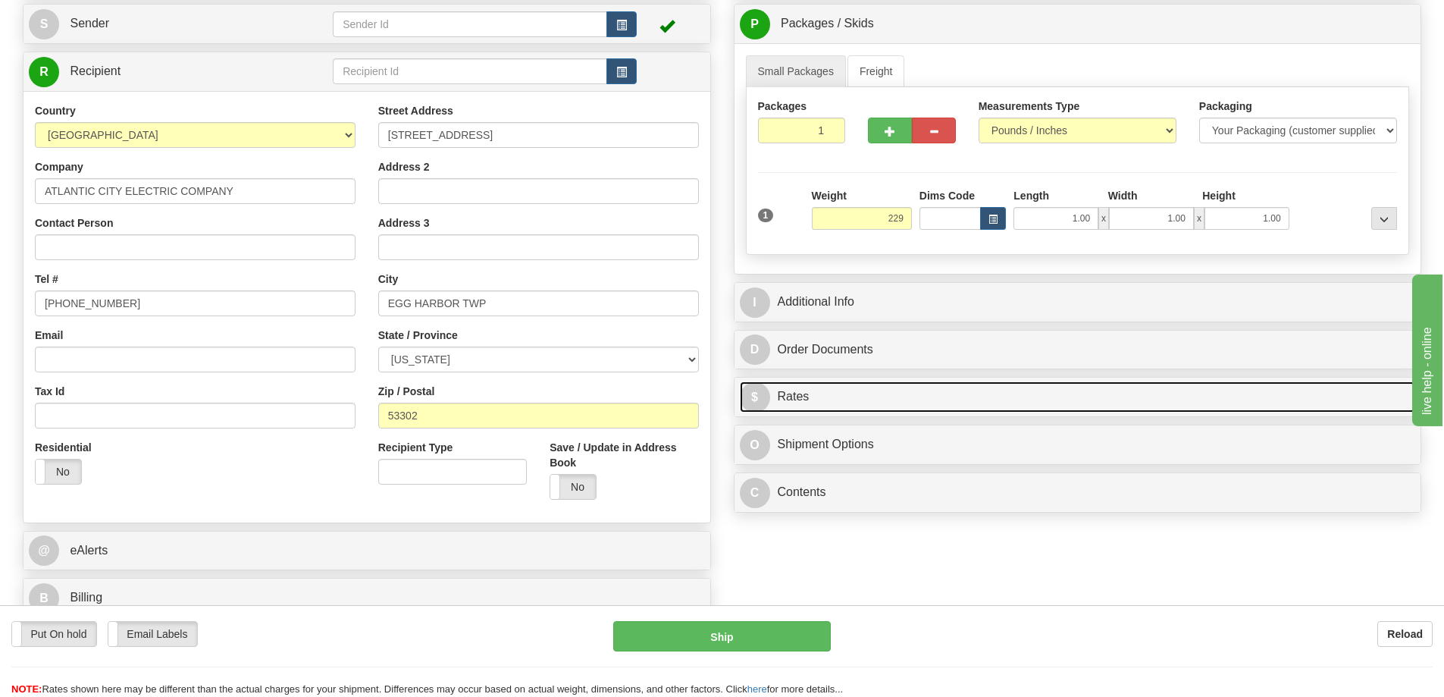
type input "229.00"
click at [911, 403] on link "$ Rates" at bounding box center [1078, 396] width 676 height 31
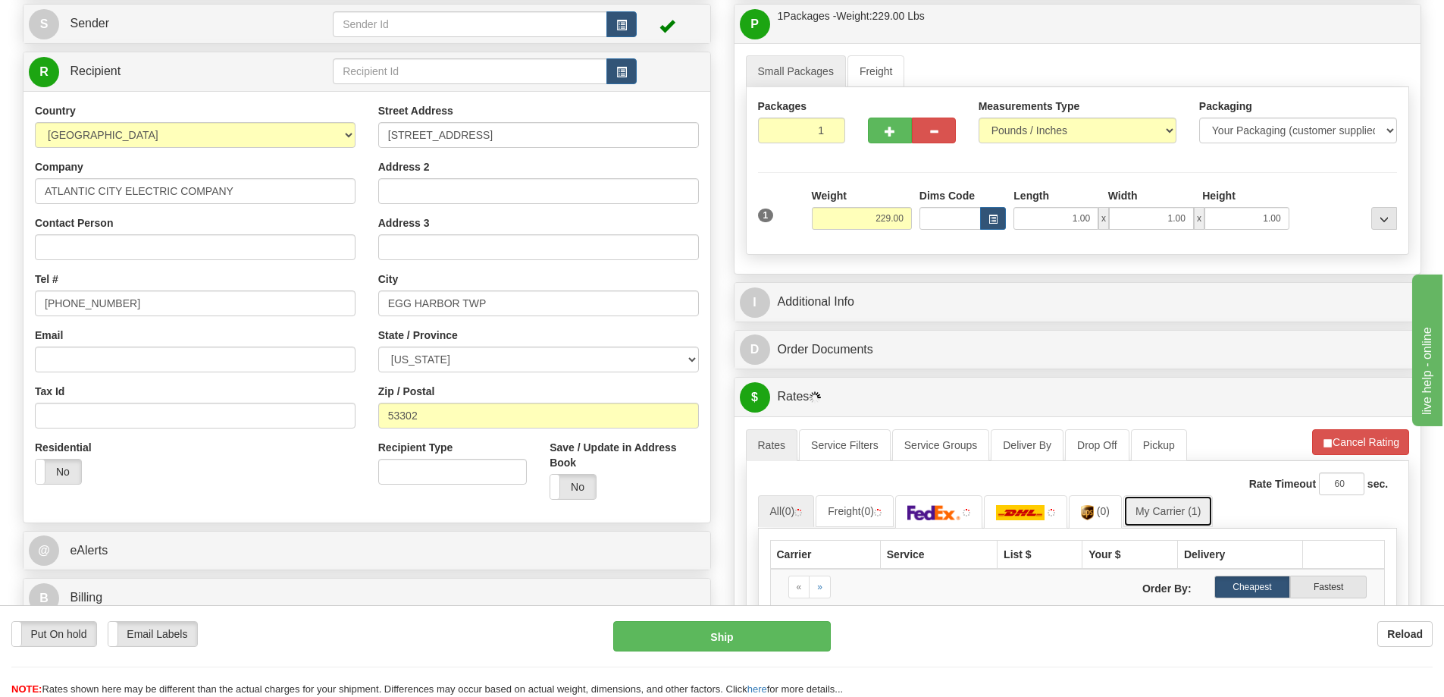
click at [1158, 515] on link "My Carrier (1)" at bounding box center [1168, 511] width 89 height 32
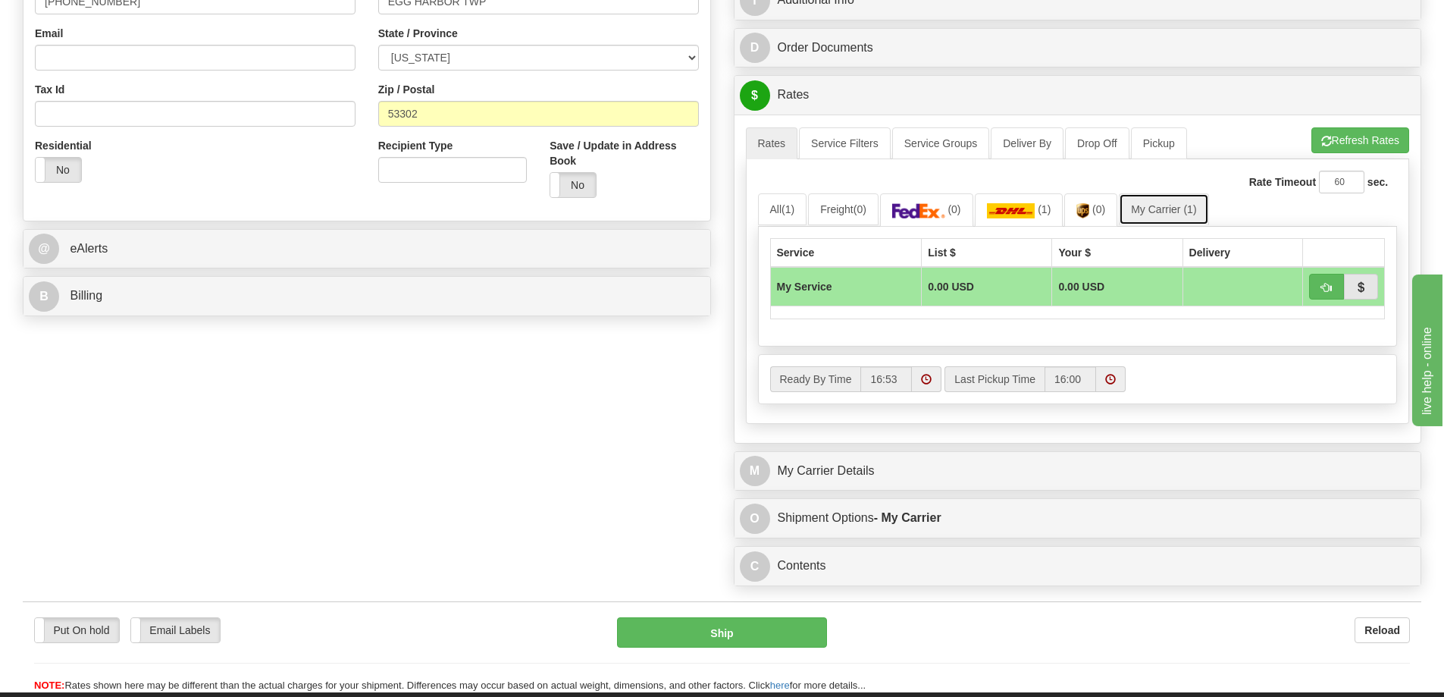
scroll to position [455, 0]
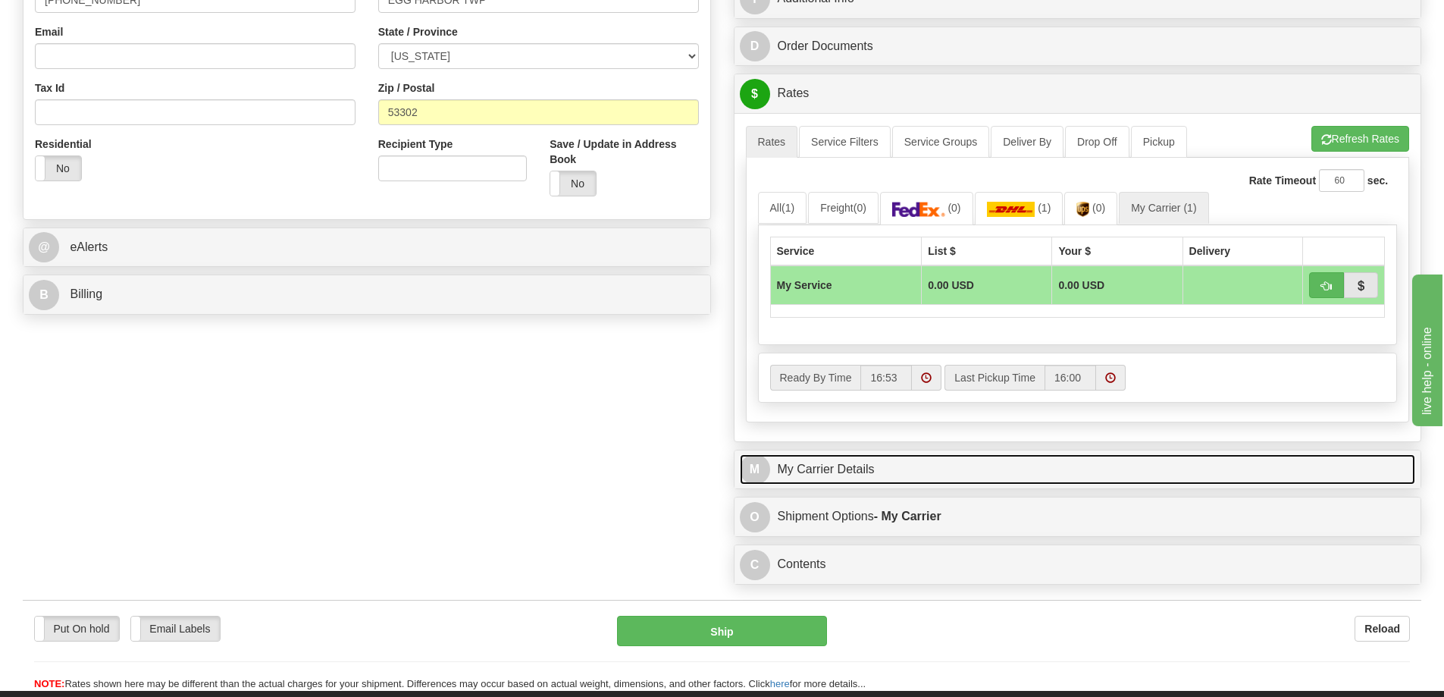
click at [907, 478] on link "M My Carrier Details" at bounding box center [1078, 469] width 676 height 31
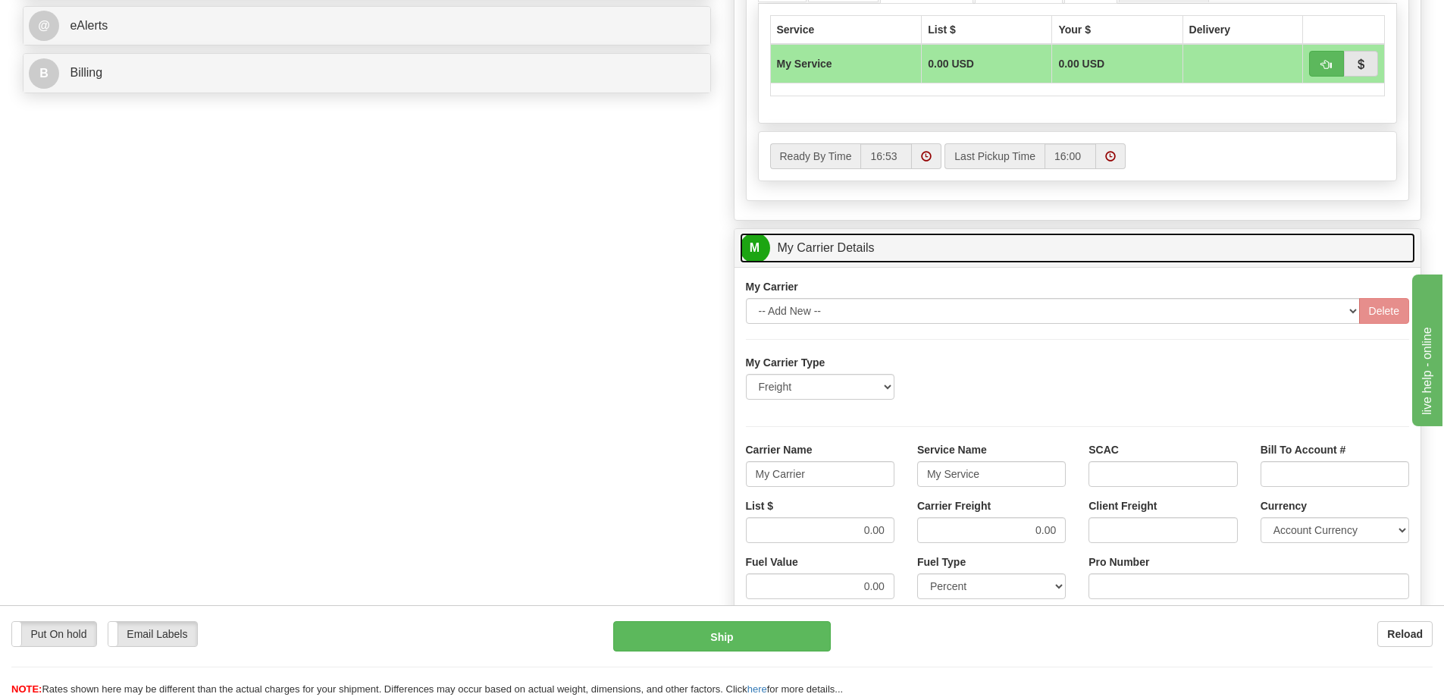
scroll to position [682, 0]
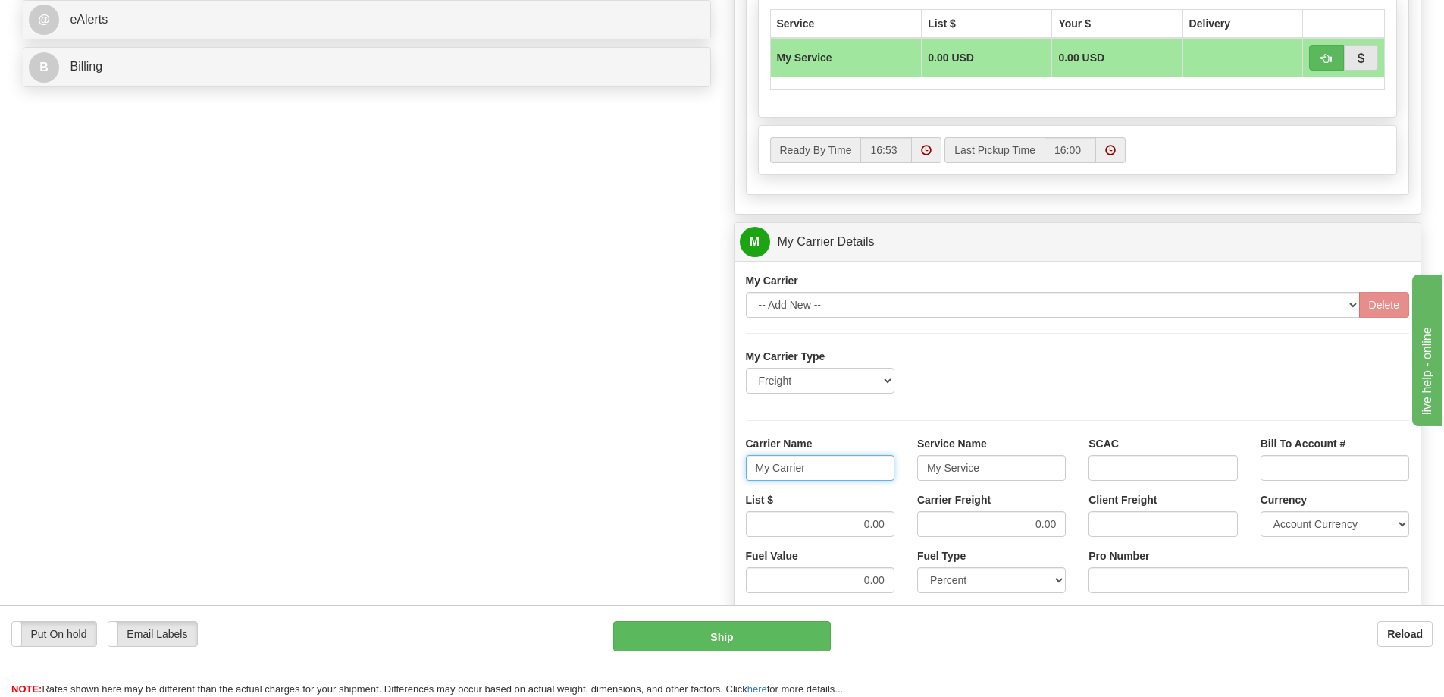
click at [844, 474] on input "My Carrier" at bounding box center [820, 468] width 149 height 26
type input "M"
click at [844, 474] on input "Carrier Name" at bounding box center [820, 468] width 149 height 26
type input "AVR"
drag, startPoint x: 979, startPoint y: 469, endPoint x: 894, endPoint y: 469, distance: 84.9
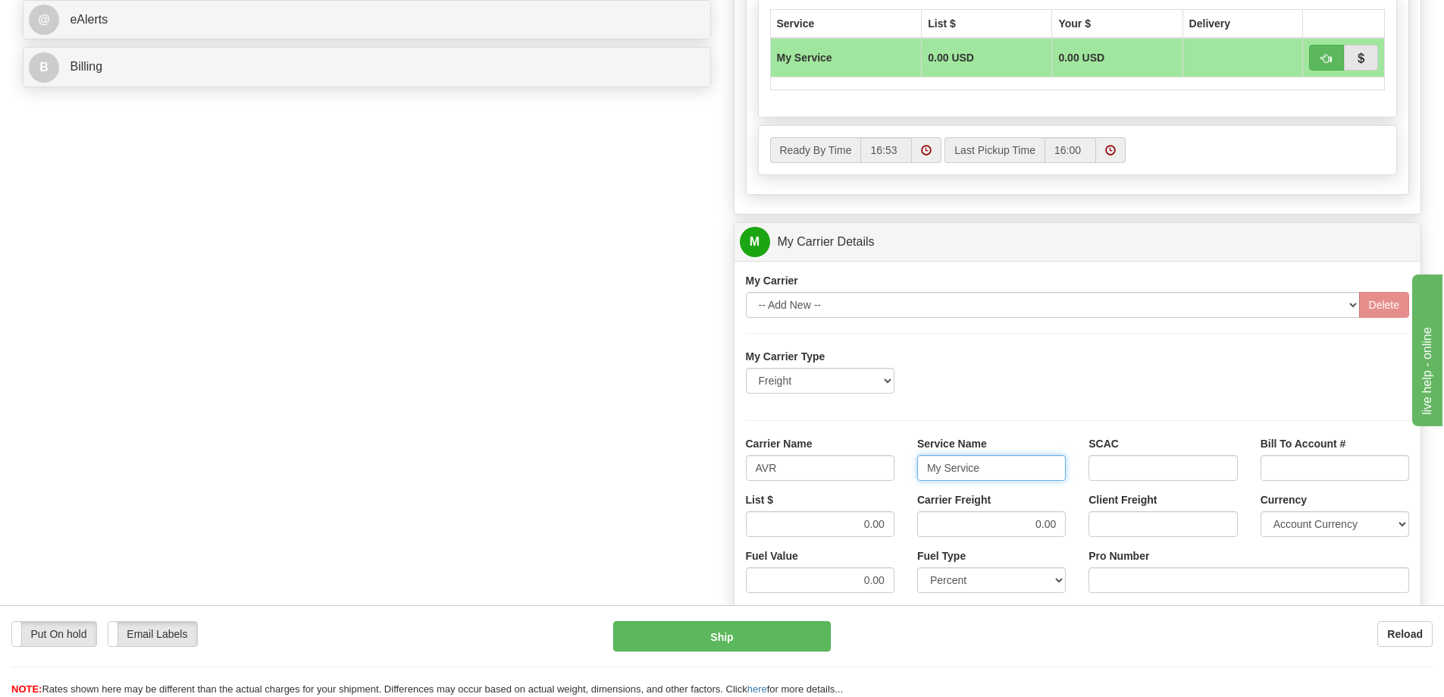
click at [894, 469] on div "Carrier Name AVR Service Name My Service SCAC Bill To Account #" at bounding box center [1078, 464] width 687 height 56
click at [941, 467] on input "Service Name" at bounding box center [991, 468] width 149 height 26
type input "LTL"
drag, startPoint x: 860, startPoint y: 522, endPoint x: 882, endPoint y: 519, distance: 22.1
click at [882, 519] on input "0.00" at bounding box center [820, 524] width 149 height 26
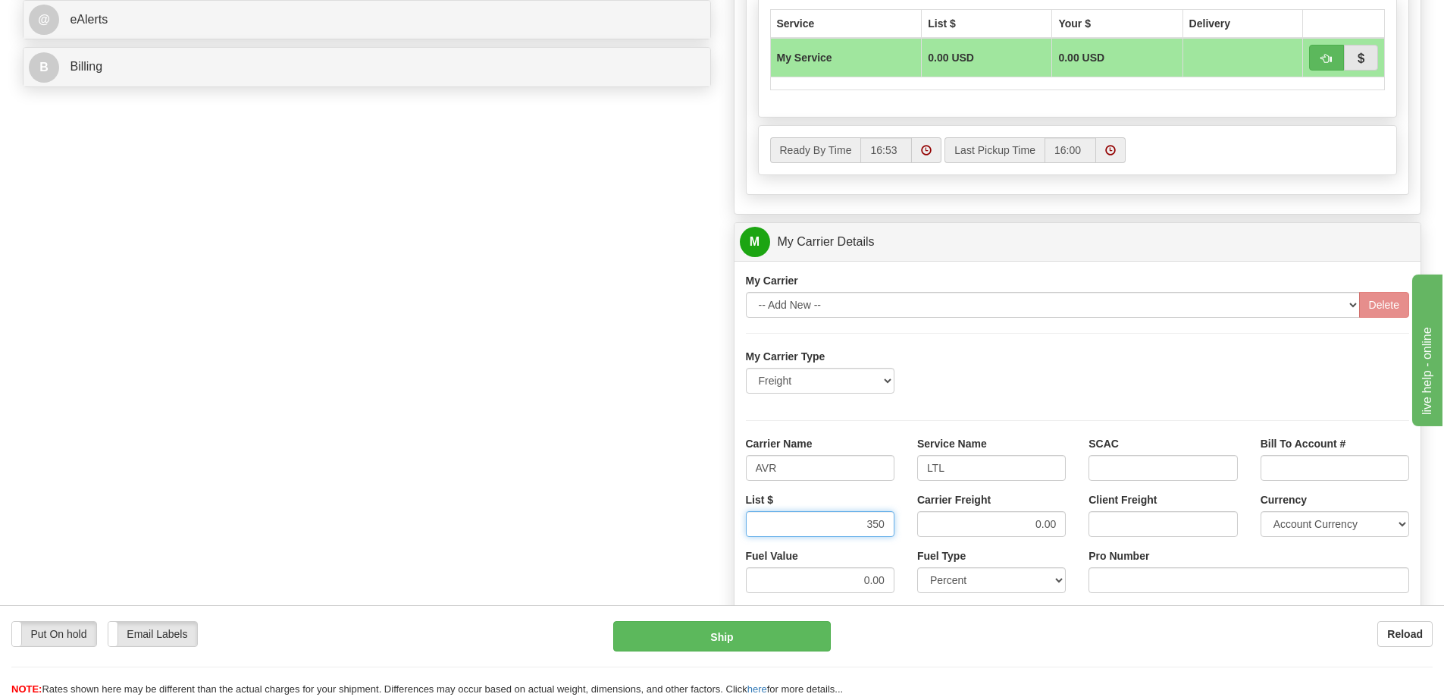
type input "350"
drag, startPoint x: 1030, startPoint y: 526, endPoint x: 1080, endPoint y: 525, distance: 50.1
click at [1080, 525] on div "List $ 350 Carrier Freight 0.00 Client Freight Currency Account Currency ARN AW…" at bounding box center [1078, 520] width 687 height 56
type input "350"
click at [1145, 576] on input "Pro Number" at bounding box center [1249, 580] width 321 height 26
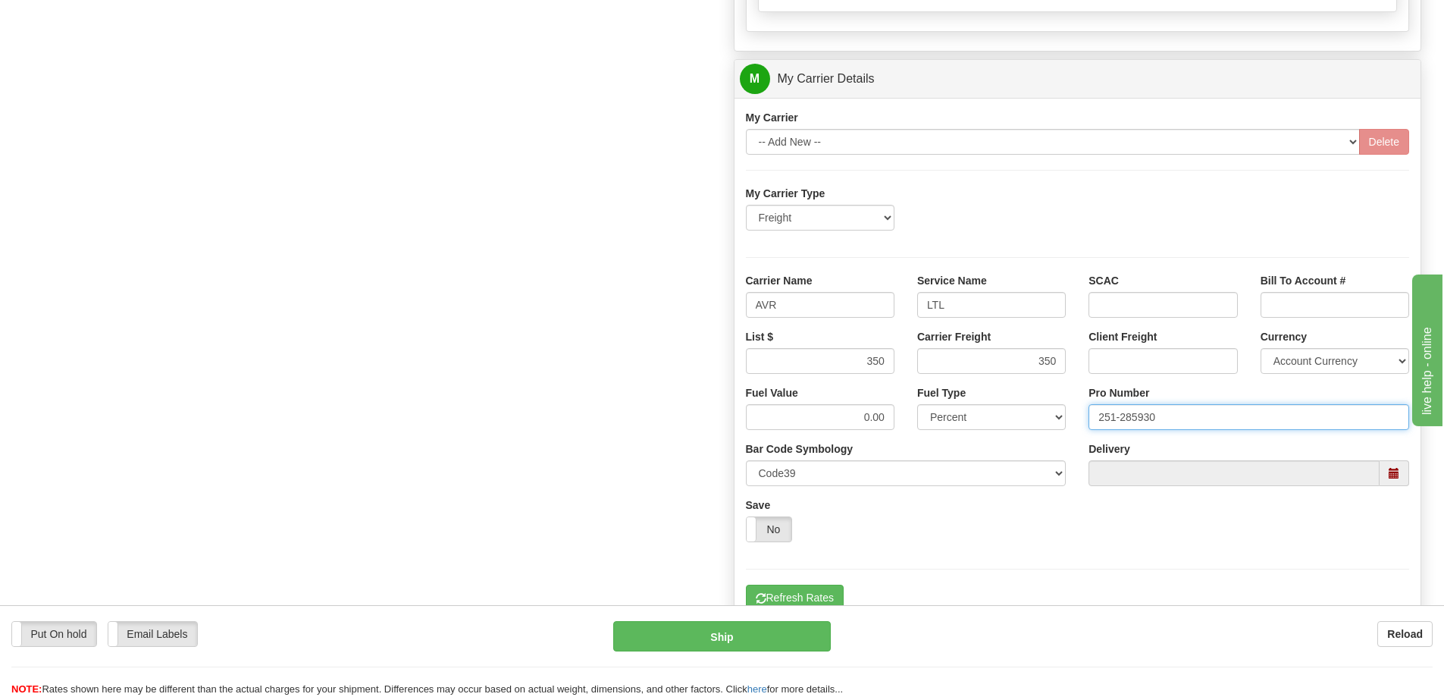
scroll to position [986, 0]
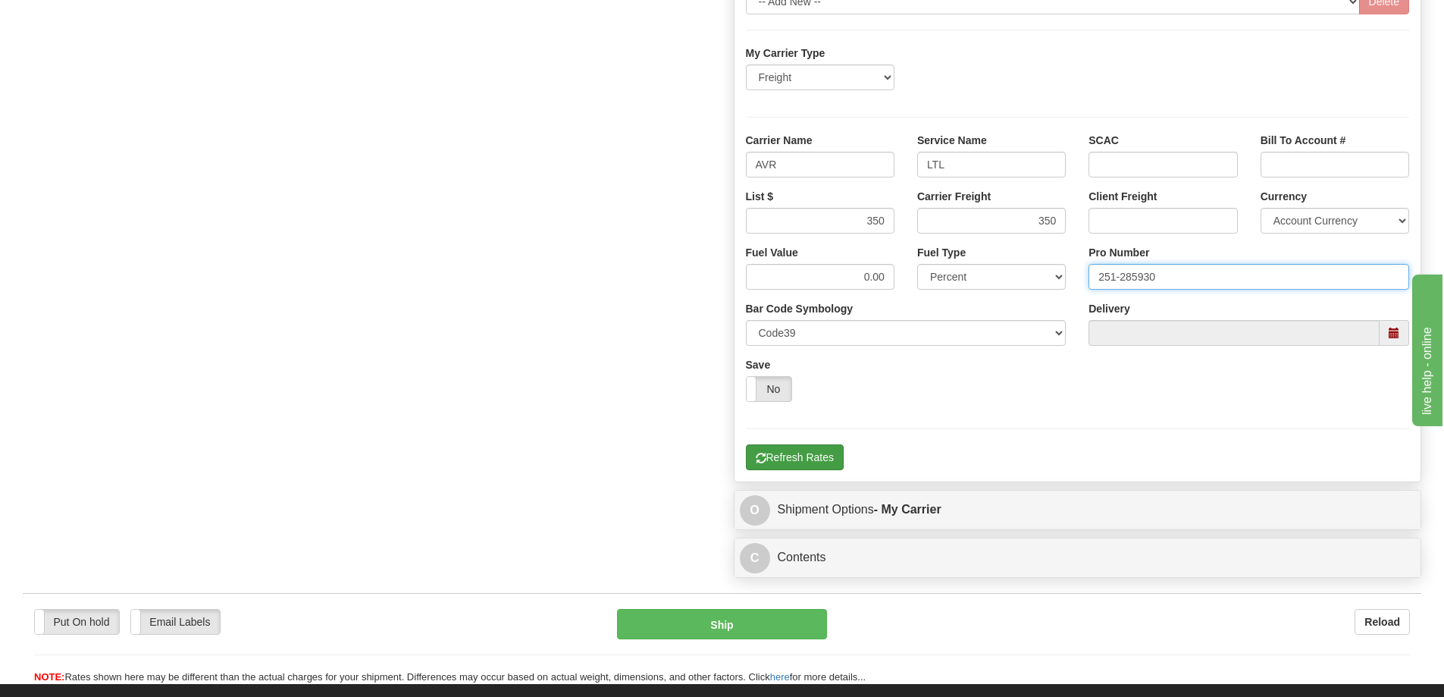
type input "251-285930"
click at [787, 456] on button "Refresh Rates" at bounding box center [795, 457] width 98 height 26
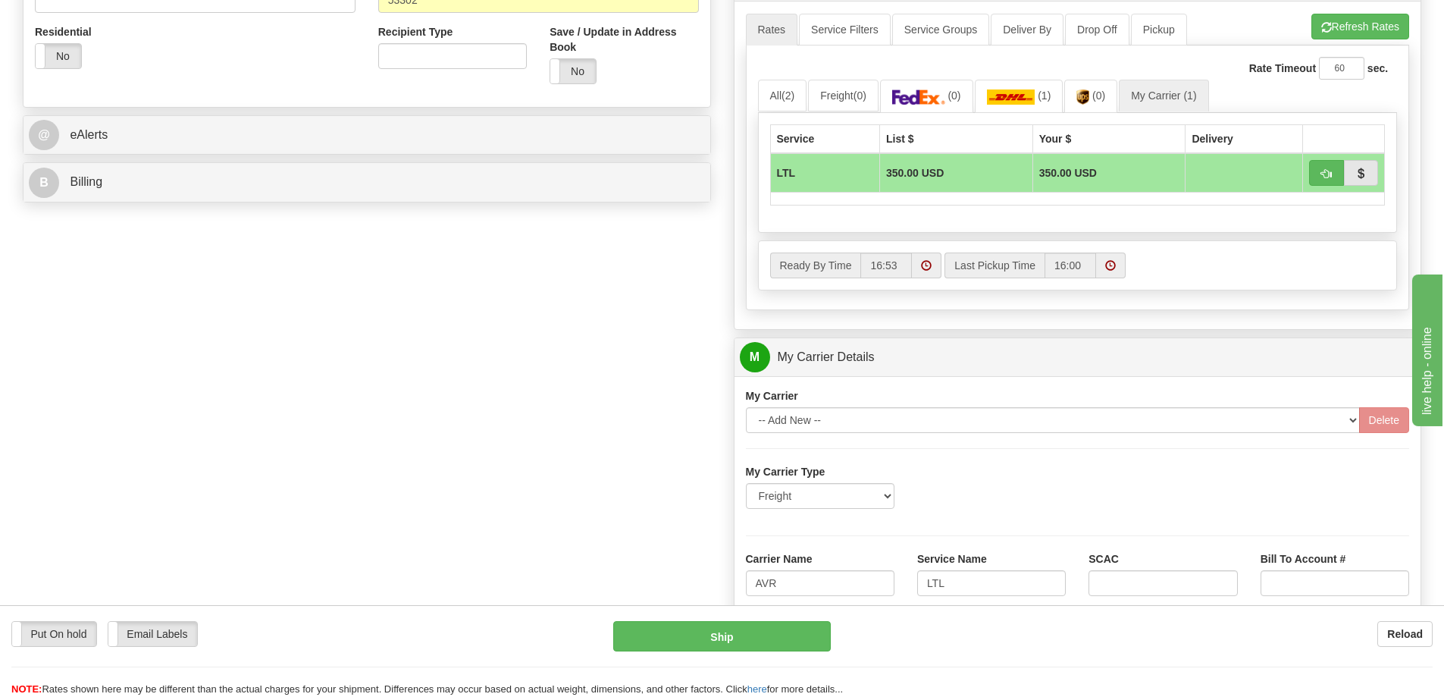
scroll to position [531, 0]
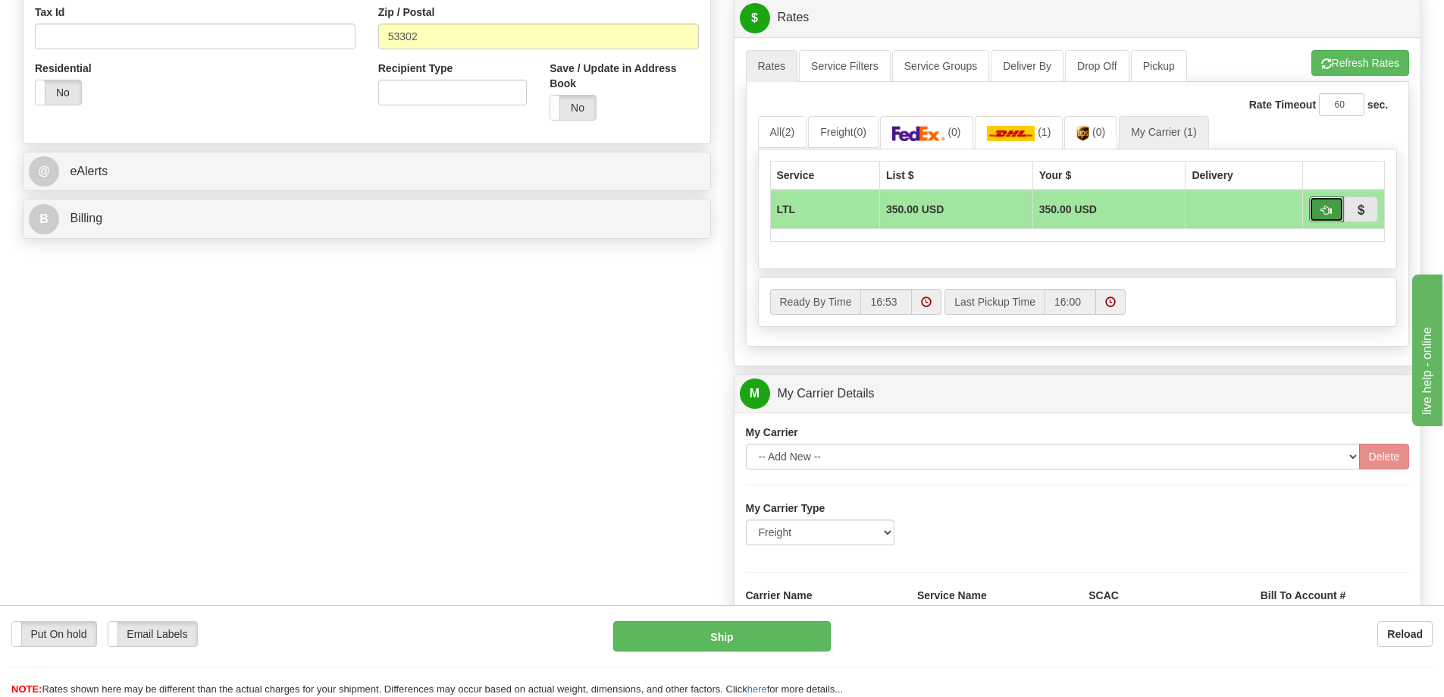
click at [1321, 212] on span "button" at bounding box center [1326, 210] width 11 height 10
type input "00"
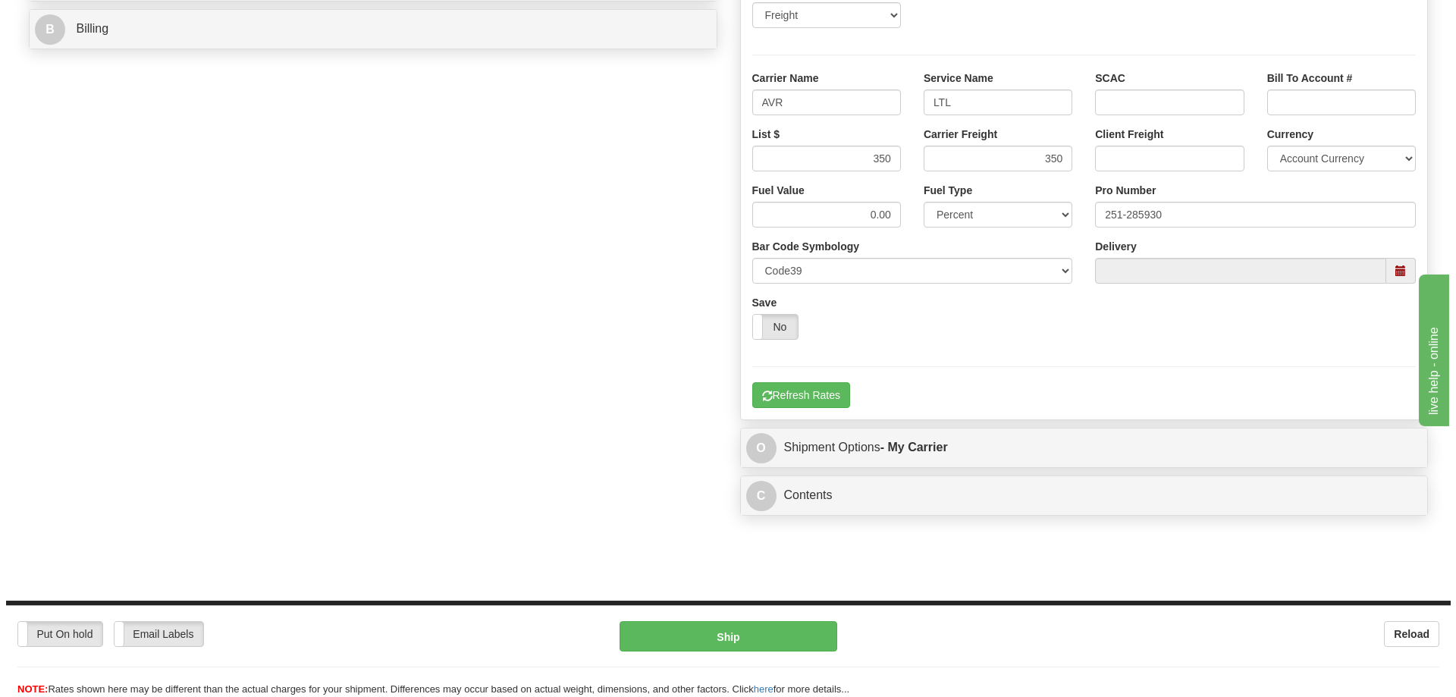
scroll to position [758, 0]
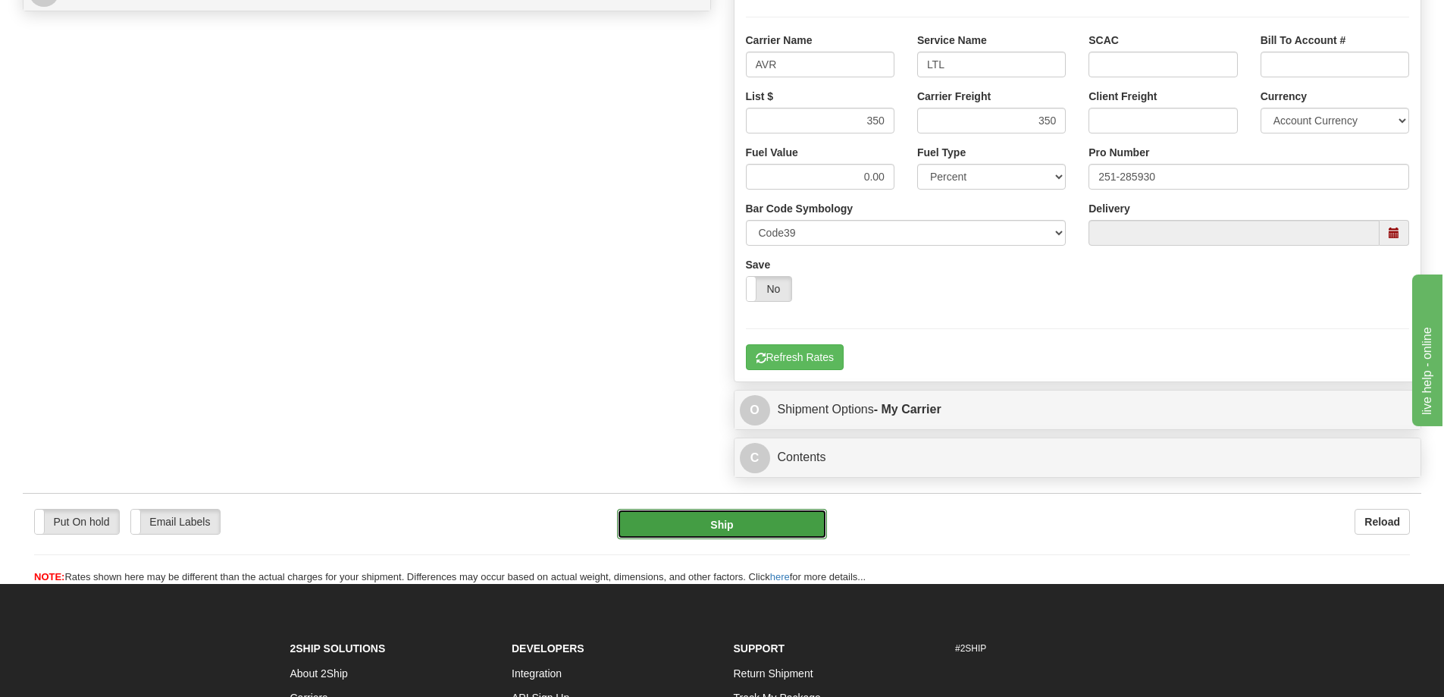
click at [737, 524] on button "Ship" at bounding box center [722, 524] width 210 height 30
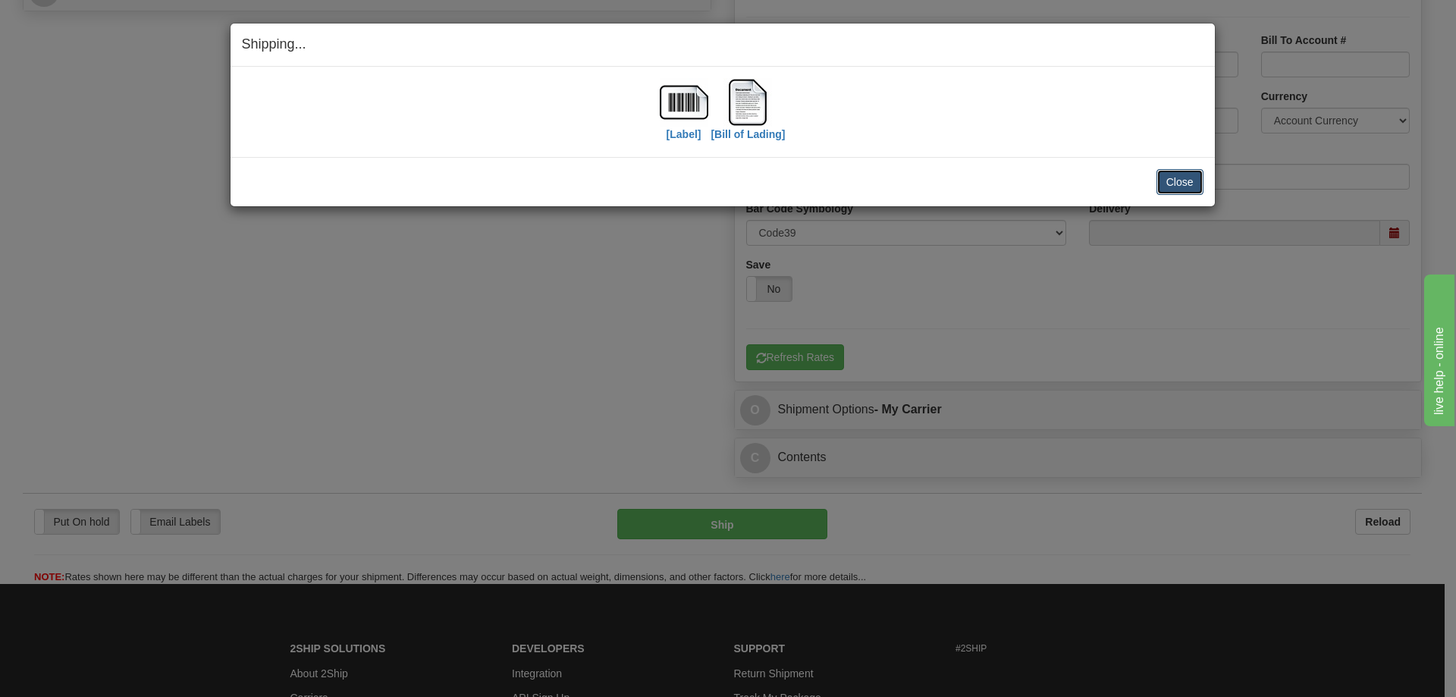
click at [1183, 188] on button "Close" at bounding box center [1179, 182] width 47 height 26
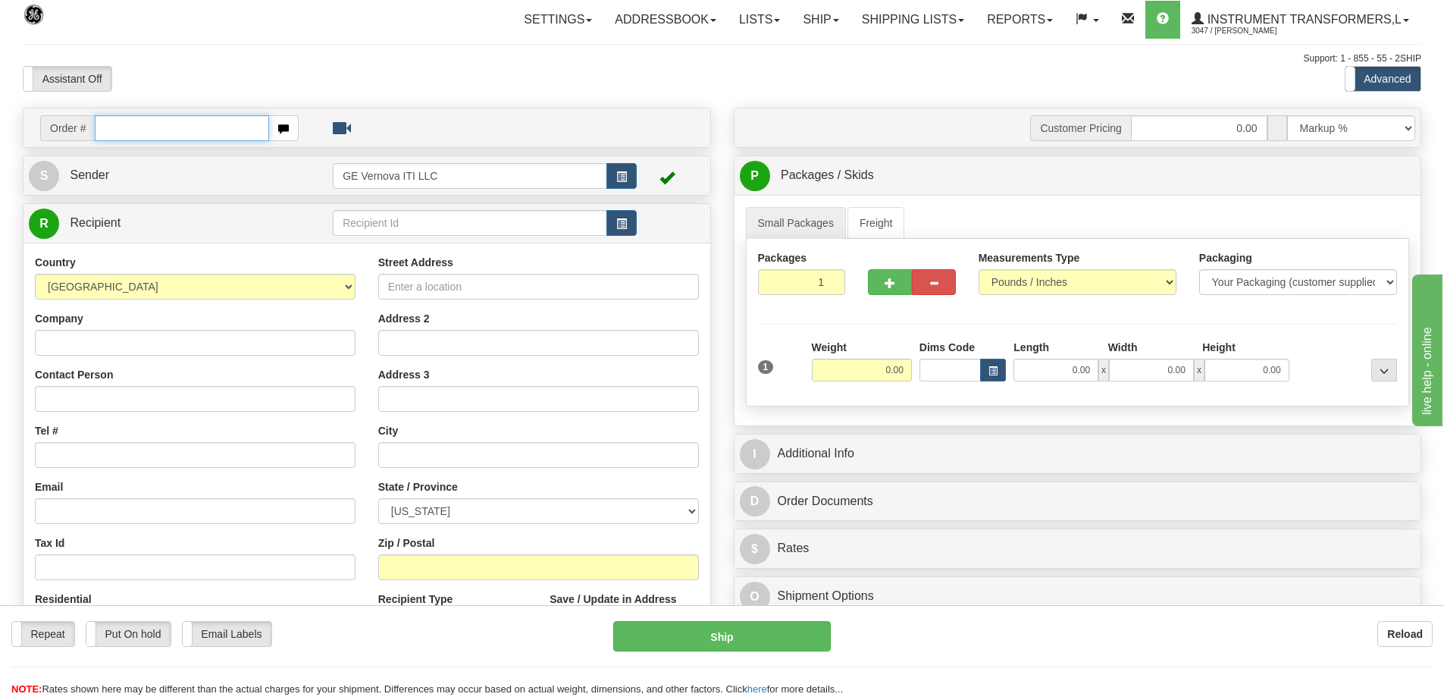
click at [180, 119] on input "text" at bounding box center [182, 128] width 174 height 26
type input "86701631"
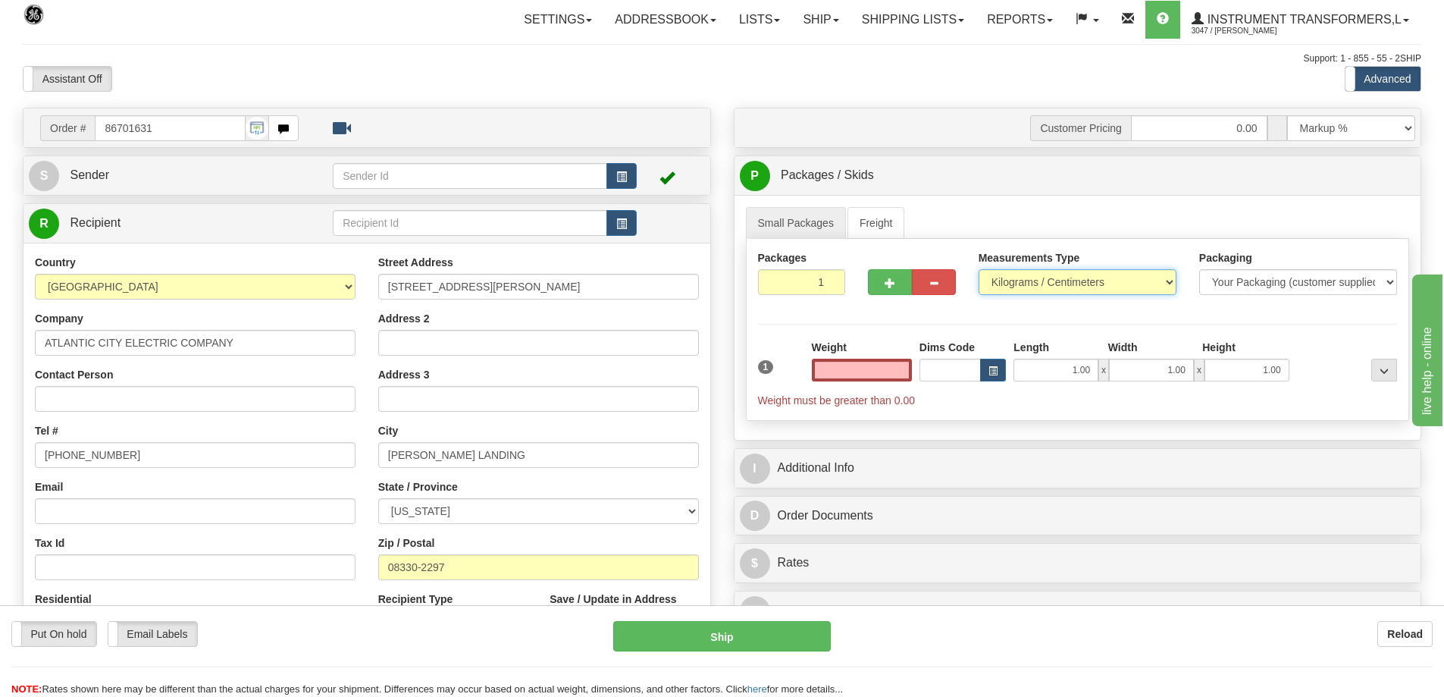
type input "0.00"
click at [1058, 281] on select "Pounds / Inches Kilograms / Centimeters" at bounding box center [1078, 282] width 198 height 26
select select "0"
click at [979, 269] on select "Pounds / Inches Kilograms / Centimeters" at bounding box center [1078, 282] width 198 height 26
click at [887, 365] on input "0.00" at bounding box center [862, 370] width 100 height 23
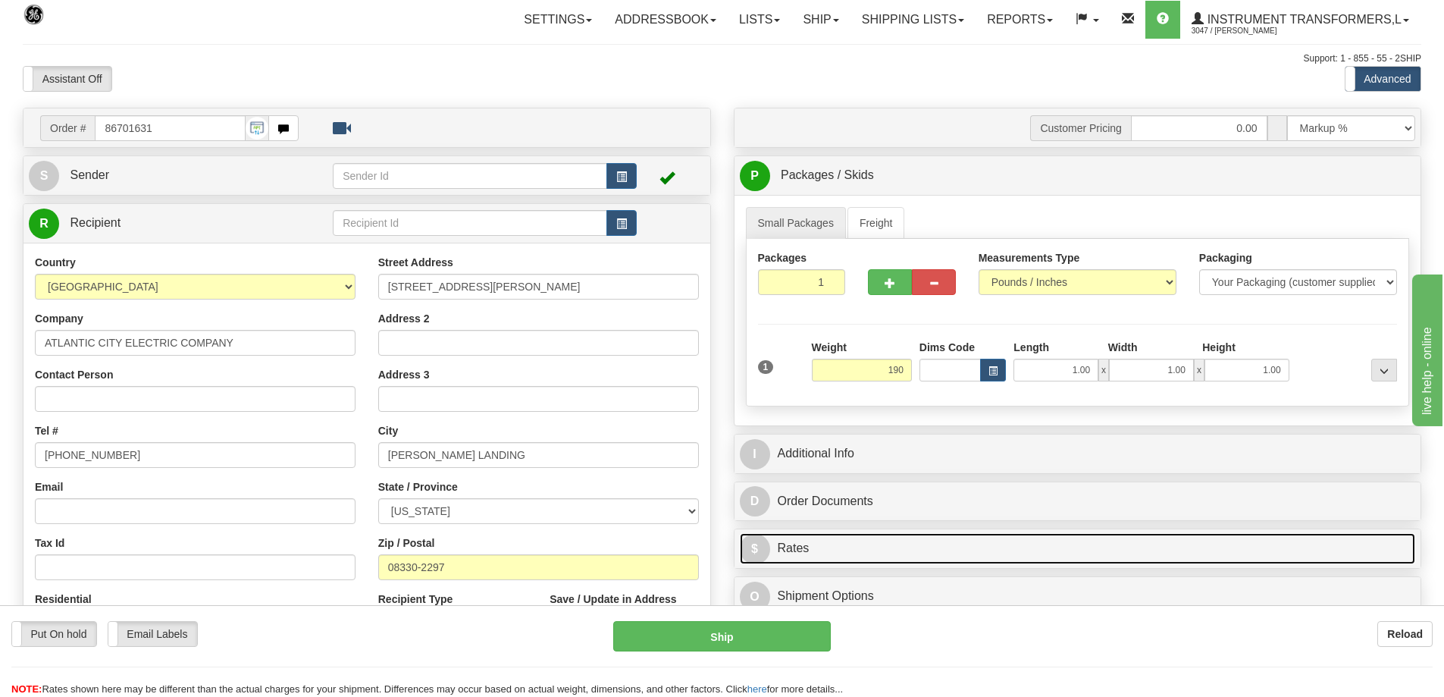
type input "190.00"
click at [858, 545] on link "$ Rates" at bounding box center [1078, 548] width 676 height 31
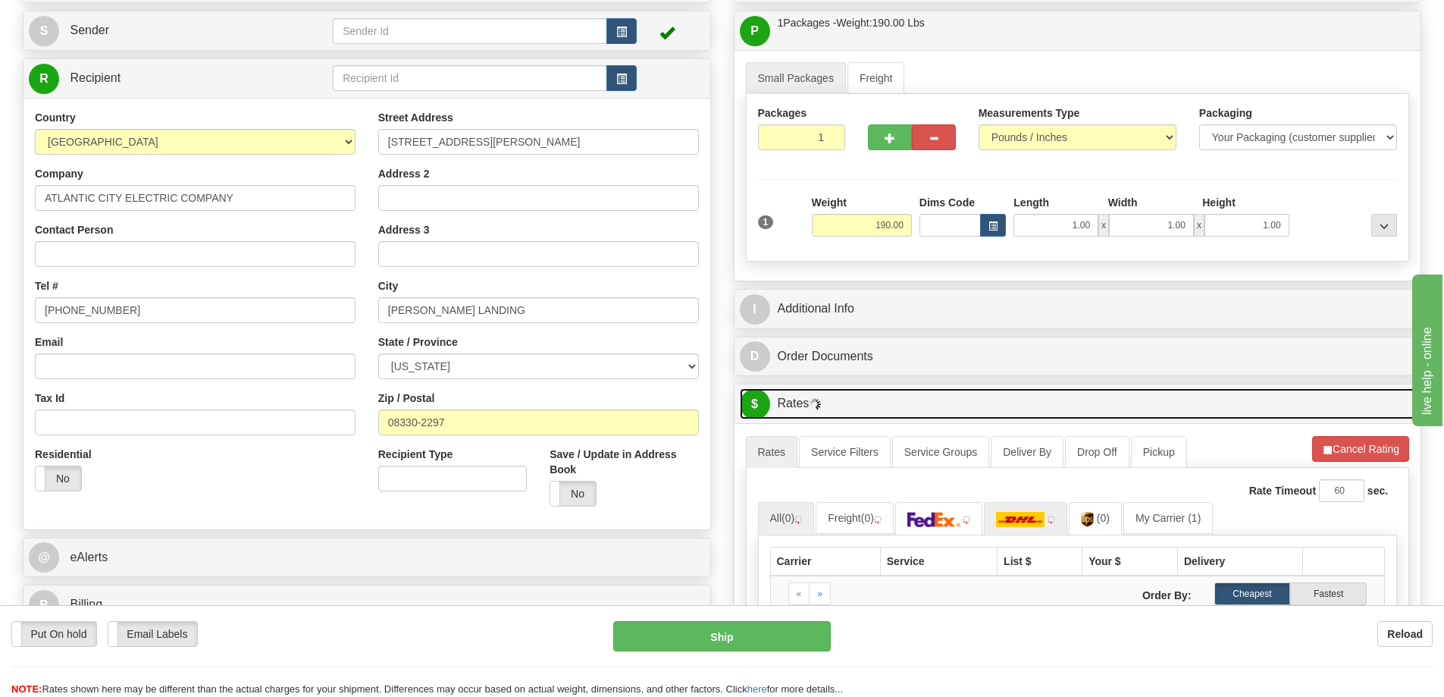
scroll to position [152, 0]
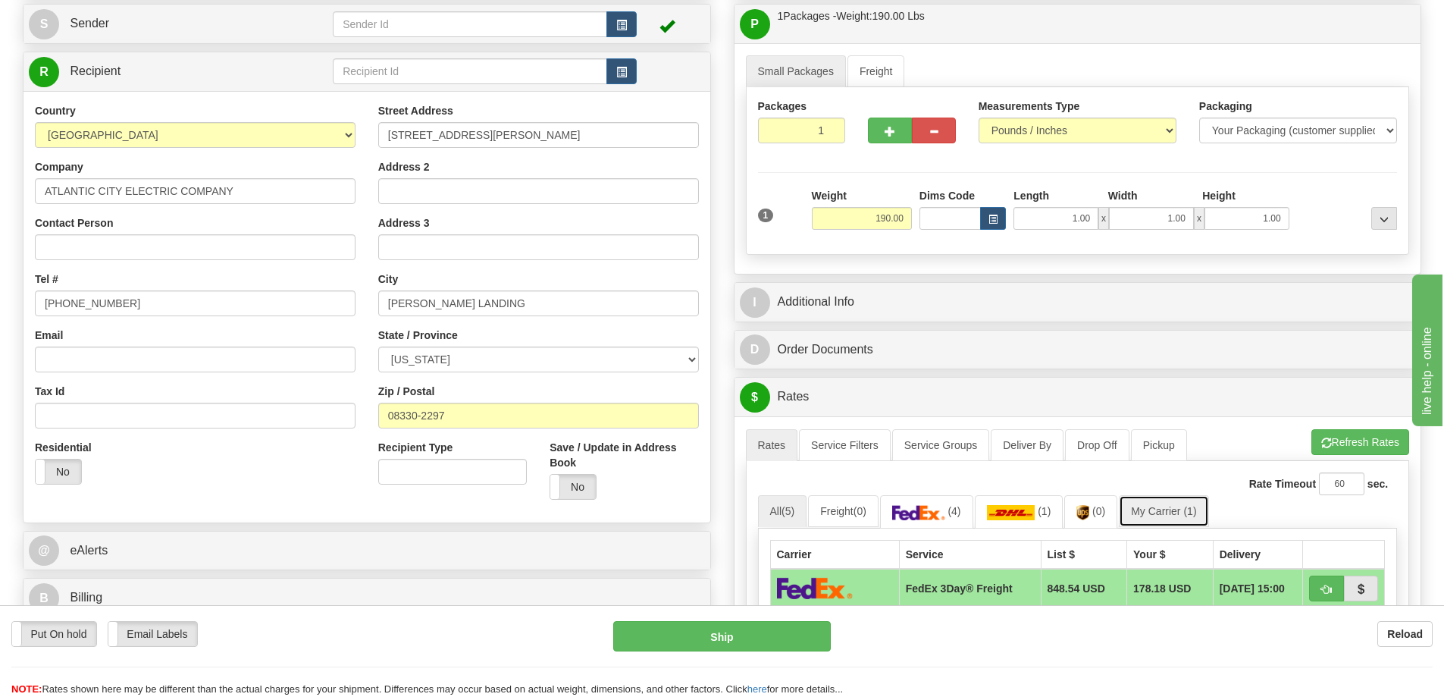
click at [1170, 508] on link "My Carrier (1)" at bounding box center [1163, 511] width 89 height 32
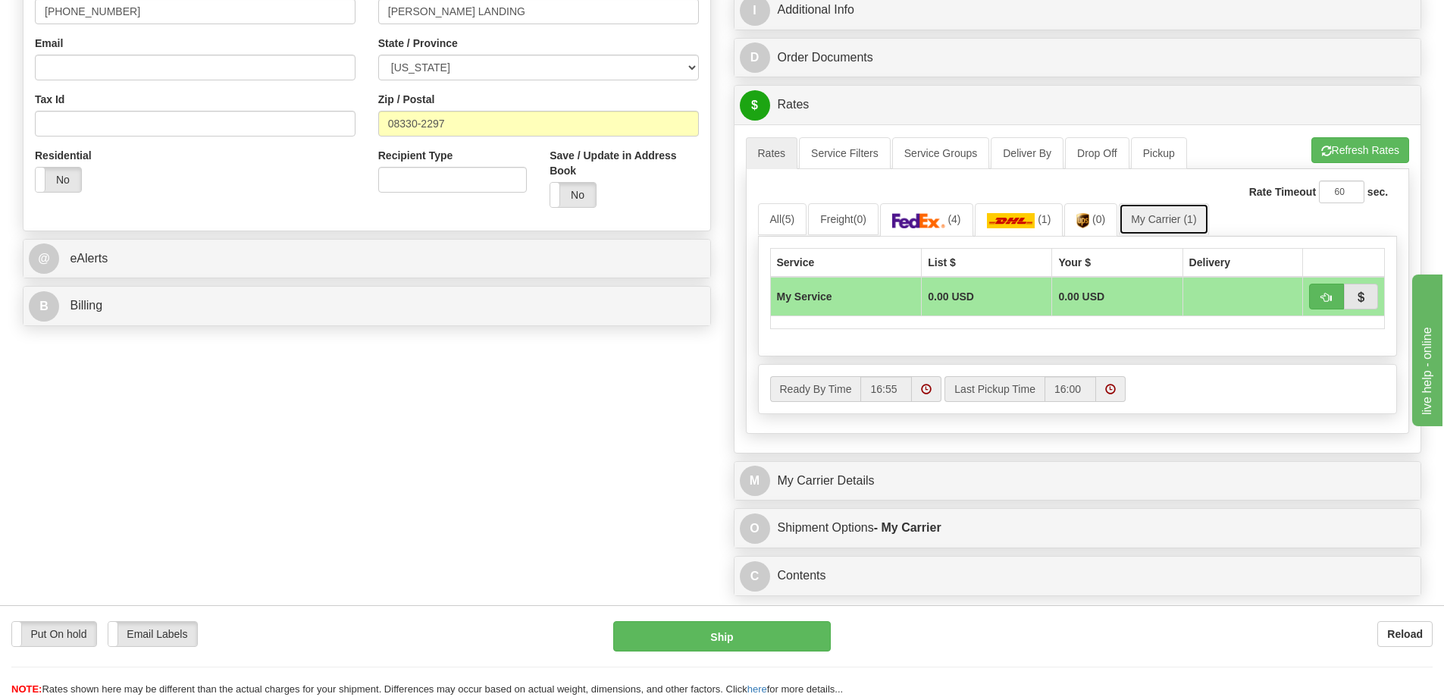
scroll to position [455, 0]
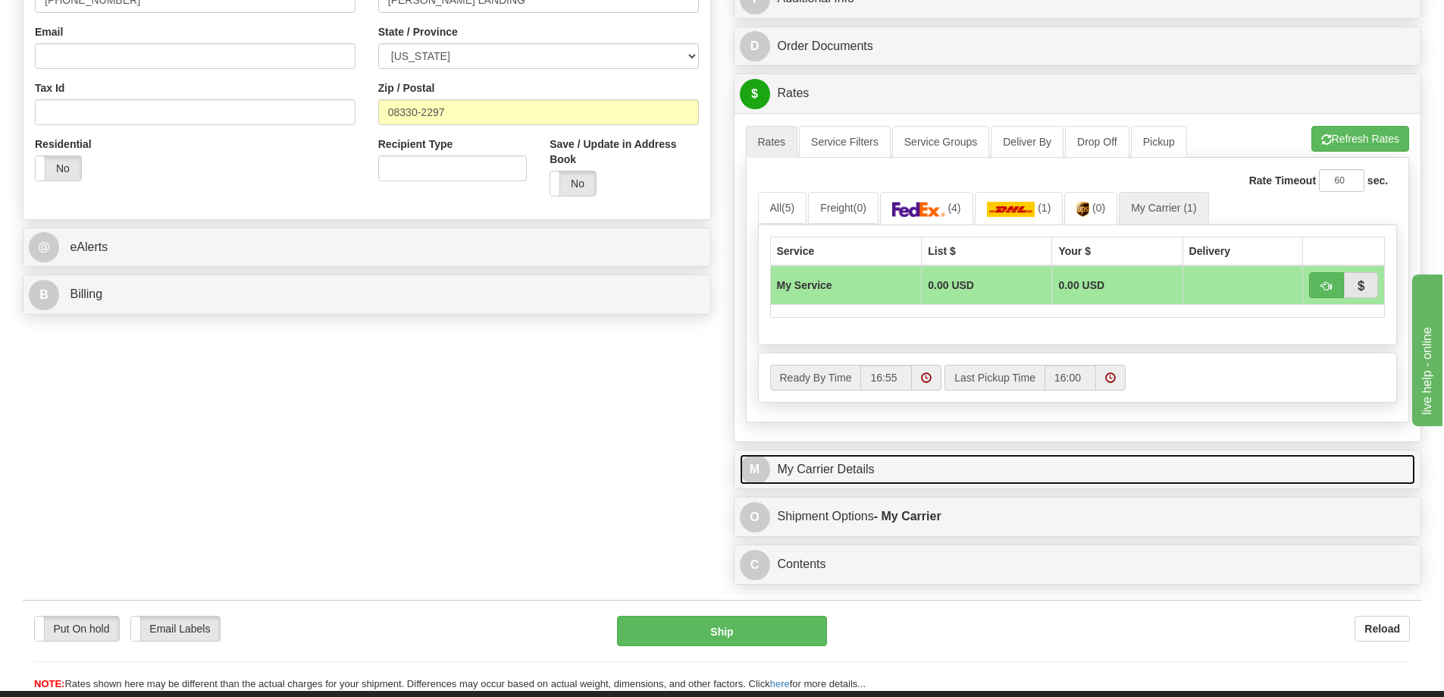
click at [967, 482] on link "M My Carrier Details" at bounding box center [1078, 469] width 676 height 31
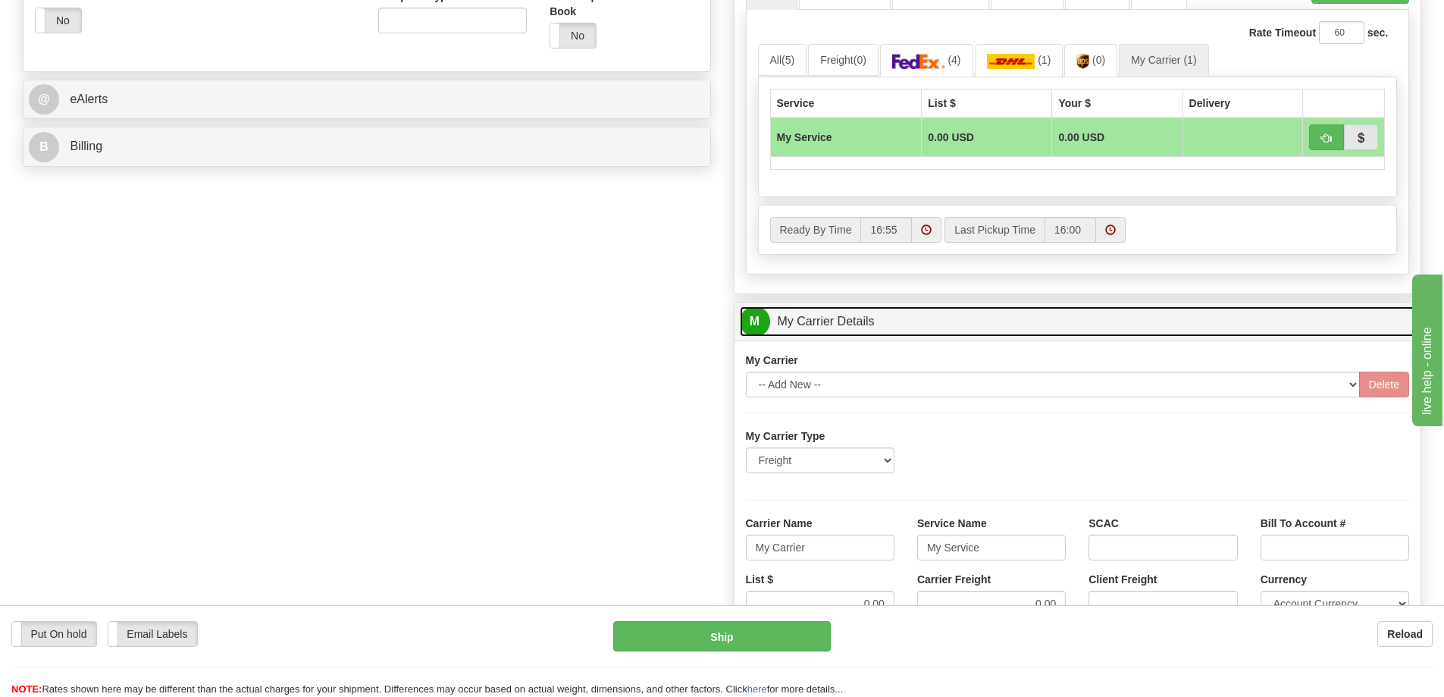
scroll to position [607, 0]
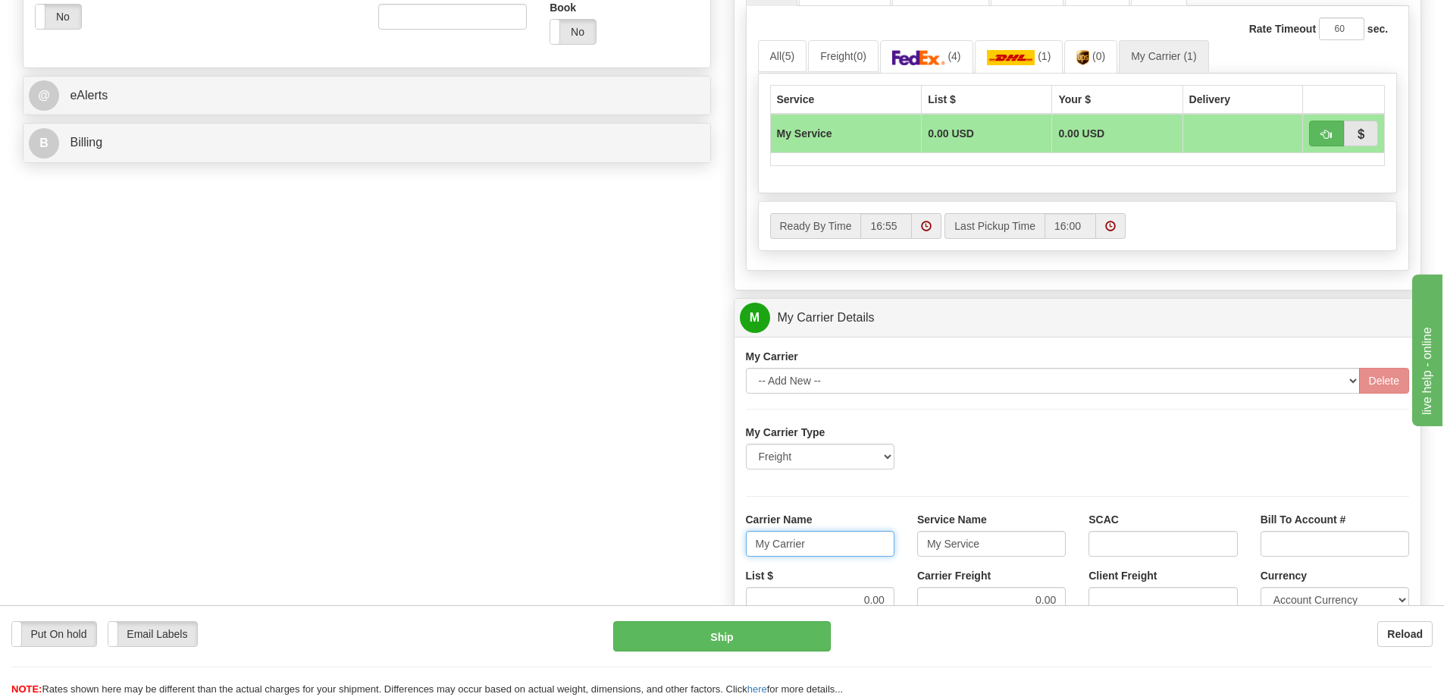
drag, startPoint x: 826, startPoint y: 543, endPoint x: 728, endPoint y: 550, distance: 98.0
click at [728, 550] on div "Customer Pricing 0.00 Markup % Discount % Flat Amount Per Pound Flat Amount Mar…" at bounding box center [1078, 232] width 711 height 1463
drag, startPoint x: 990, startPoint y: 550, endPoint x: 901, endPoint y: 548, distance: 88.7
click at [901, 548] on div "Carrier Name Service Name My Service SCAC Bill To Account #" at bounding box center [1078, 540] width 687 height 56
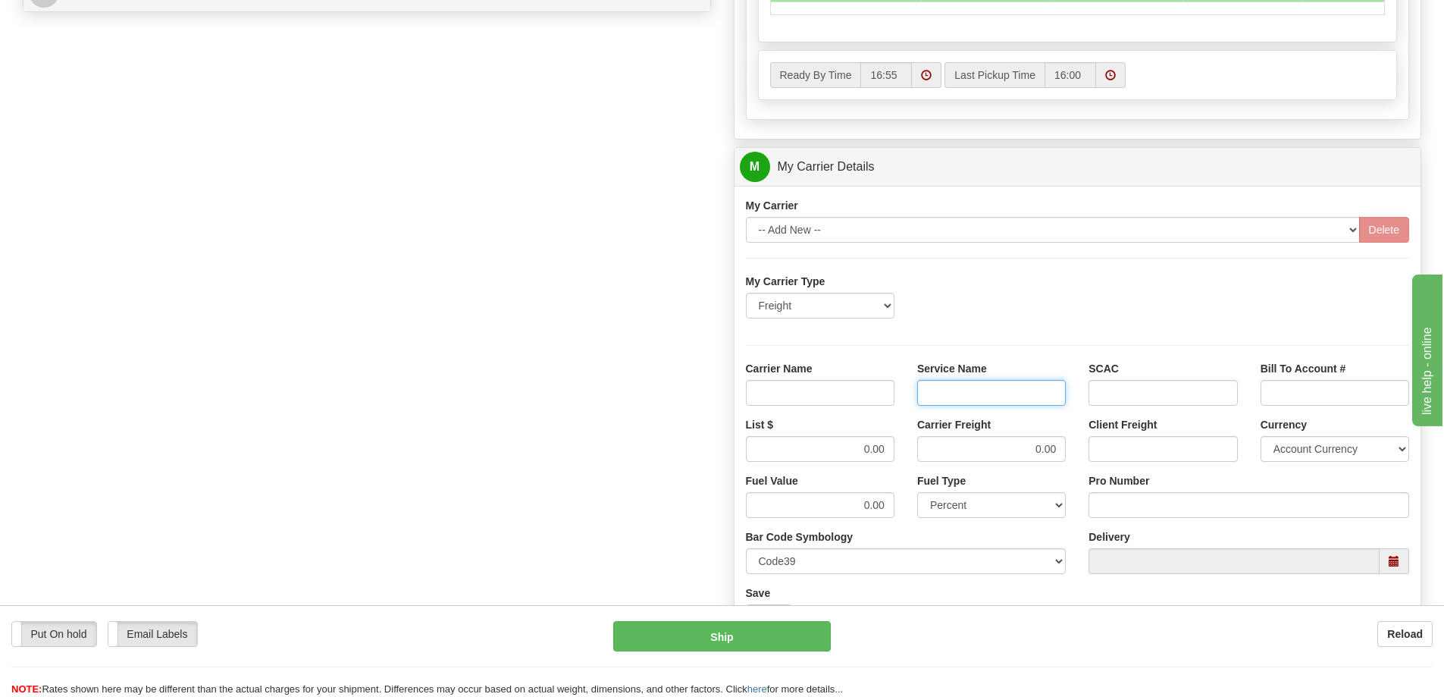
scroll to position [758, 0]
drag, startPoint x: 831, startPoint y: 450, endPoint x: 892, endPoint y: 450, distance: 61.4
click at [892, 450] on input "0.00" at bounding box center [820, 448] width 149 height 26
drag, startPoint x: 1029, startPoint y: 440, endPoint x: 1086, endPoint y: 440, distance: 56.9
click at [1086, 440] on div "List $ Carrier Freight 0.00 Client Freight Currency Account Currency ARN AWG AU…" at bounding box center [1078, 444] width 687 height 56
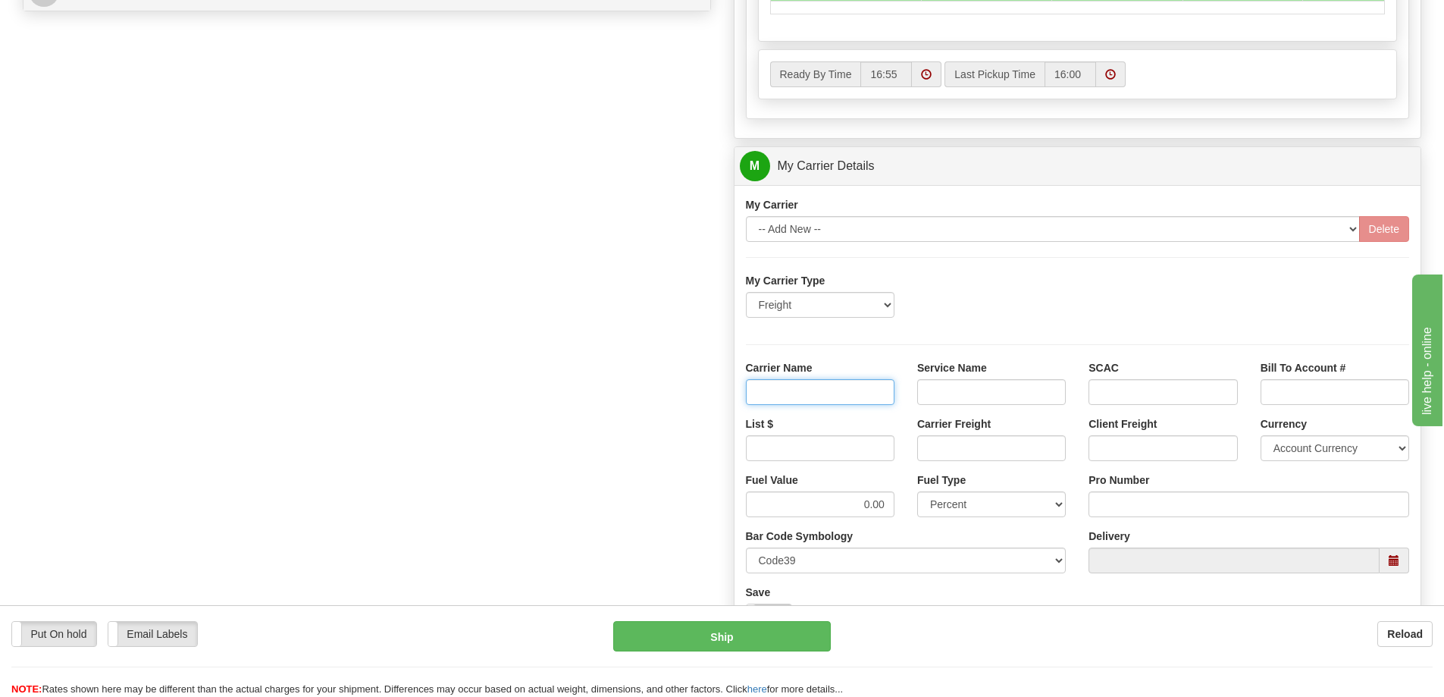
click at [875, 393] on input "Carrier Name" at bounding box center [820, 392] width 149 height 26
type input "AVR"
click at [963, 397] on input "Service Name" at bounding box center [991, 392] width 149 height 26
type input "LTL"
drag, startPoint x: 838, startPoint y: 448, endPoint x: 865, endPoint y: 463, distance: 31.2
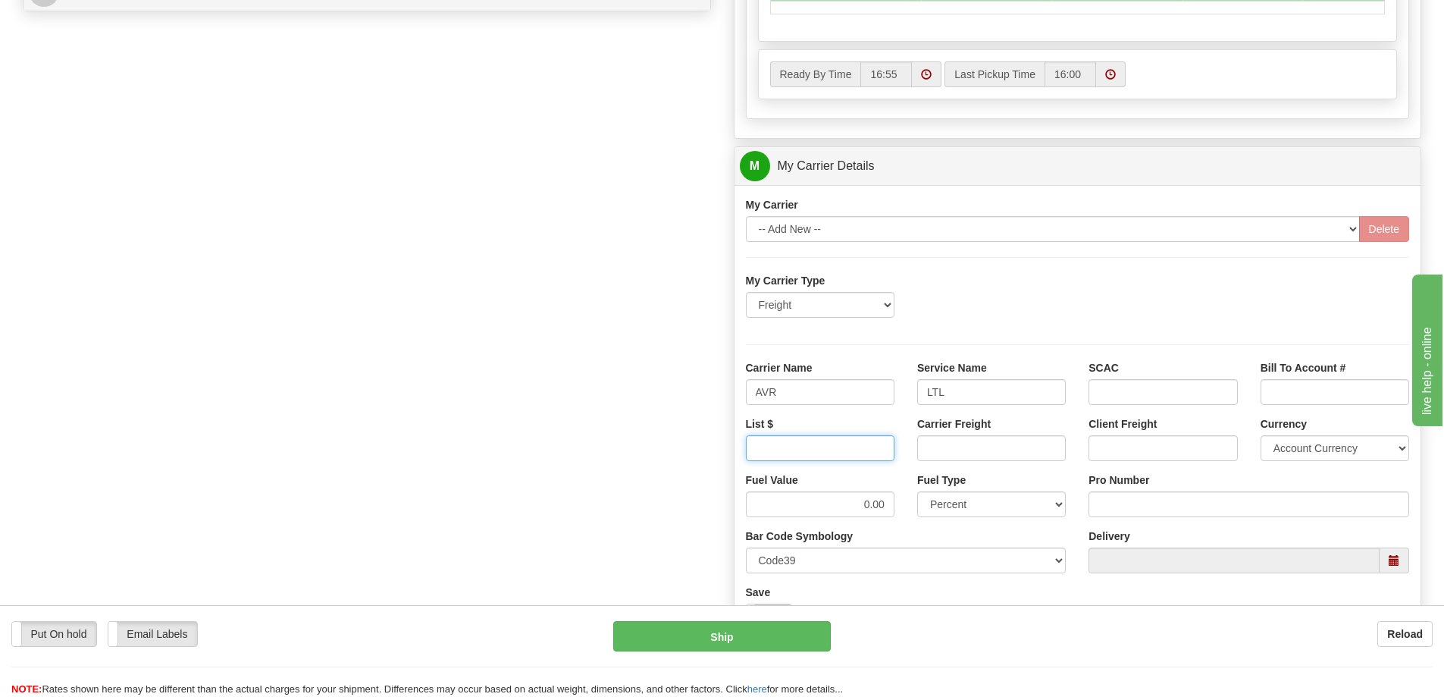
click at [838, 448] on input "List $" at bounding box center [820, 448] width 149 height 26
type input "300"
click at [984, 452] on input "Carrier Freight" at bounding box center [991, 448] width 149 height 26
type input "300"
click at [1123, 507] on input "Pro Number" at bounding box center [1249, 504] width 321 height 26
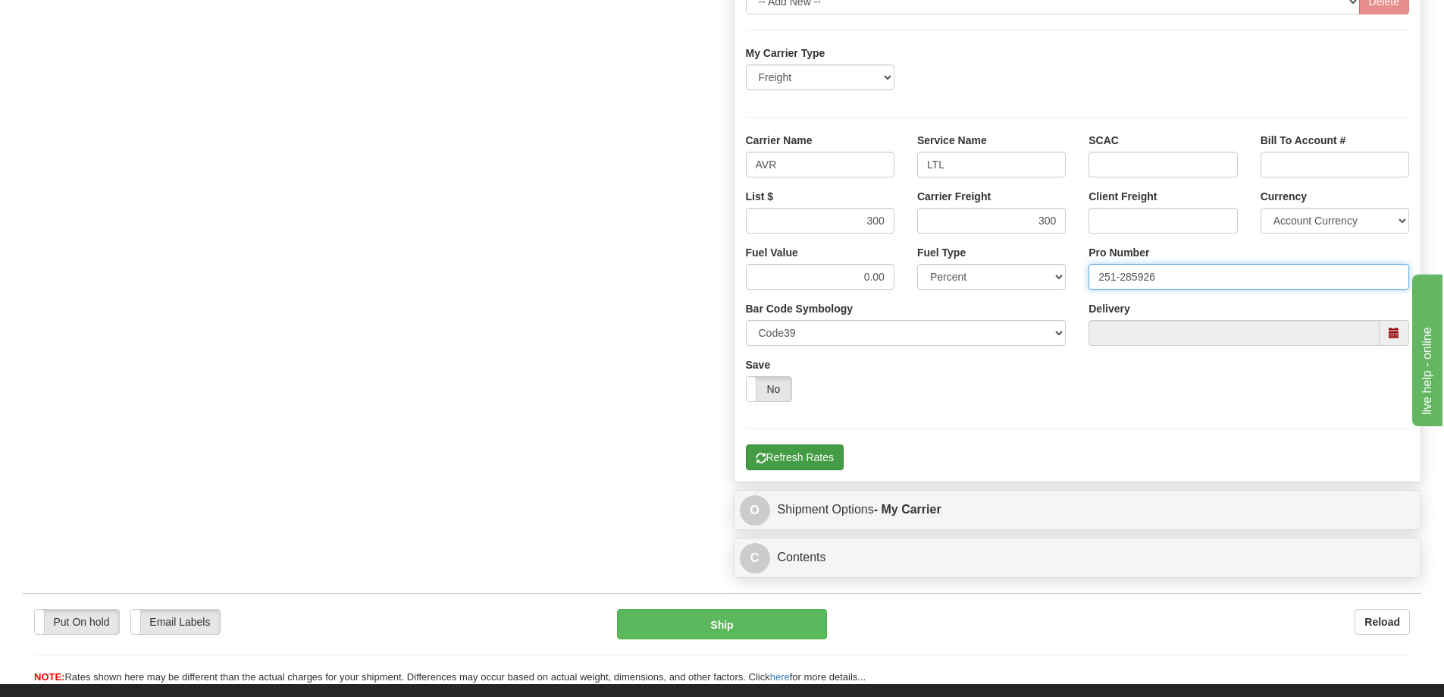
type input "251-285926"
click at [812, 454] on button "Refresh Rates" at bounding box center [795, 457] width 98 height 26
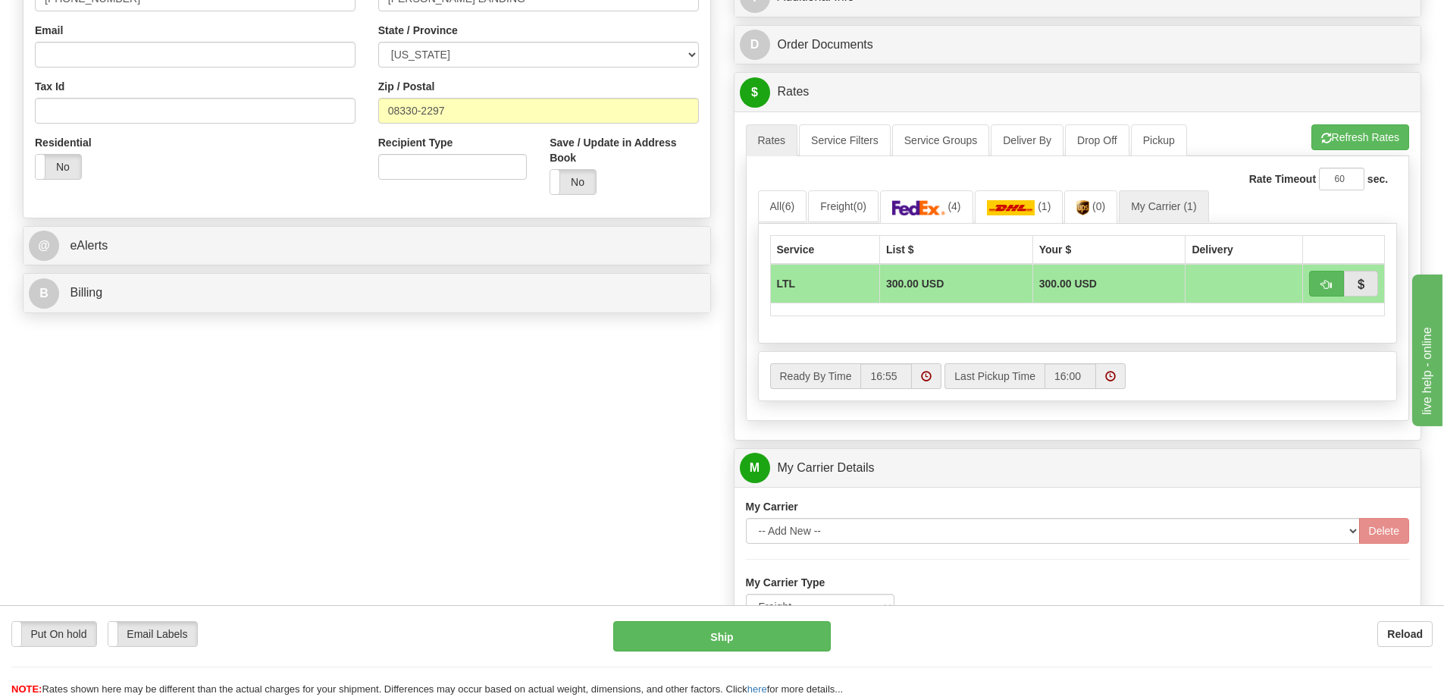
scroll to position [455, 0]
click at [1331, 287] on span "button" at bounding box center [1326, 286] width 11 height 10
type input "00"
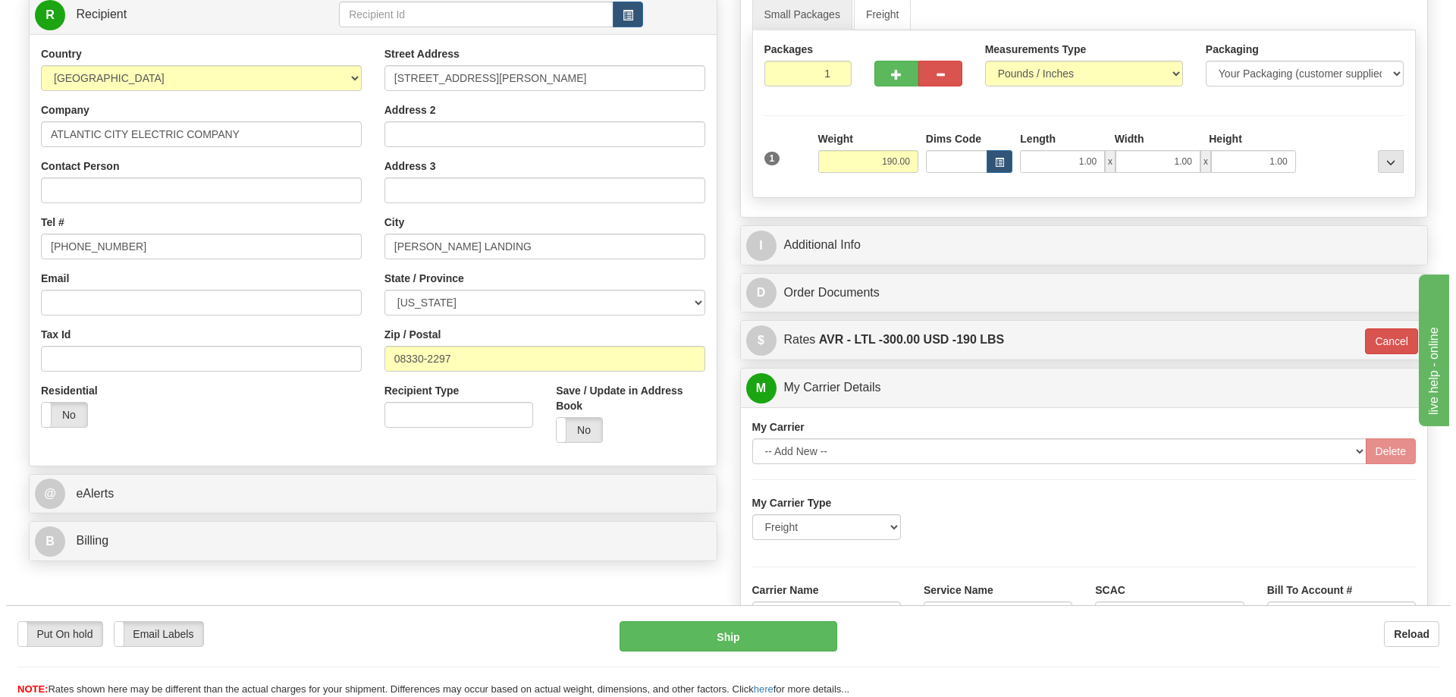
scroll to position [227, 0]
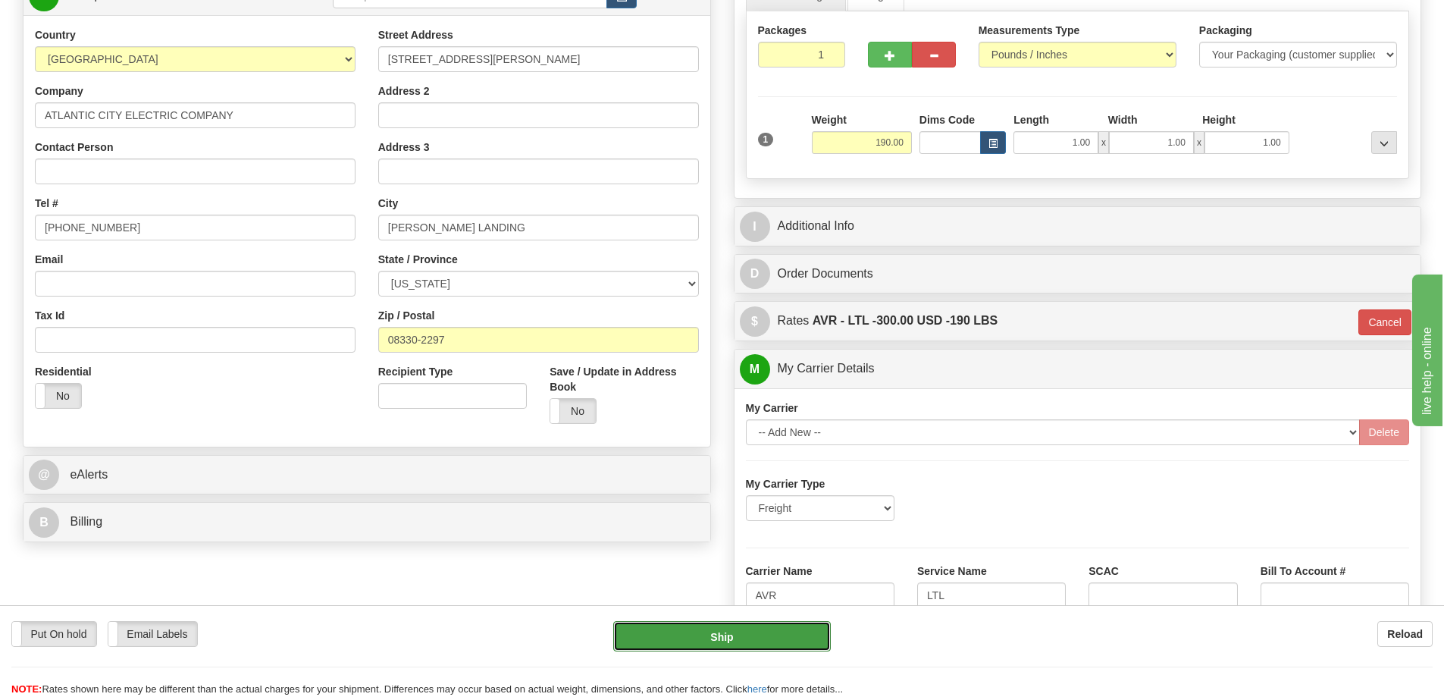
click at [760, 638] on button "Ship" at bounding box center [722, 636] width 218 height 30
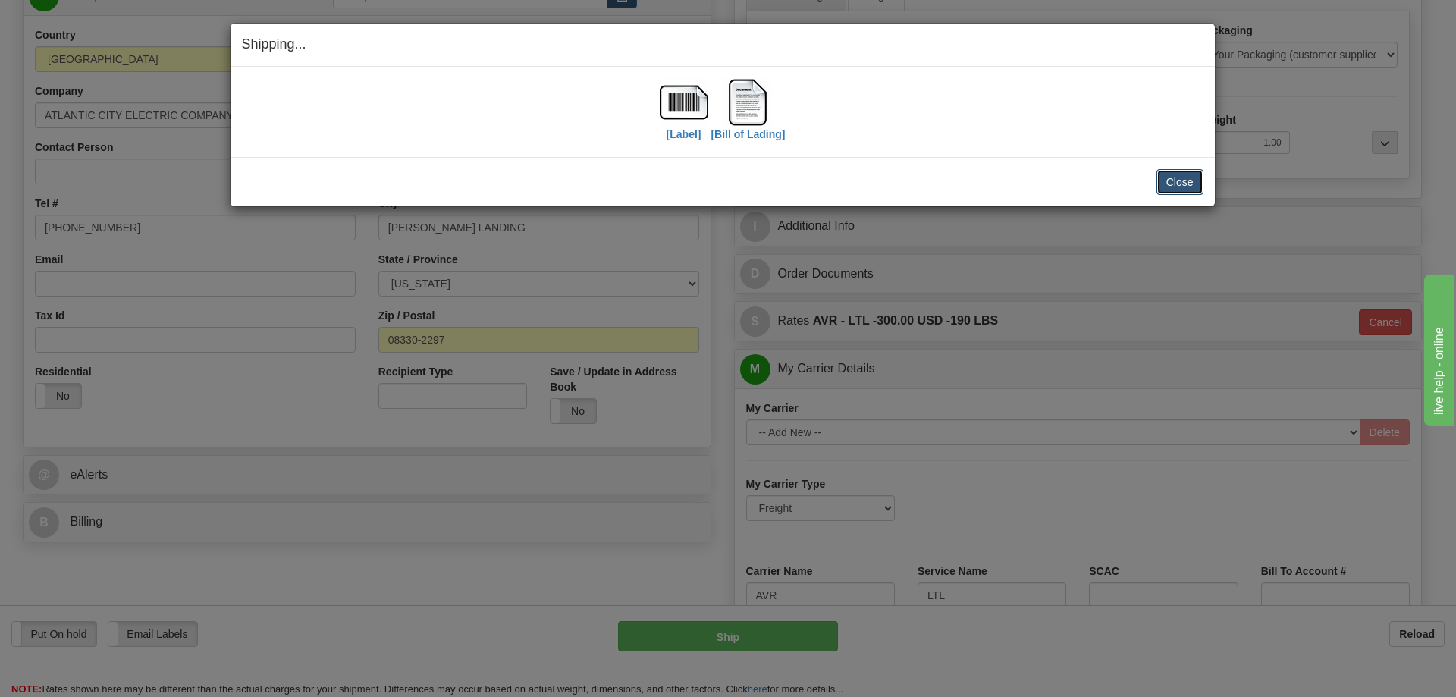
click at [1192, 185] on button "Close" at bounding box center [1179, 182] width 47 height 26
